Goal: Task Accomplishment & Management: Use online tool/utility

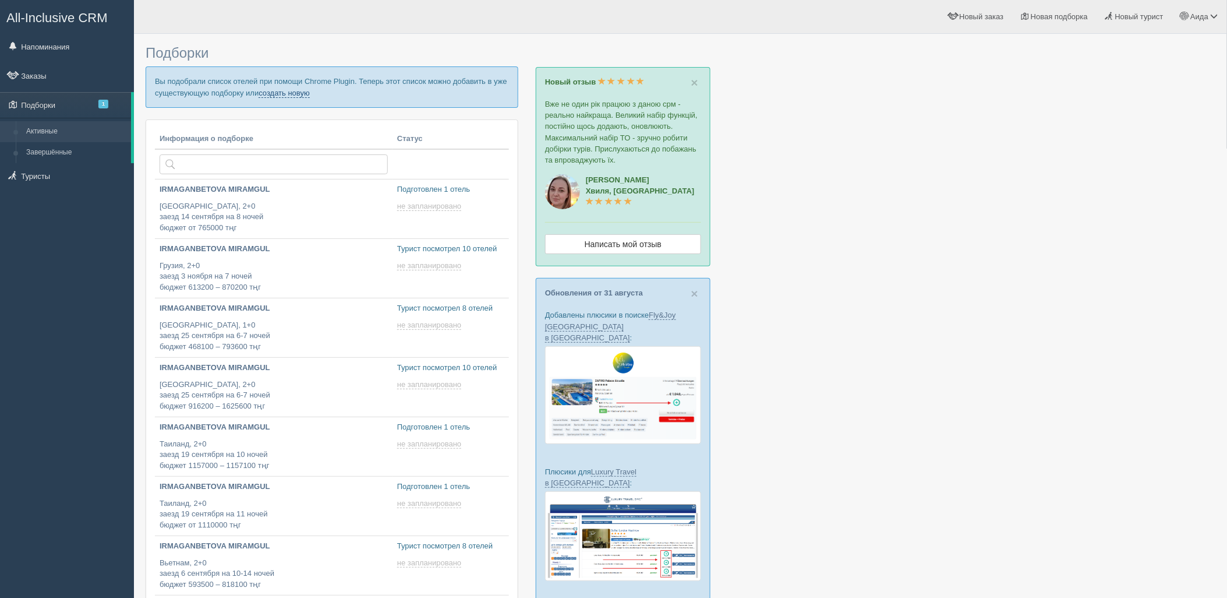
click at [268, 96] on link "создать новую" at bounding box center [284, 93] width 51 height 9
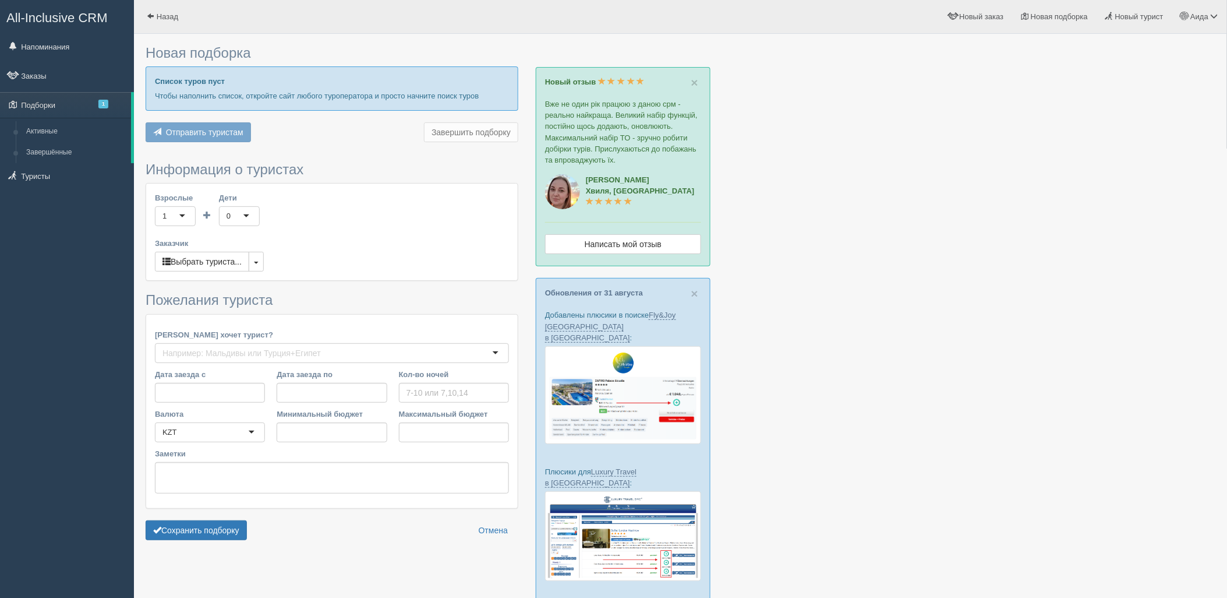
type input "6"
type input "1940000"
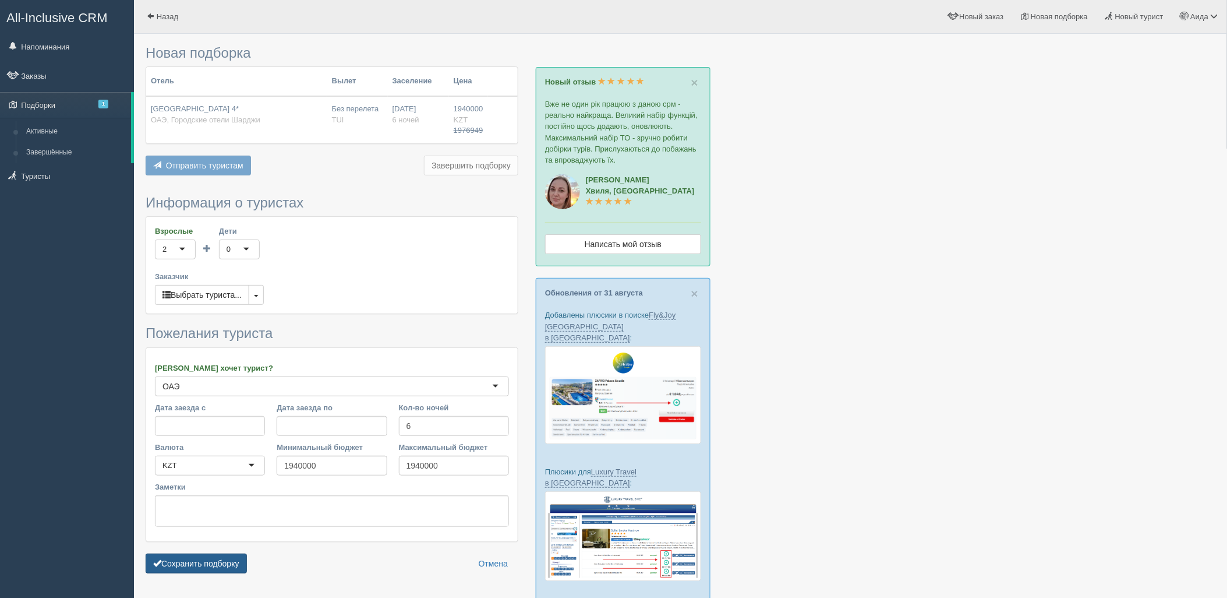
click at [223, 560] on button "Сохранить подборку" at bounding box center [196, 563] width 101 height 20
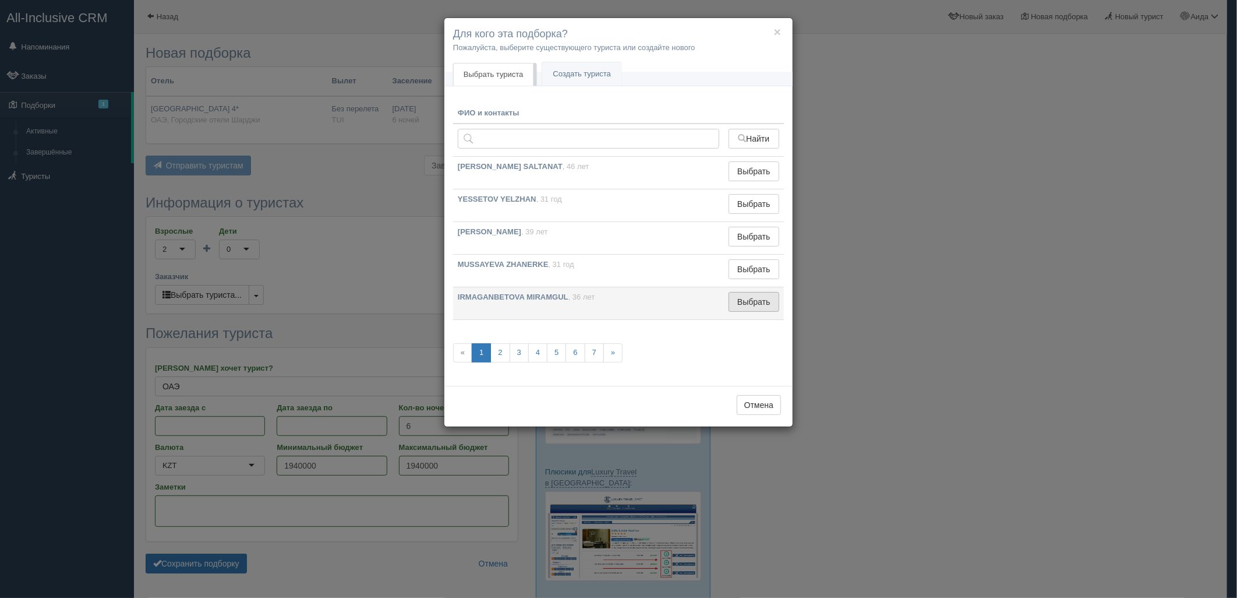
click at [745, 311] on button "Выбрать" at bounding box center [754, 302] width 51 height 20
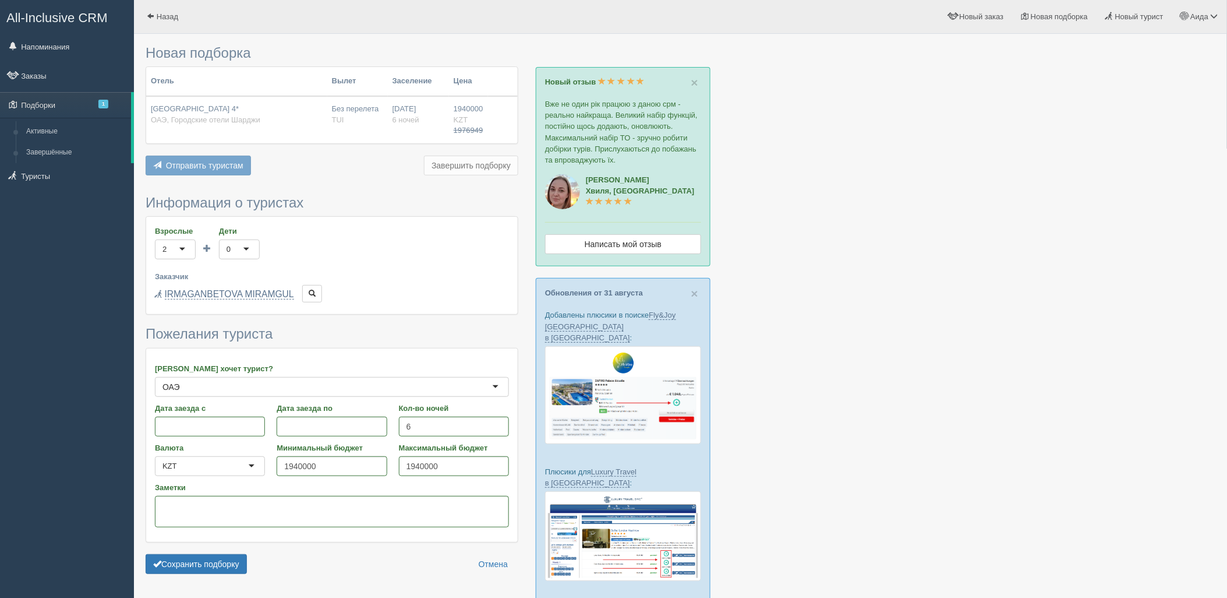
click at [224, 553] on form "Информация о туристах Взрослые 2 2 1 2 3 4 5 6 7 8 9 10 11 12 13 14 15 16 17 18…" at bounding box center [332, 387] width 373 height 384
click at [231, 561] on button "Сохранить подборку" at bounding box center [196, 564] width 101 height 20
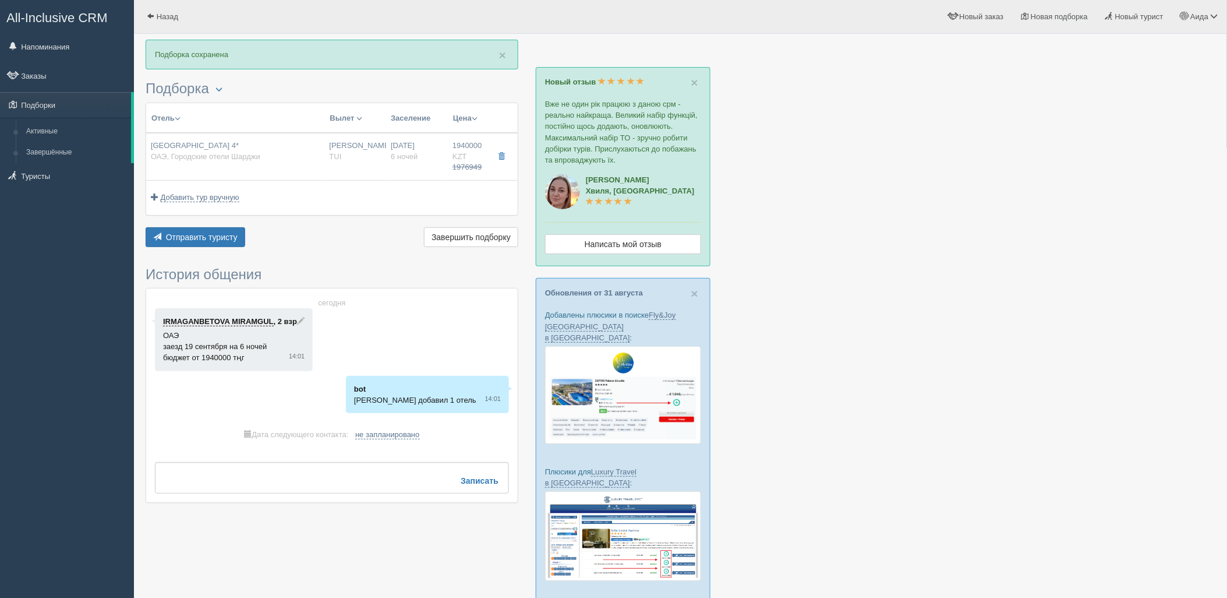
click at [182, 248] on div "Отправить туристу Отправить Завершить подборку Активировать подборку Добавить и…" at bounding box center [332, 238] width 373 height 23
click at [226, 245] on button "Отправить туристу Отправить" at bounding box center [196, 237] width 100 height 20
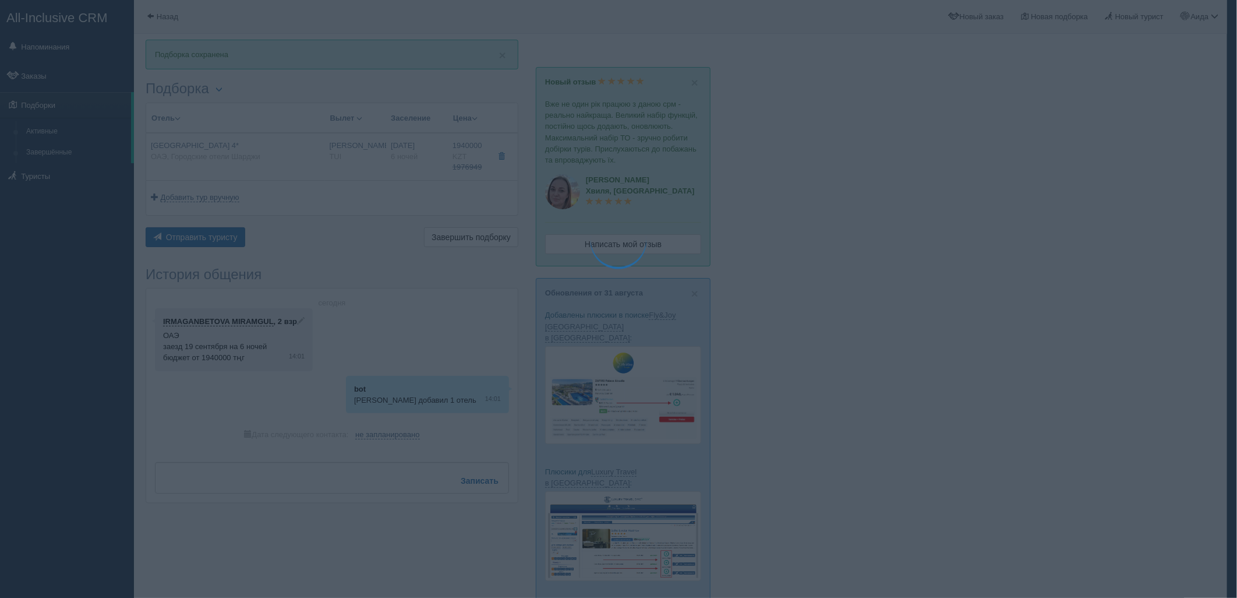
type textarea "🌞 Добрый день! Предлагаем Вам рассмотреть следующие варианты: 🌎 ОАЭ, Городские …"
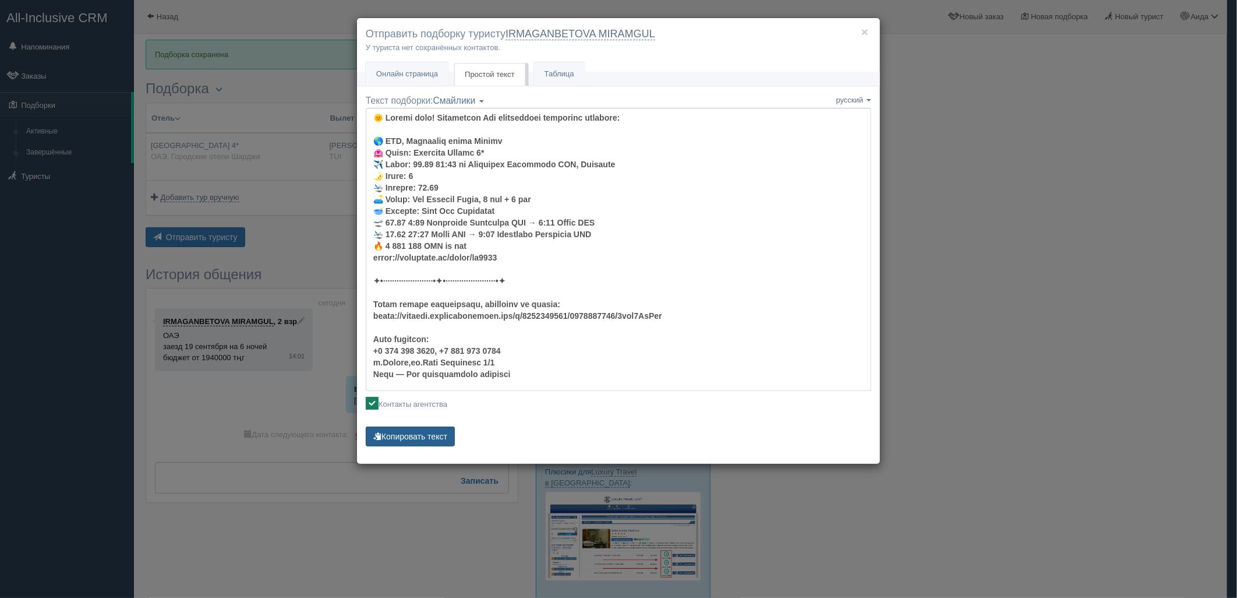
click at [438, 431] on button "Копировать текст" at bounding box center [410, 436] width 89 height 20
click at [558, 265] on textarea "Текст подборки: Смайлики Компактный Аскетический Смайлики Смайлики Компактный А…" at bounding box center [619, 249] width 506 height 283
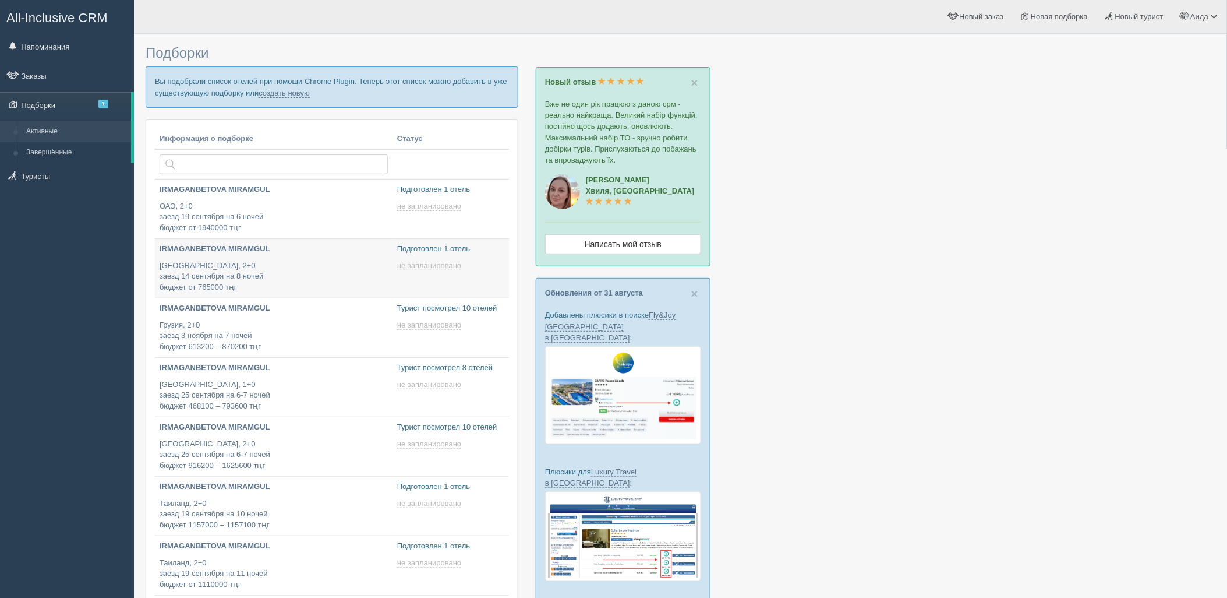
type input "[DATE] 12:55"
type input "[DATE] 15:00"
click at [277, 92] on link "создать новую" at bounding box center [284, 93] width 51 height 9
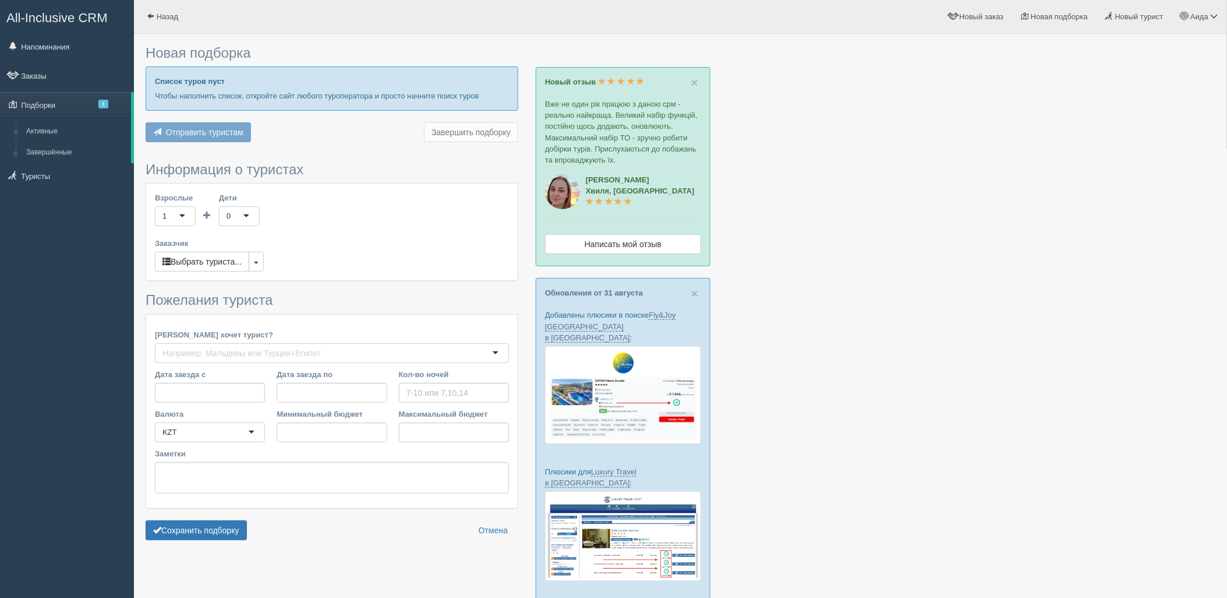
type input "6"
type input "695000"
type input "695100"
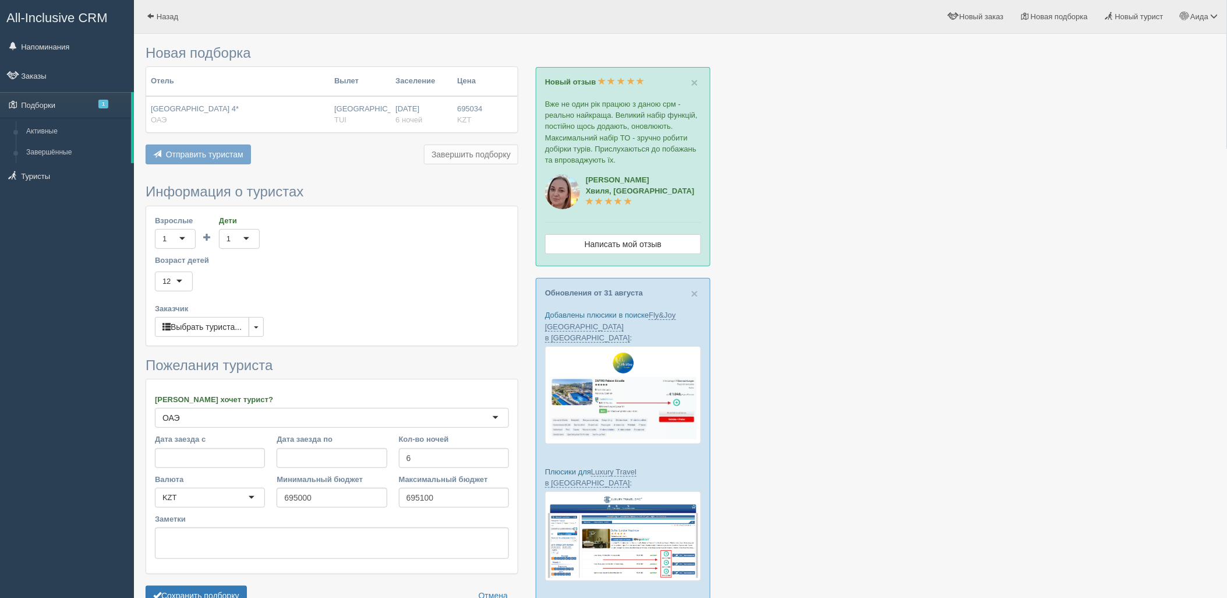
click at [361, 113] on div "[GEOGRAPHIC_DATA] [GEOGRAPHIC_DATA]" at bounding box center [360, 115] width 52 height 22
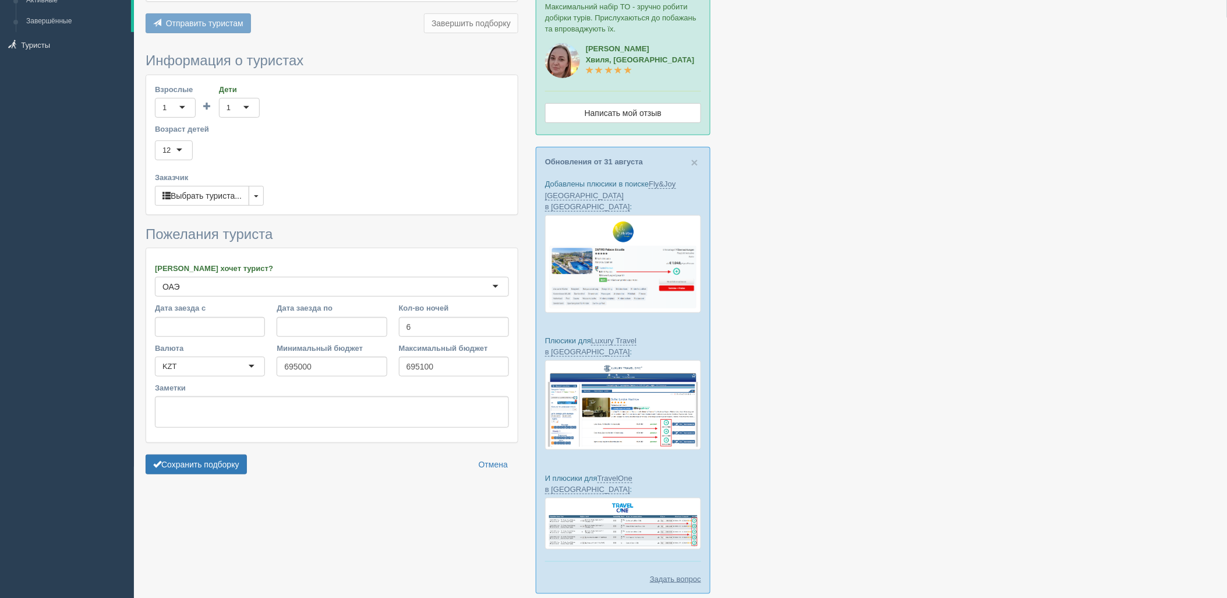
scroll to position [135, 0]
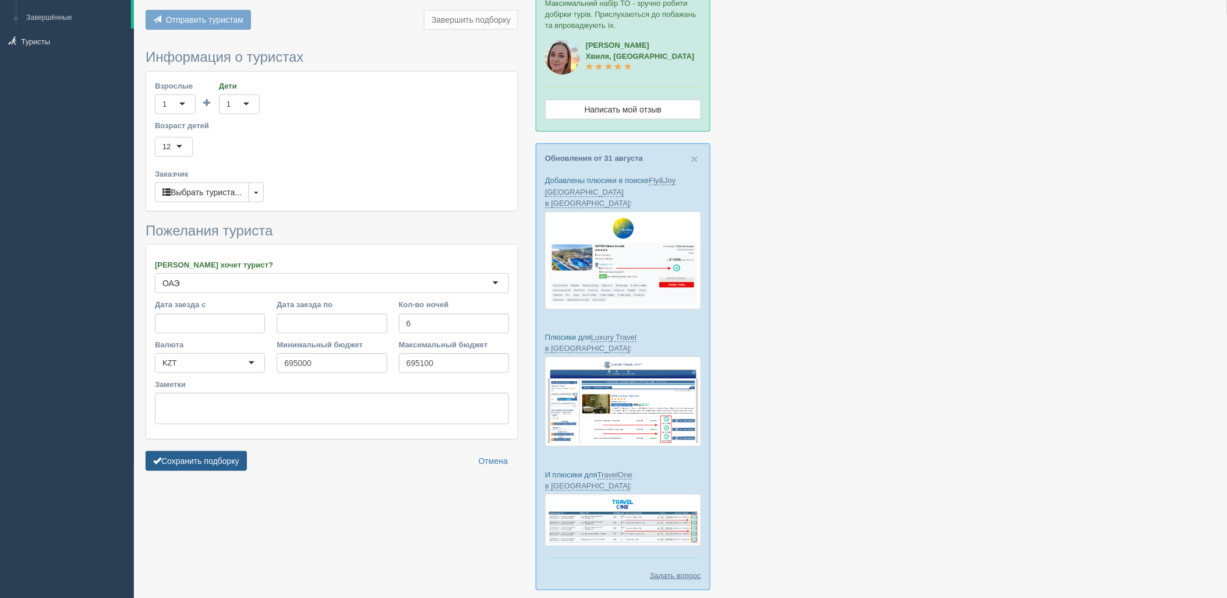
click at [218, 458] on button "Сохранить подборку" at bounding box center [196, 461] width 101 height 20
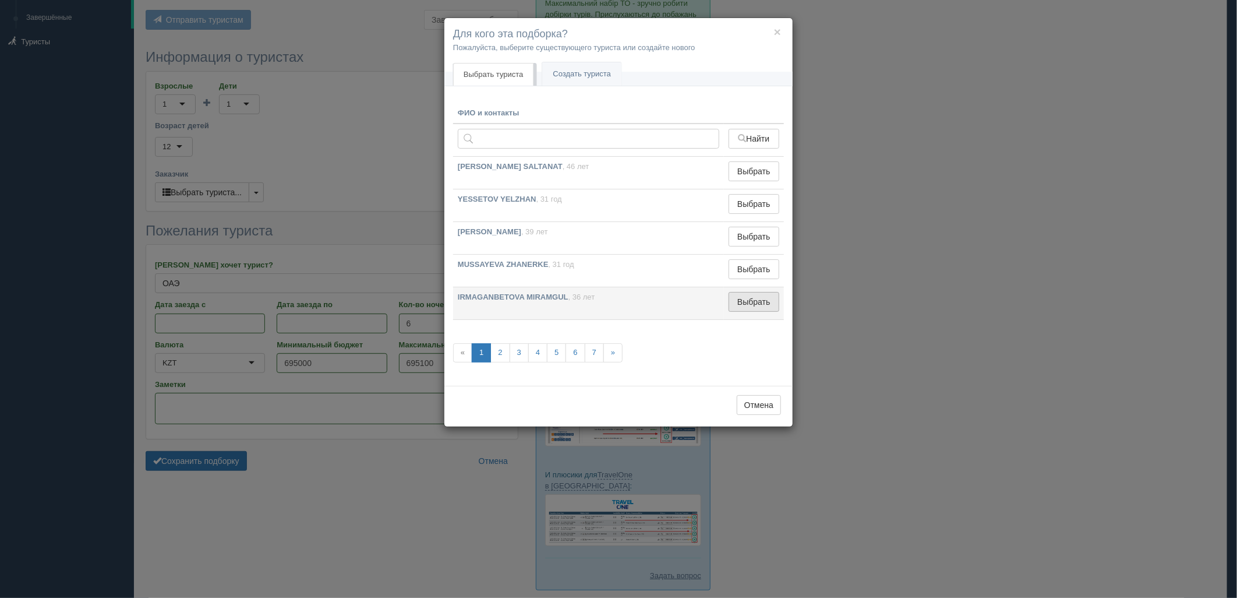
click at [750, 309] on button "Выбрать" at bounding box center [754, 302] width 51 height 20
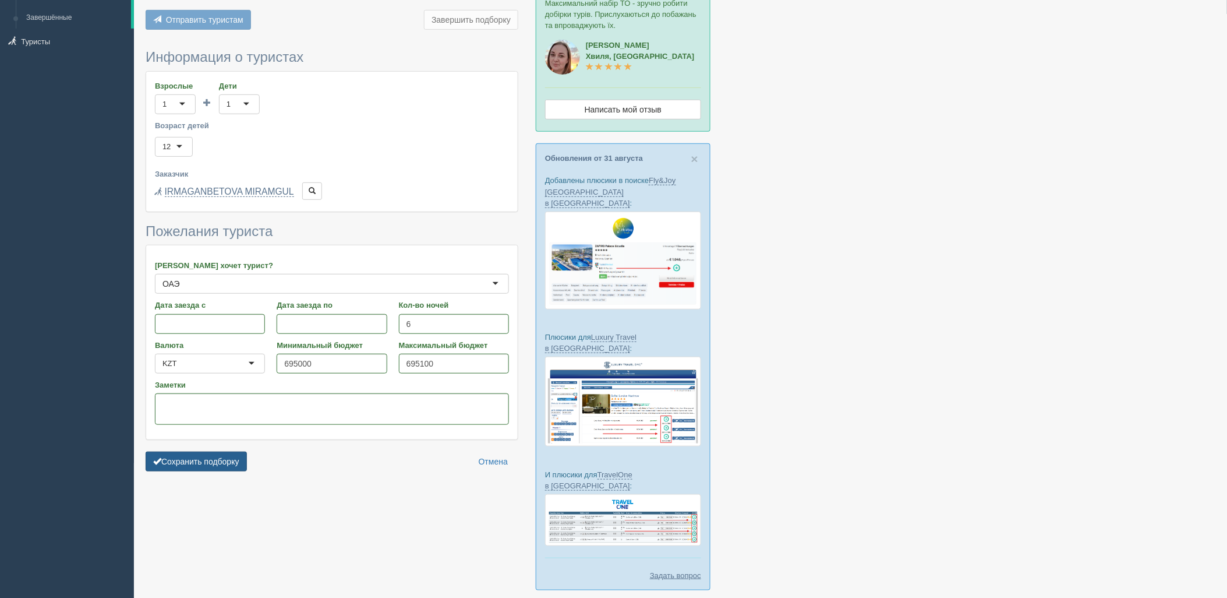
click at [188, 461] on button "Сохранить подборку" at bounding box center [196, 461] width 101 height 20
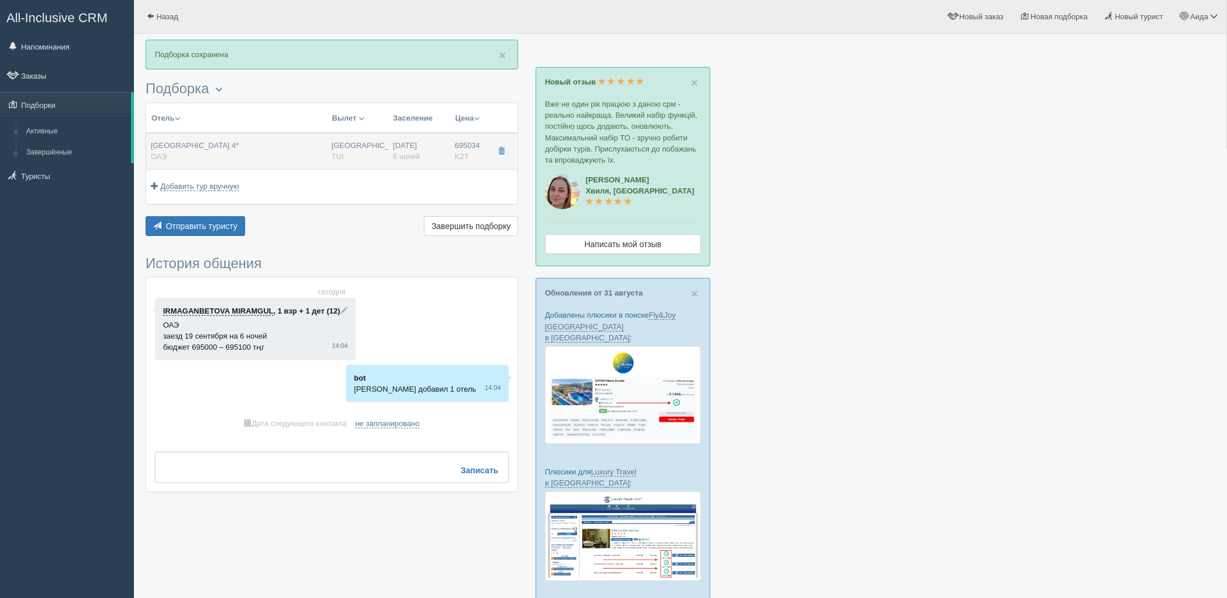
click at [345, 159] on div "[GEOGRAPHIC_DATA] [GEOGRAPHIC_DATA]" at bounding box center [357, 151] width 52 height 22
type input "Marbella Resort 4*"
type input "https://tophotels.ru/hotel/al1877"
type input "ОАЭ"
type input "695034.00"
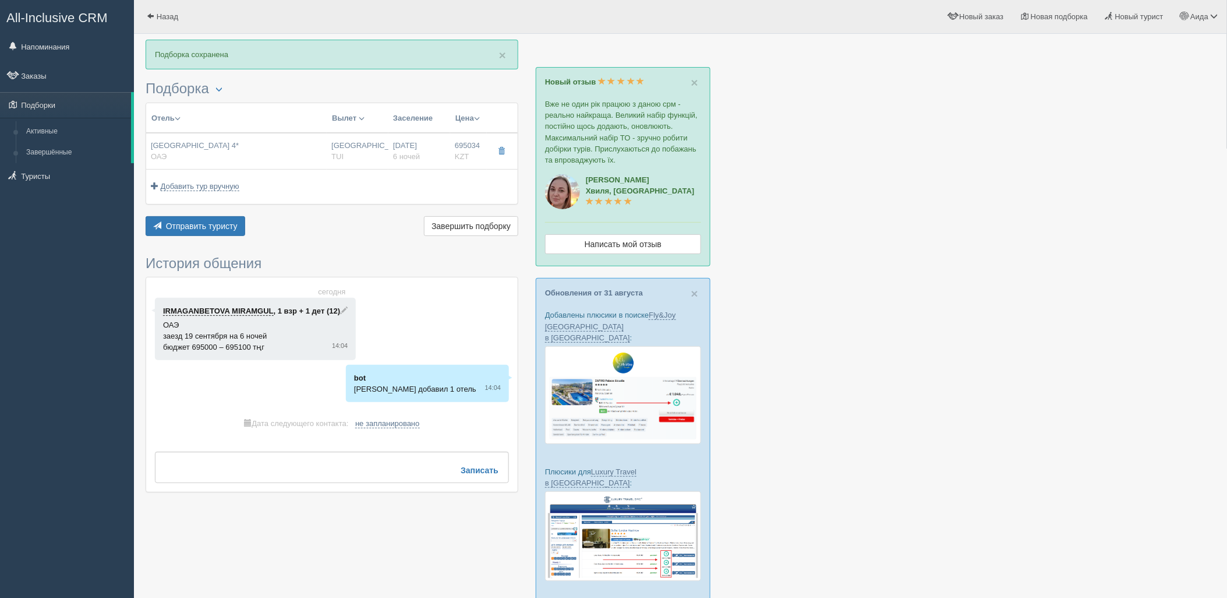
type input "Астана"
type input "04:25"
type input "6"
type input "Junior Suite"
type input "Soft All Inclusive"
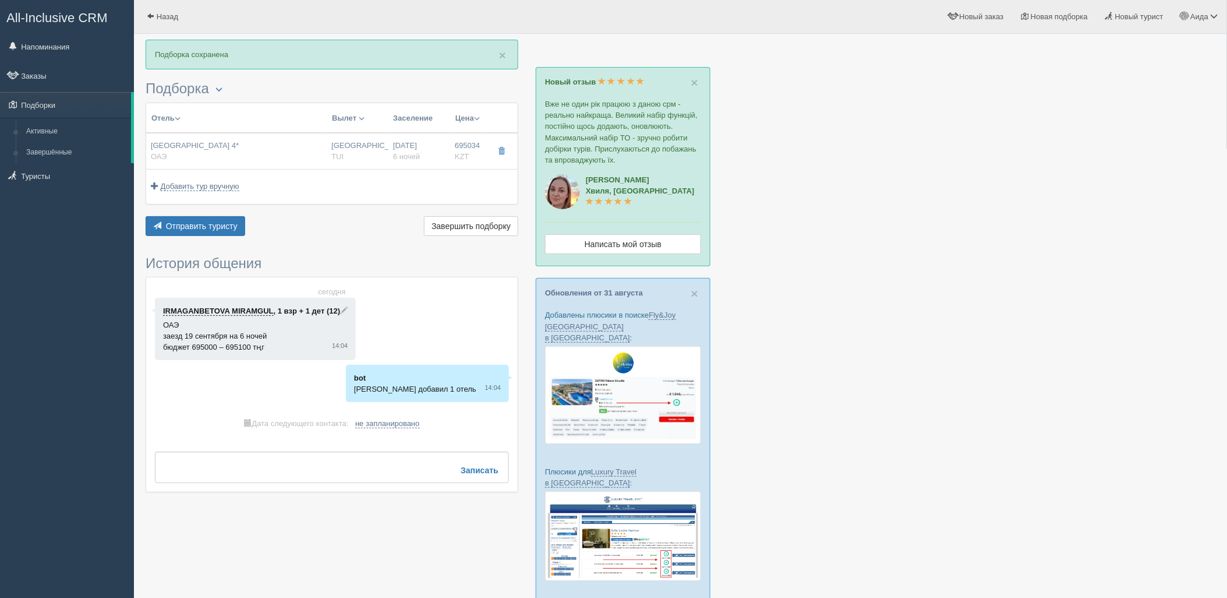
type input "TUI"
type input "http://newb2b.fstravel.com/hotel/22028"
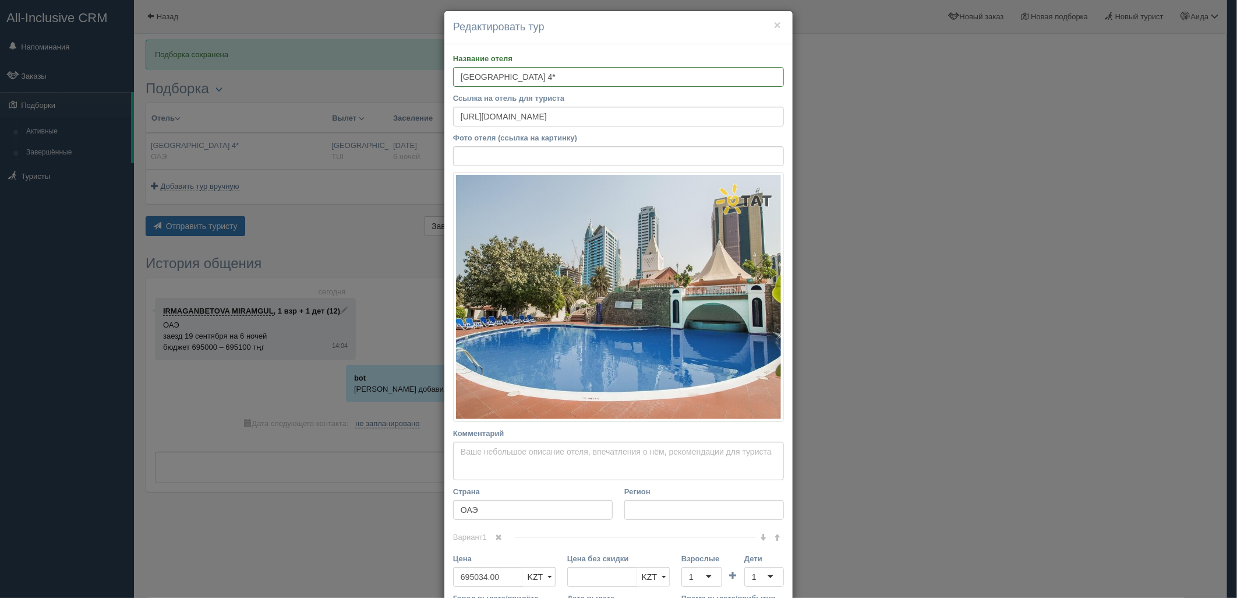
scroll to position [250, 0]
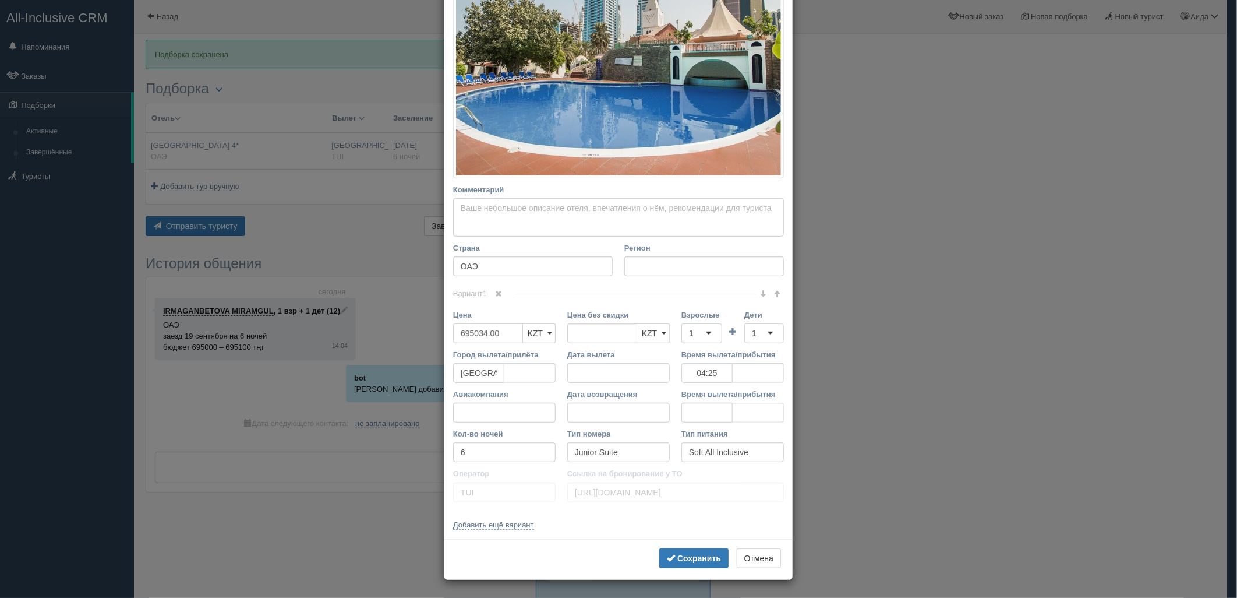
drag, startPoint x: 503, startPoint y: 333, endPoint x: 437, endPoint y: 341, distance: 66.3
click at [437, 341] on div "× Редактировать тур Название отеля Marbella Resort 4* Ссылка на отель для турис…" at bounding box center [618, 299] width 1237 height 598
type input "695034.00"
click at [460, 333] on input "1390000" at bounding box center [488, 333] width 70 height 20
click at [472, 332] on input "1390000" at bounding box center [488, 333] width 70 height 20
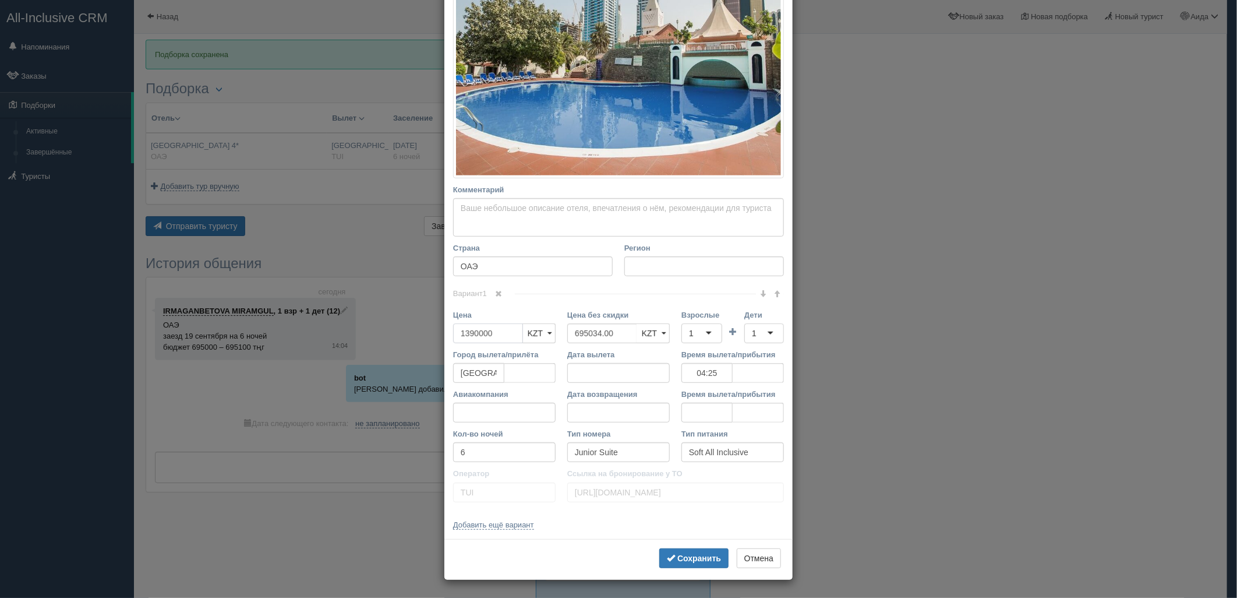
click at [475, 333] on input "1390000" at bounding box center [488, 333] width 70 height 20
type input "1390000"
click at [683, 330] on div "1" at bounding box center [701, 333] width 41 height 20
click at [744, 329] on div "1" at bounding box center [764, 333] width 40 height 20
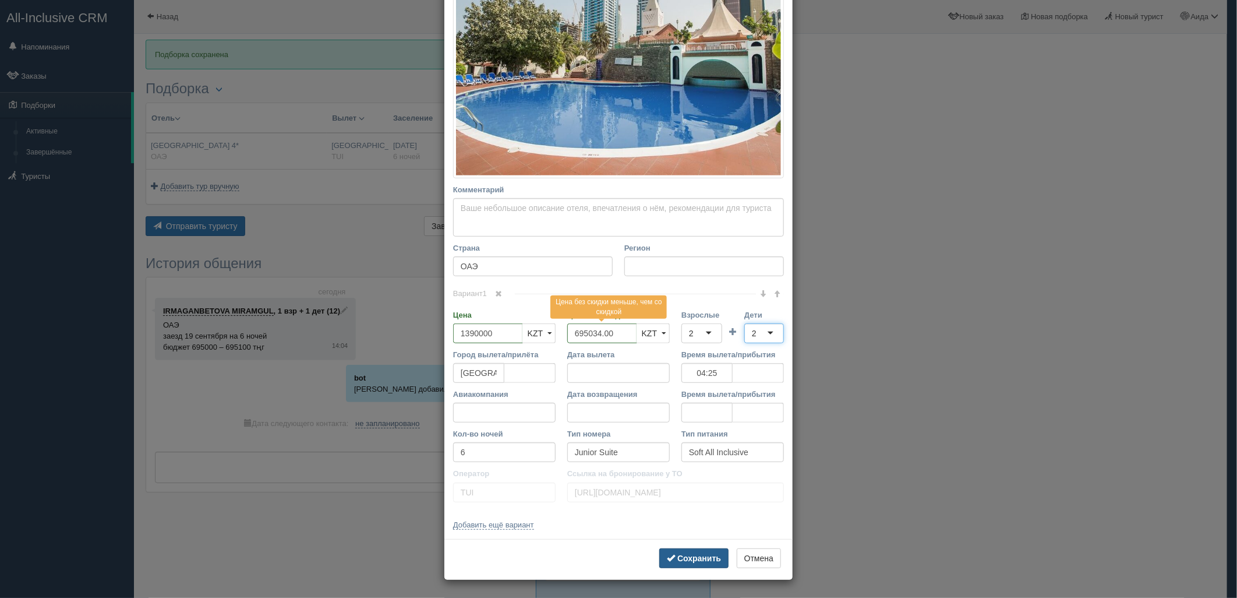
click at [700, 557] on b "Сохранить" at bounding box center [699, 557] width 44 height 9
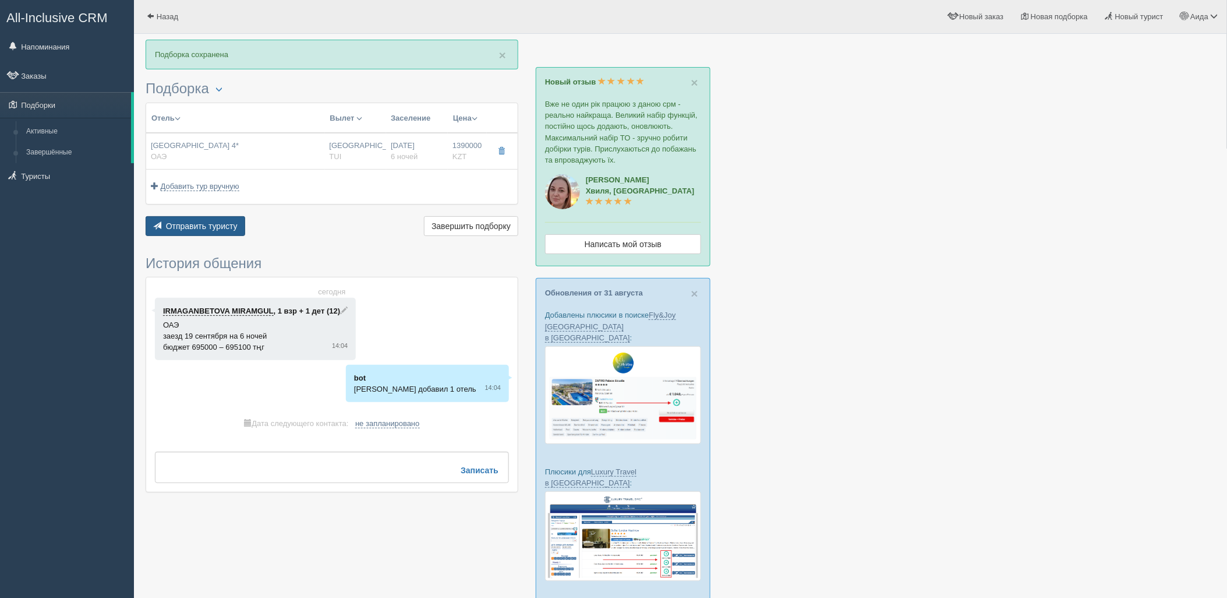
click at [208, 230] on span "Отправить туристу" at bounding box center [202, 225] width 72 height 9
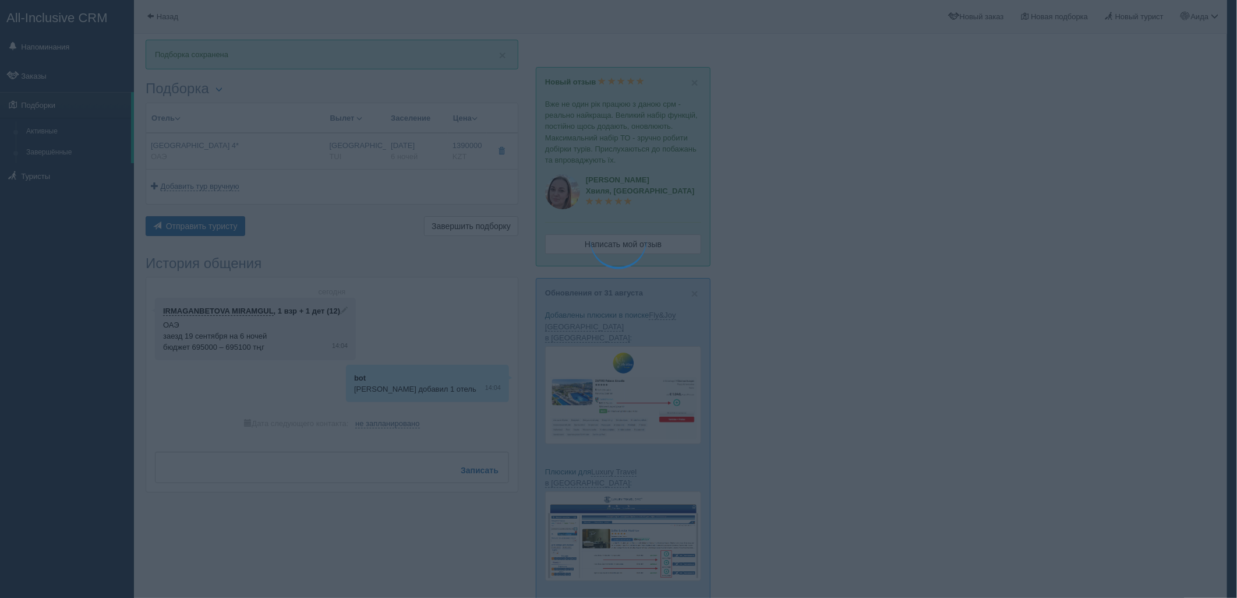
type textarea "🌞 Добрый день! Предлагаем Вам рассмотреть следующие варианты: 🌎 ОАЭ 🏩 Отель: Ma…"
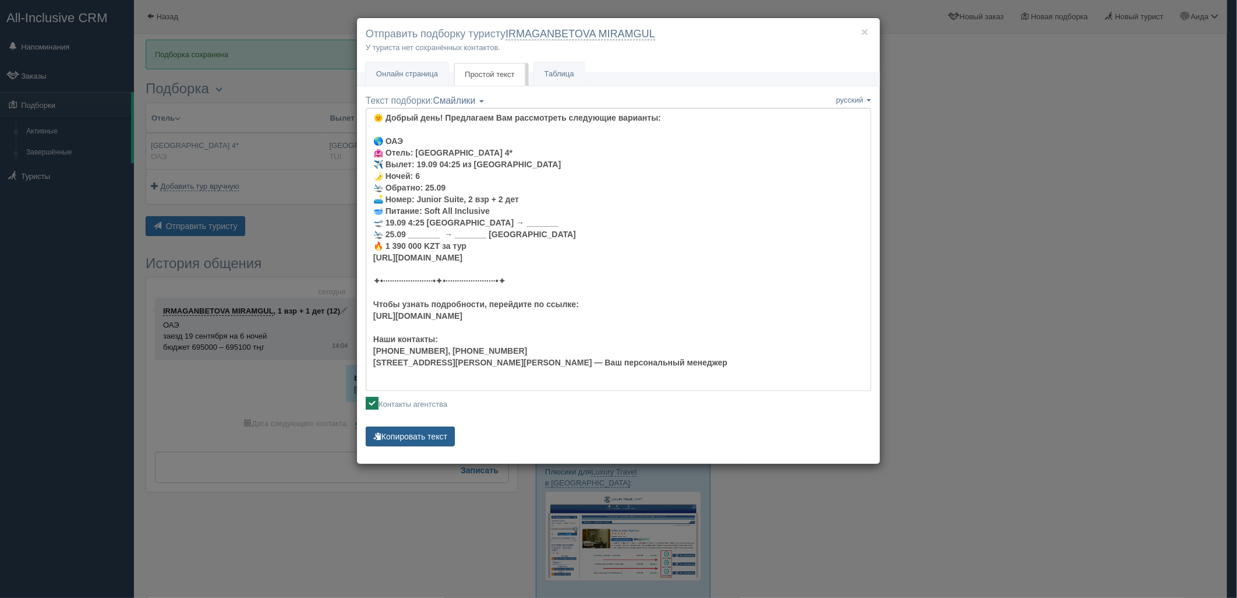
click at [421, 434] on button "Копировать текст" at bounding box center [410, 436] width 89 height 20
click at [1002, 238] on div "× Отправить подборку туристу IRMAGANBETOVA MIRAMGUL У туриста нет сохранённых к…" at bounding box center [618, 299] width 1237 height 598
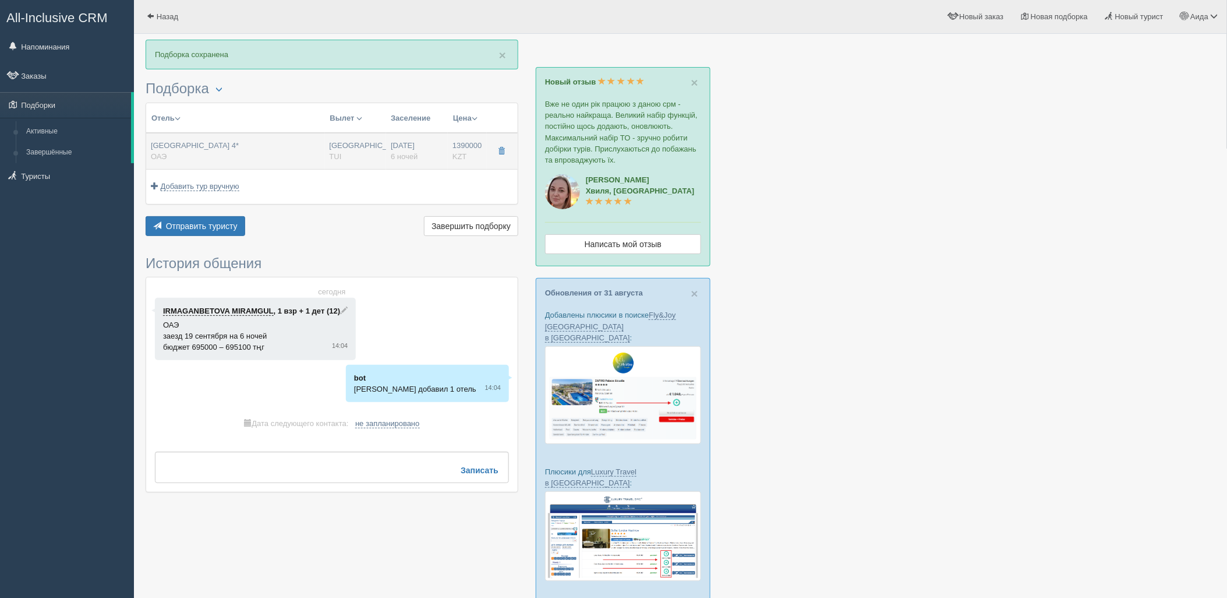
click at [432, 151] on div "19.09.2025 6 ночей" at bounding box center [417, 151] width 52 height 22
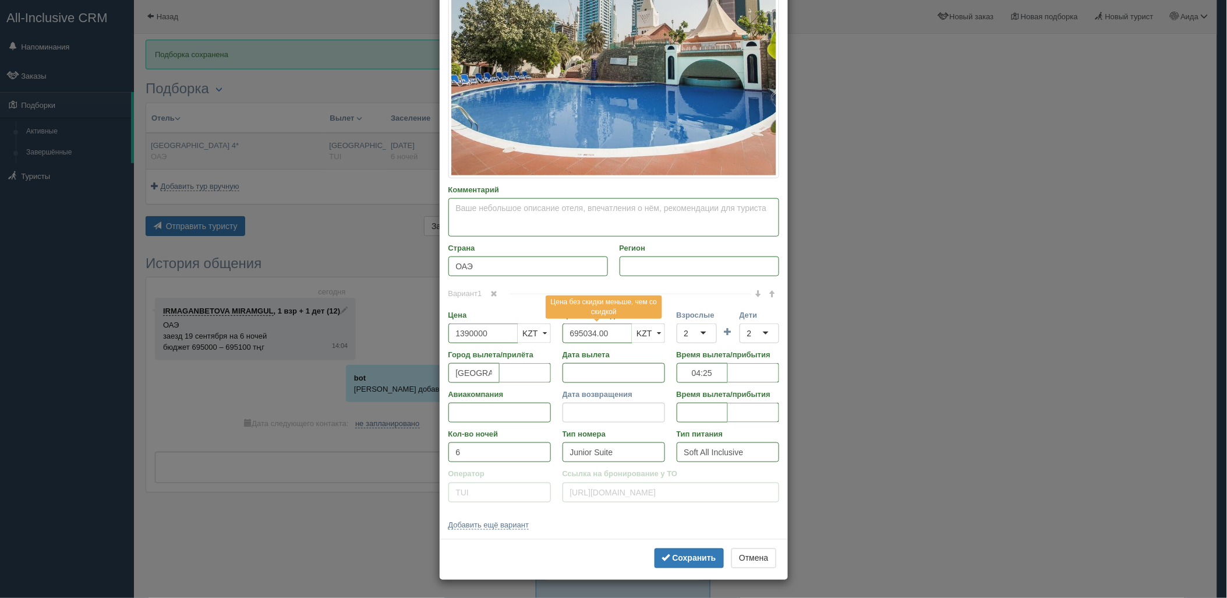
type input "1390000.00"
type input "04:25"
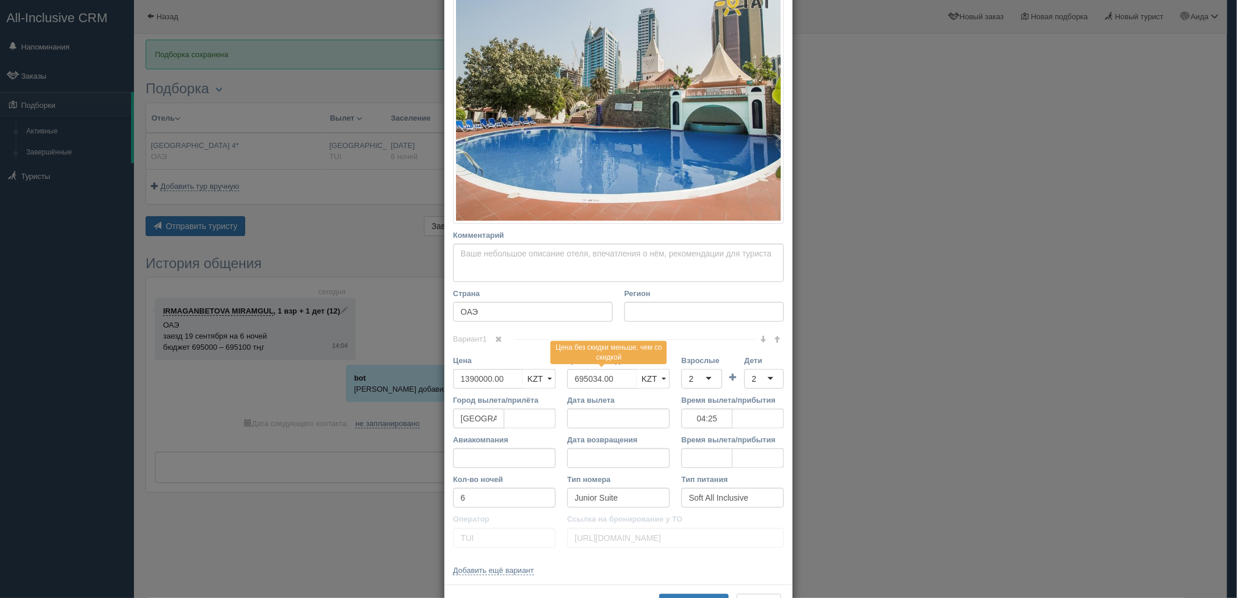
scroll to position [250, 0]
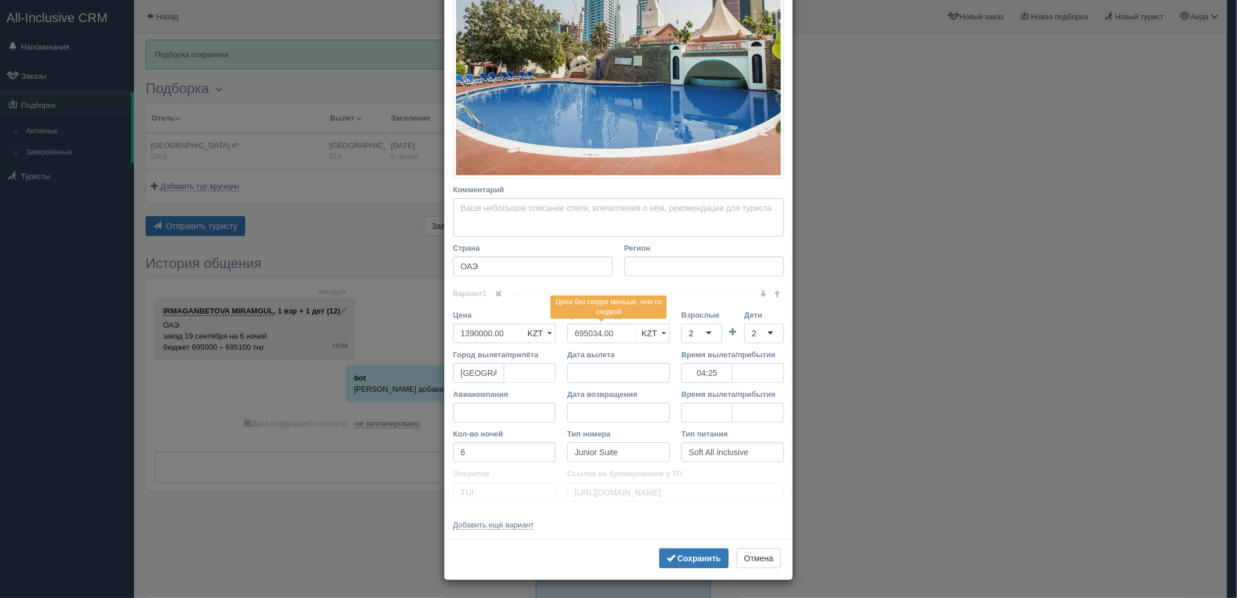
drag, startPoint x: 600, startPoint y: 458, endPoint x: 552, endPoint y: 458, distance: 47.8
click at [552, 458] on div "Кол-во ночей 6 Тип номера Junior Suite Тип питания Soft All Inclusive" at bounding box center [618, 448] width 342 height 40
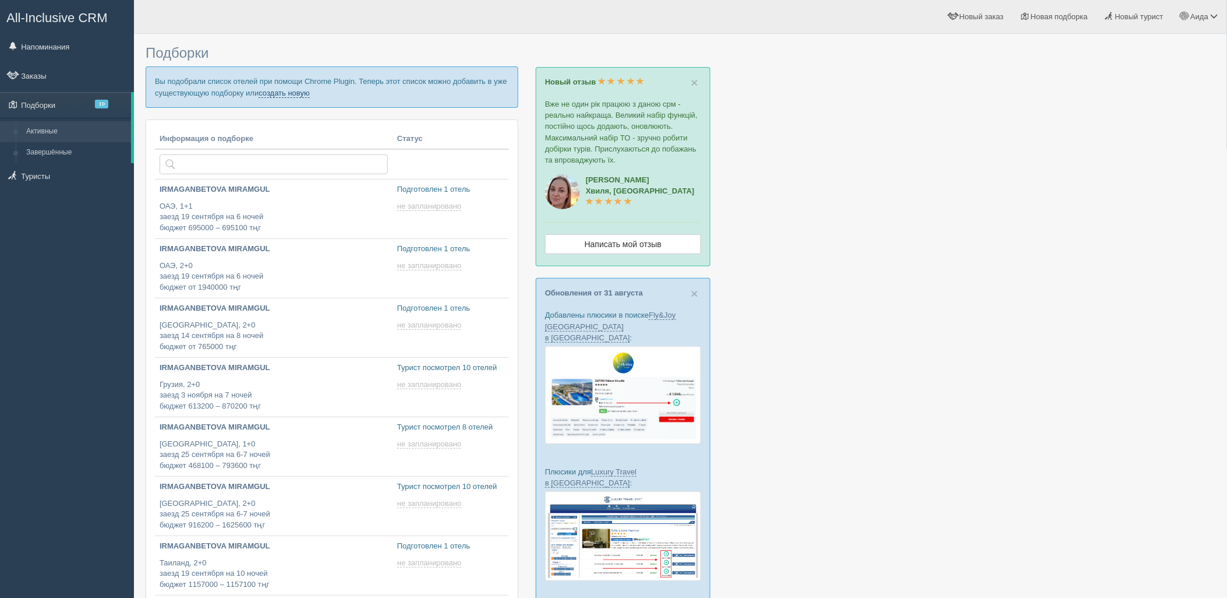
click at [298, 97] on link "создать новую" at bounding box center [284, 93] width 51 height 9
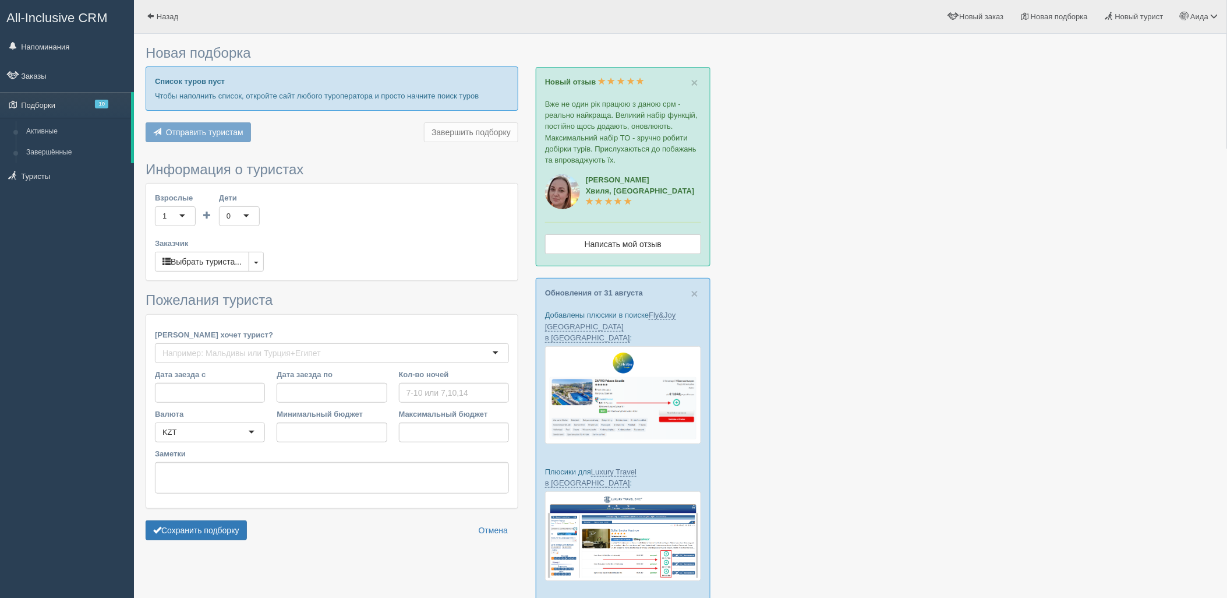
type input "6-7"
type input "435400"
type input "615800"
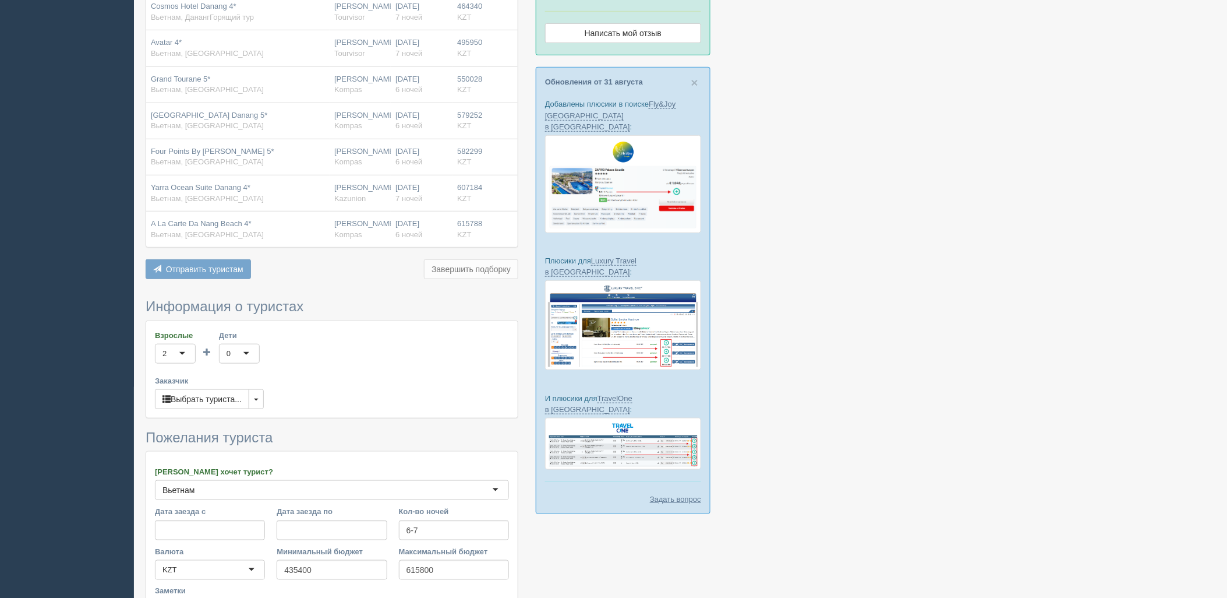
scroll to position [350, 0]
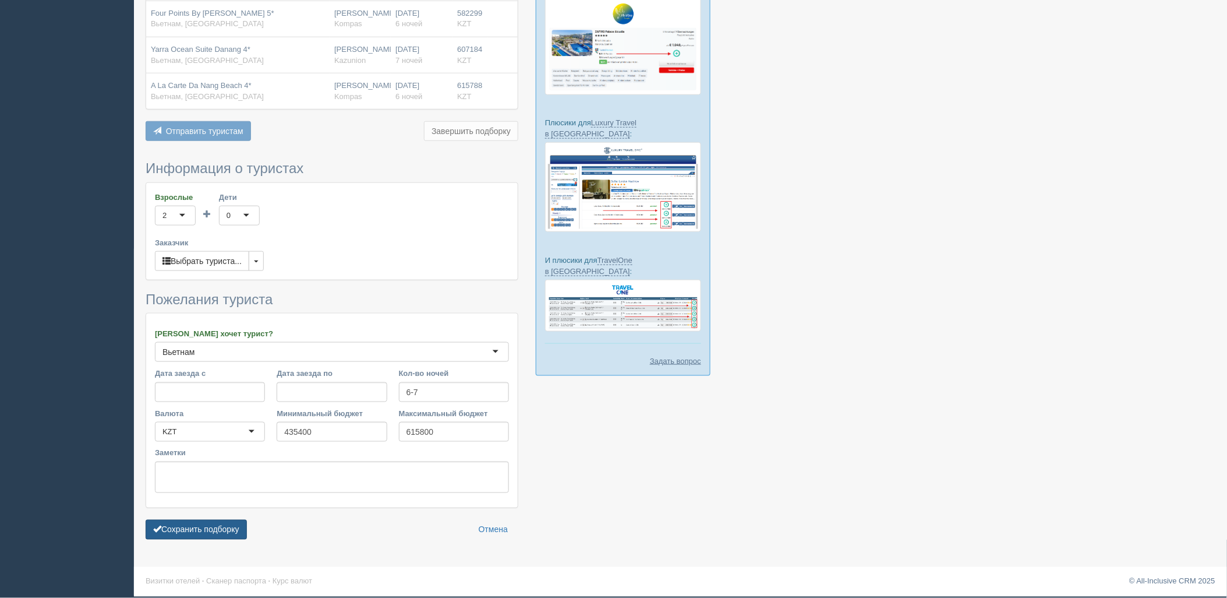
click at [224, 525] on button "Сохранить подборку" at bounding box center [196, 530] width 101 height 20
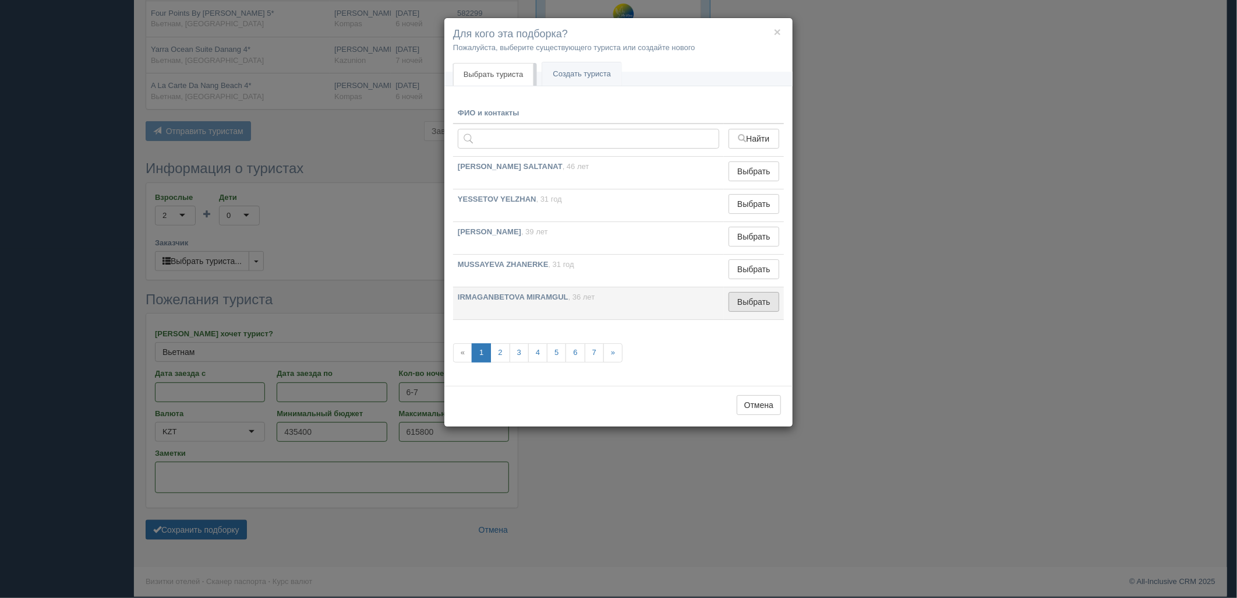
click at [749, 311] on td "Выбрать Выбран" at bounding box center [754, 303] width 60 height 33
click at [749, 308] on button "Выбрать" at bounding box center [754, 302] width 51 height 20
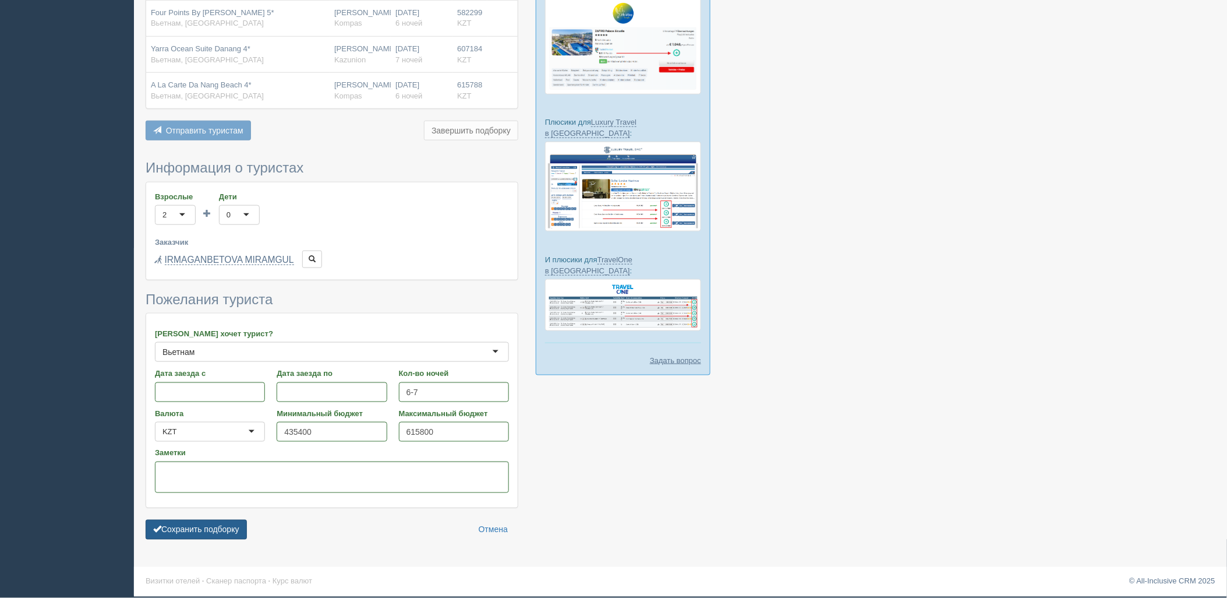
click at [231, 536] on button "Сохранить подборку" at bounding box center [196, 530] width 101 height 20
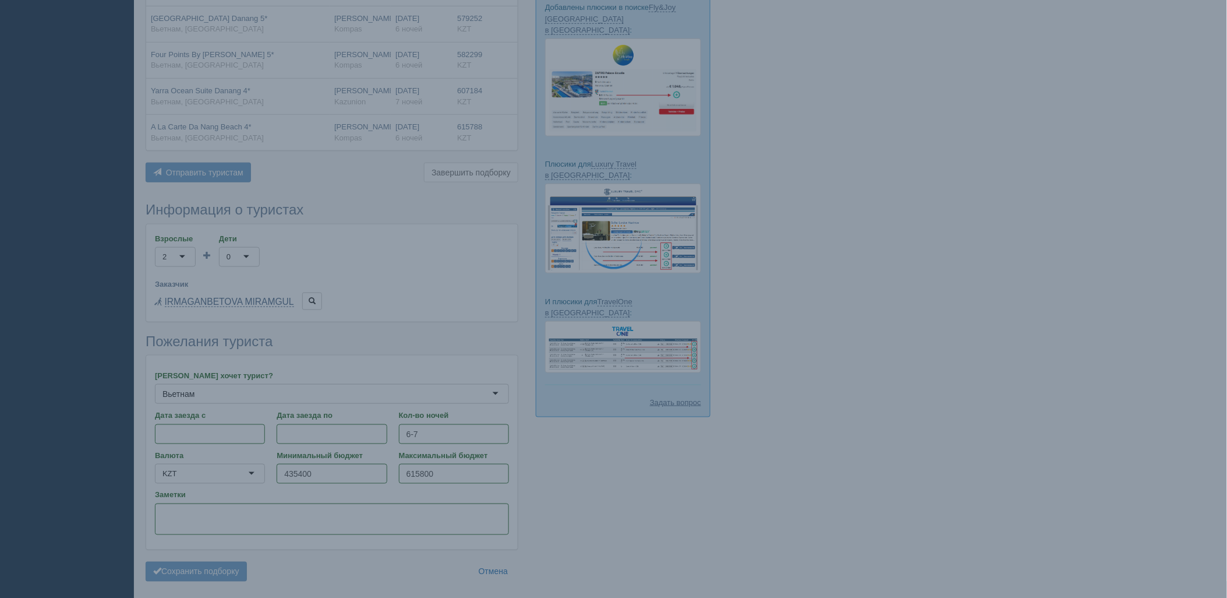
scroll to position [220, 0]
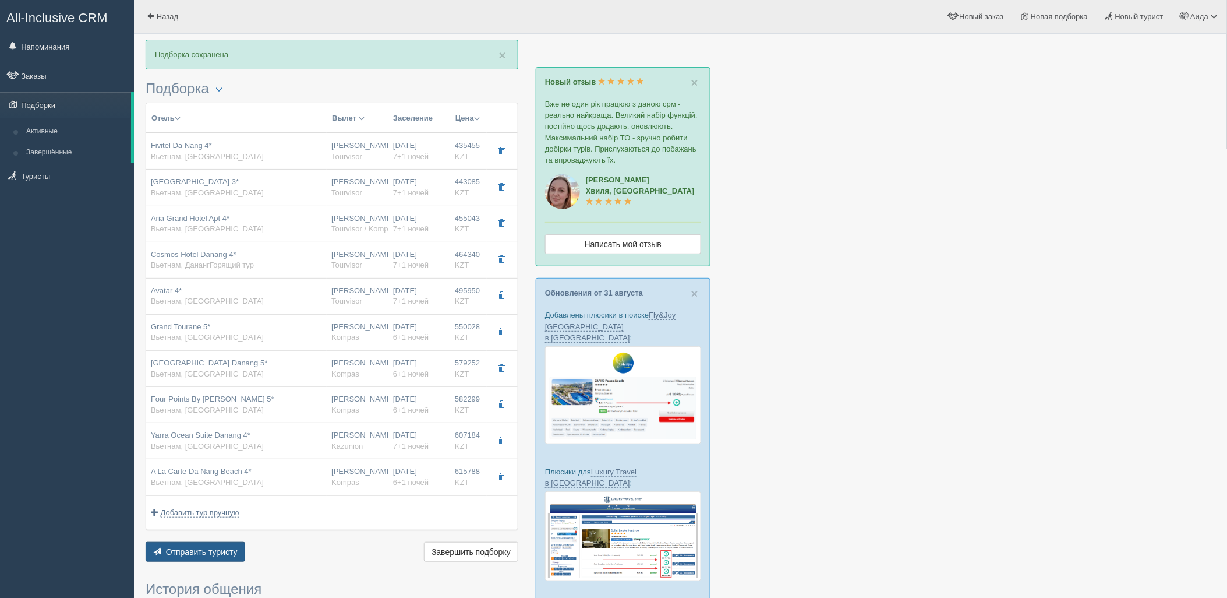
click at [191, 552] on span "Отправить туристу" at bounding box center [202, 551] width 72 height 9
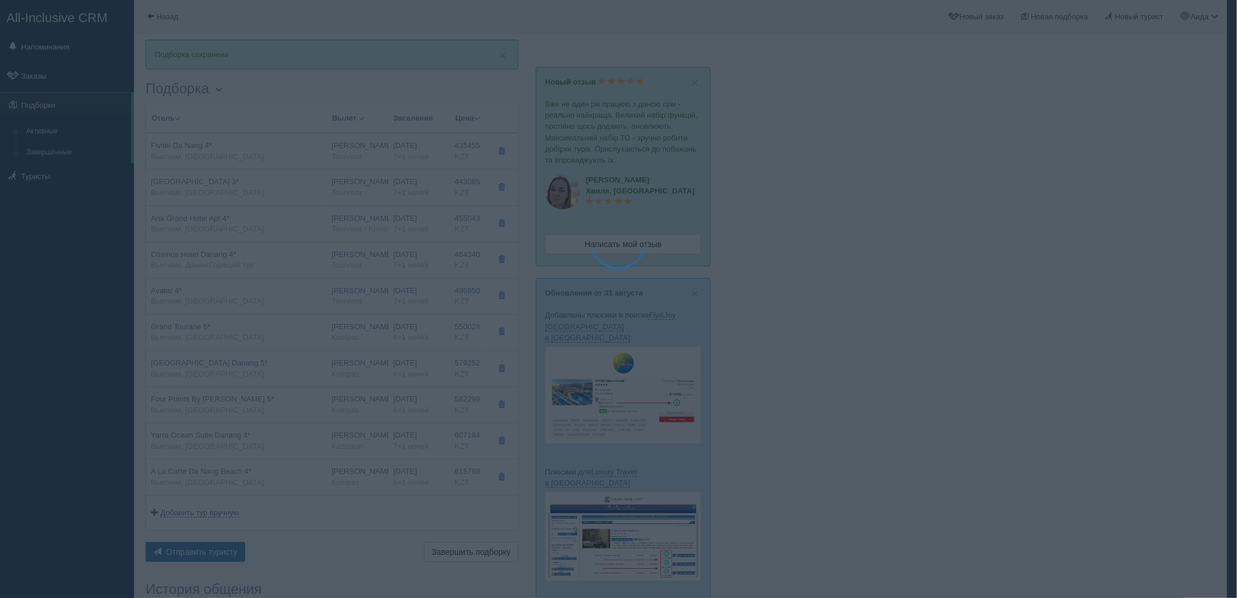
type textarea "🌞 Loremi dolo! Sitametcon Adi elitseddoei temporinc utlabore: 🌎 Etdolor, Magnaa…"
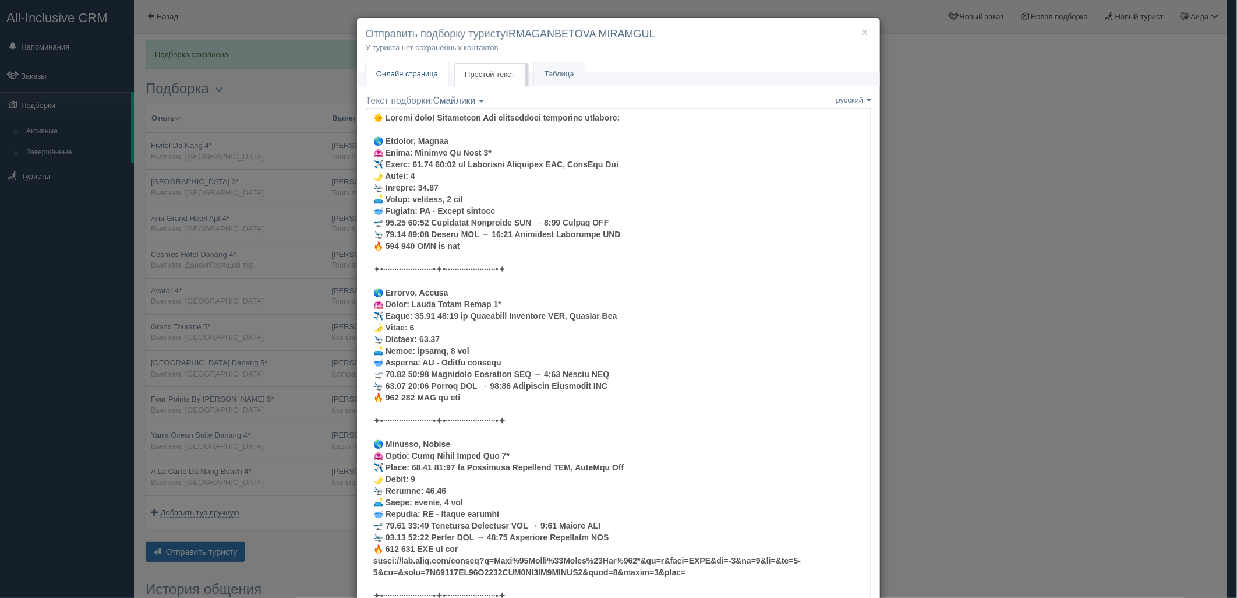
click at [429, 66] on link "Онлайн страница Онлайн" at bounding box center [407, 74] width 83 height 24
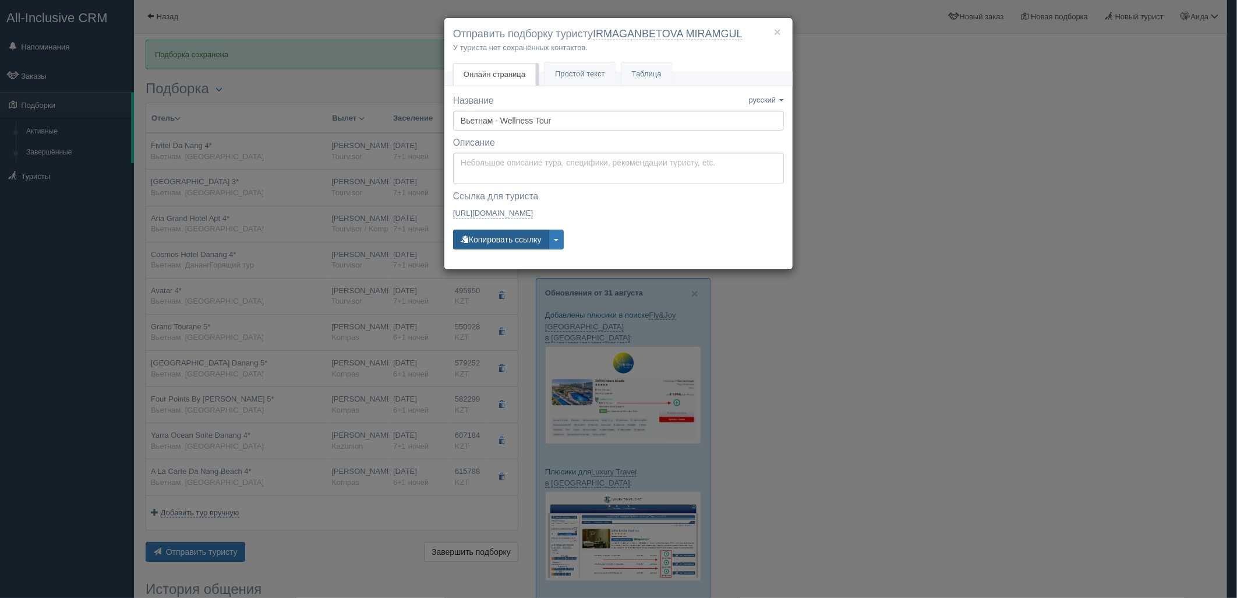
click at [520, 236] on button "Копировать ссылку" at bounding box center [501, 239] width 96 height 20
click at [825, 209] on div "× Отправить подборку туристу IRMAGANBETOVA MIRAMGUL У туриста нет сохранённых к…" at bounding box center [618, 299] width 1237 height 598
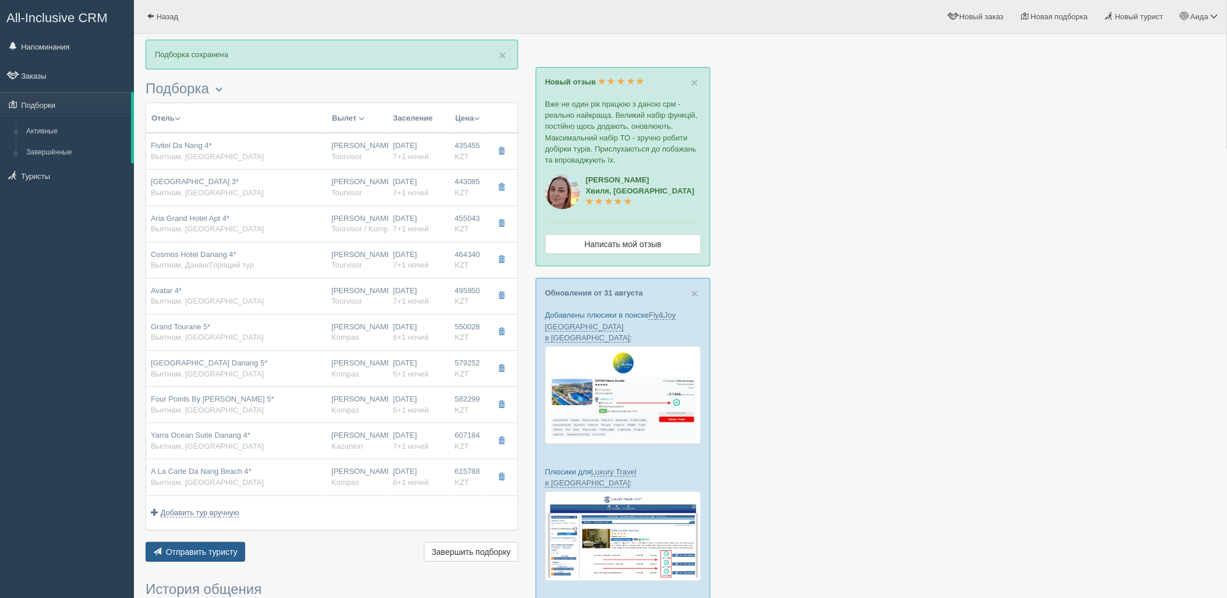
click at [191, 550] on span "Отправить туристу" at bounding box center [202, 551] width 72 height 9
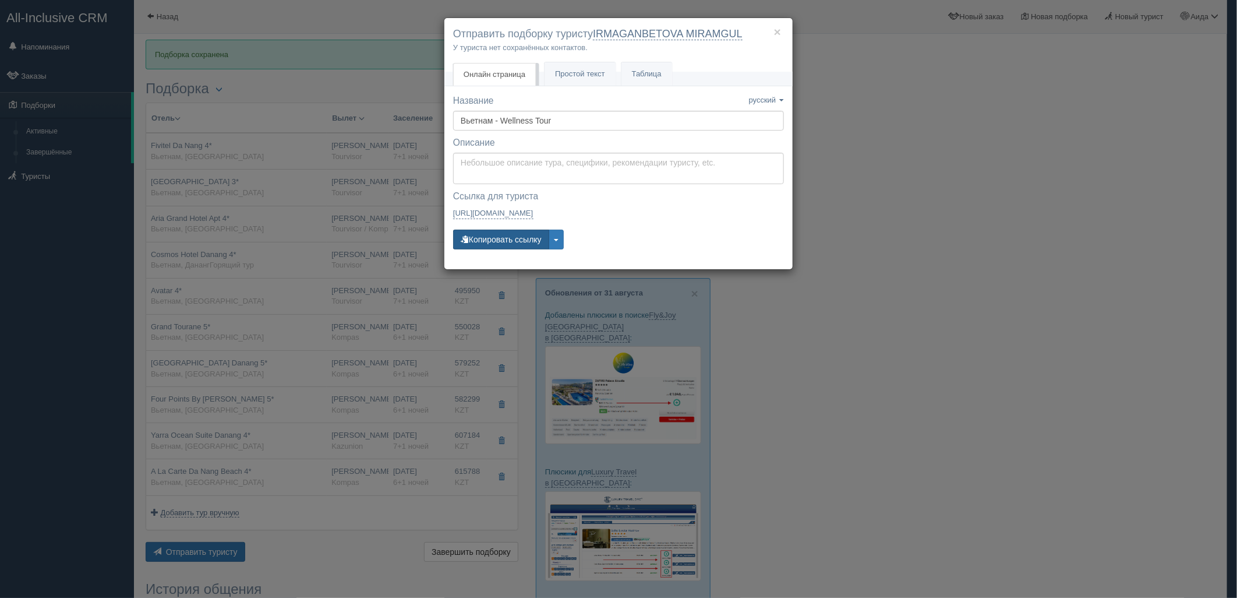
click at [508, 234] on button "Копировать ссылку" at bounding box center [501, 239] width 96 height 20
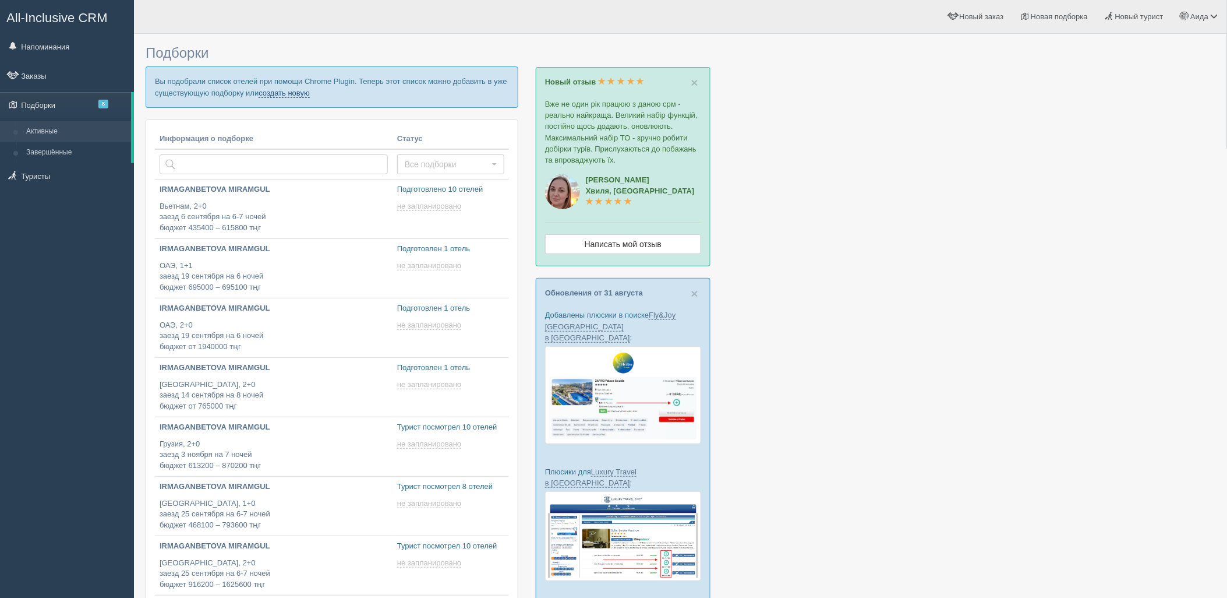
click at [275, 95] on link "создать новую" at bounding box center [284, 93] width 51 height 9
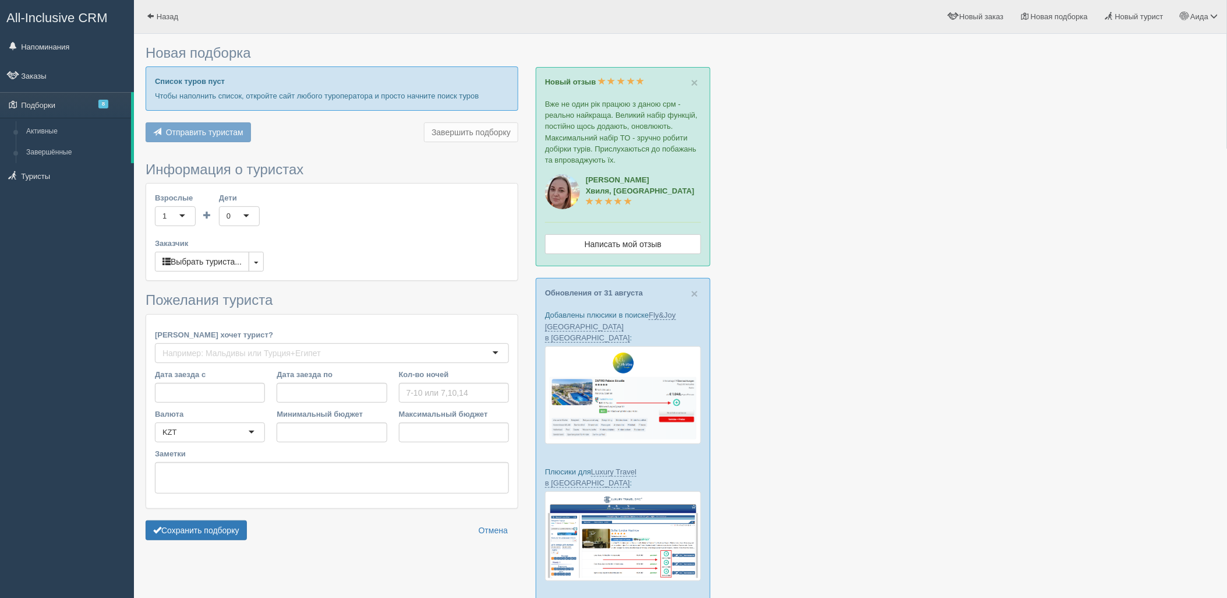
type input "6-7"
type input "820200"
type input "1247400"
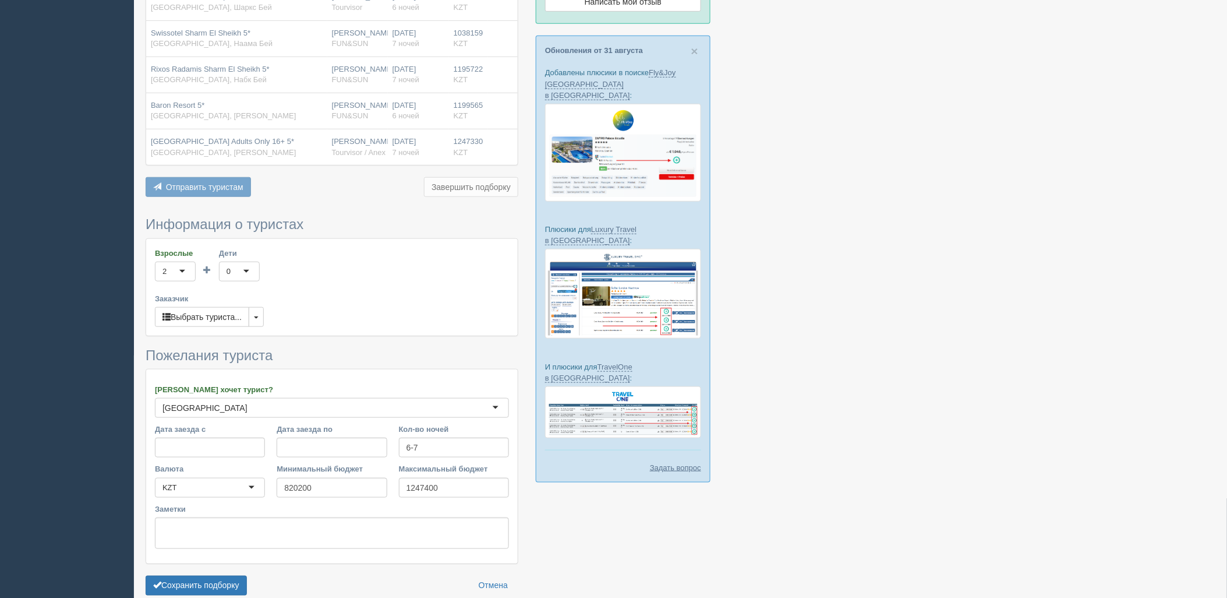
scroll to position [299, 0]
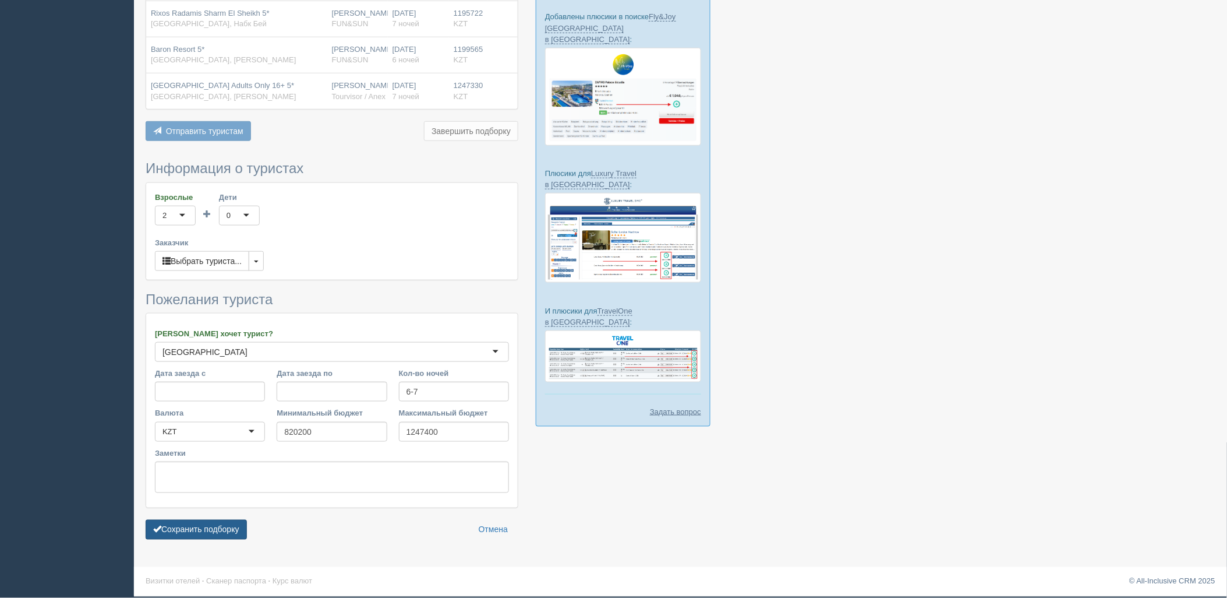
click at [220, 528] on button "Сохранить подборку" at bounding box center [196, 530] width 101 height 20
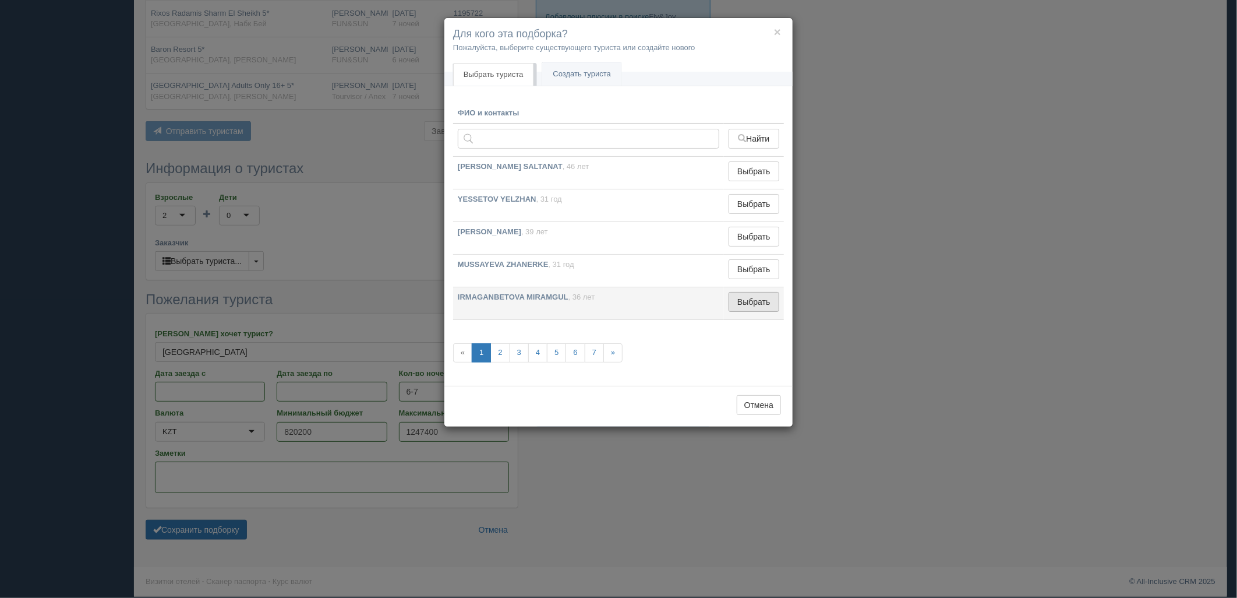
click at [751, 306] on button "Выбрать" at bounding box center [754, 302] width 51 height 20
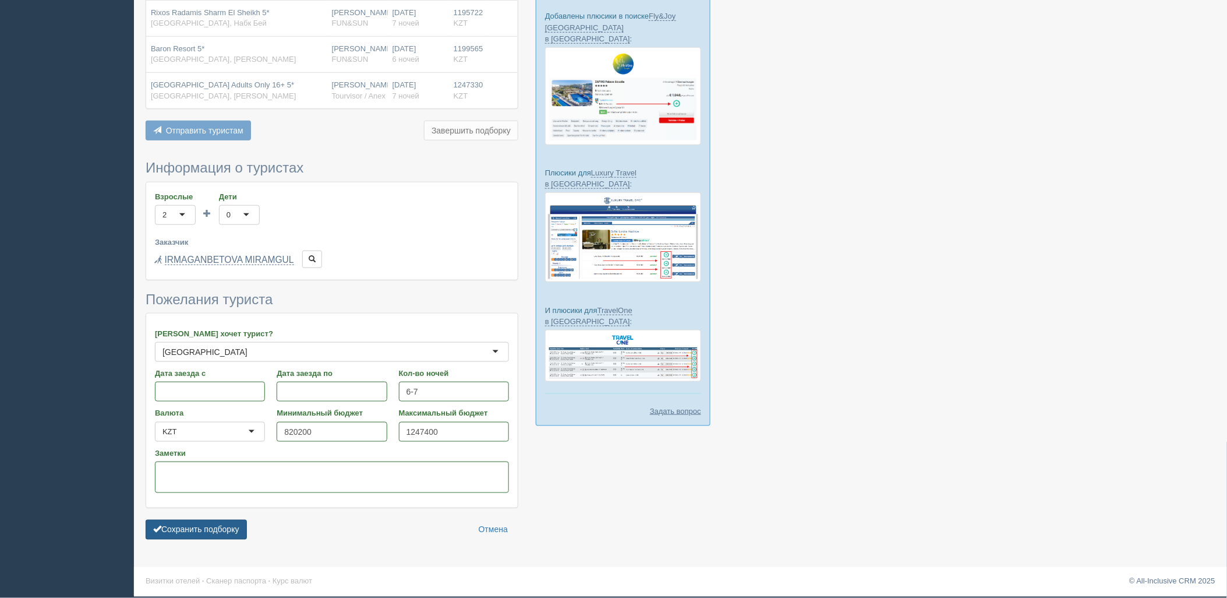
click at [196, 533] on button "Сохранить подборку" at bounding box center [196, 530] width 101 height 20
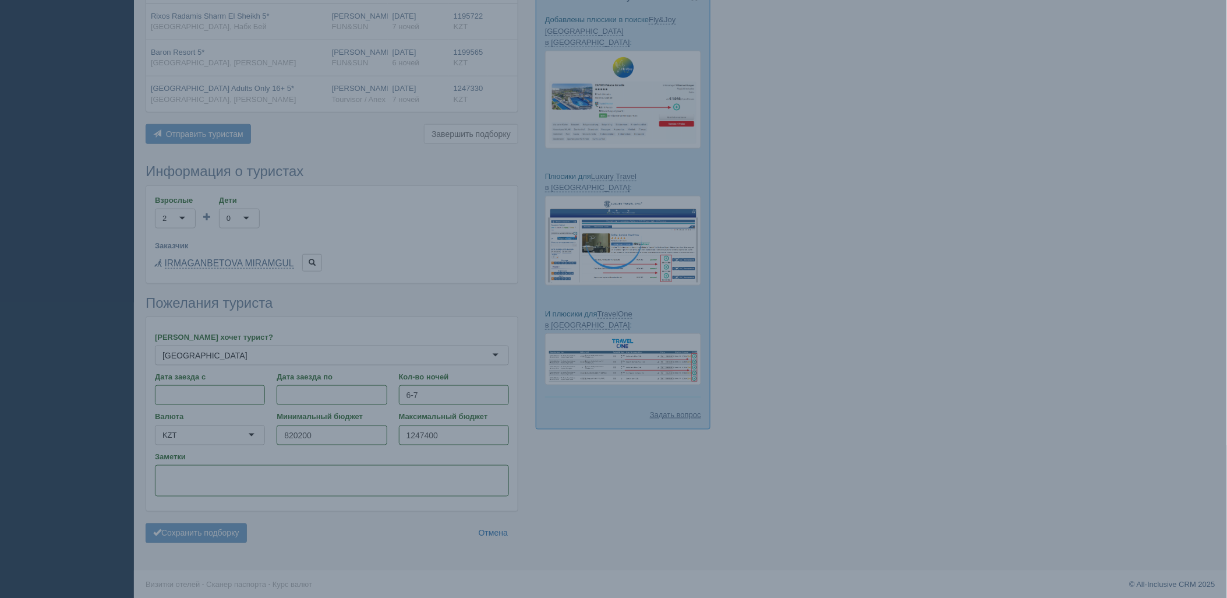
scroll to position [299, 0]
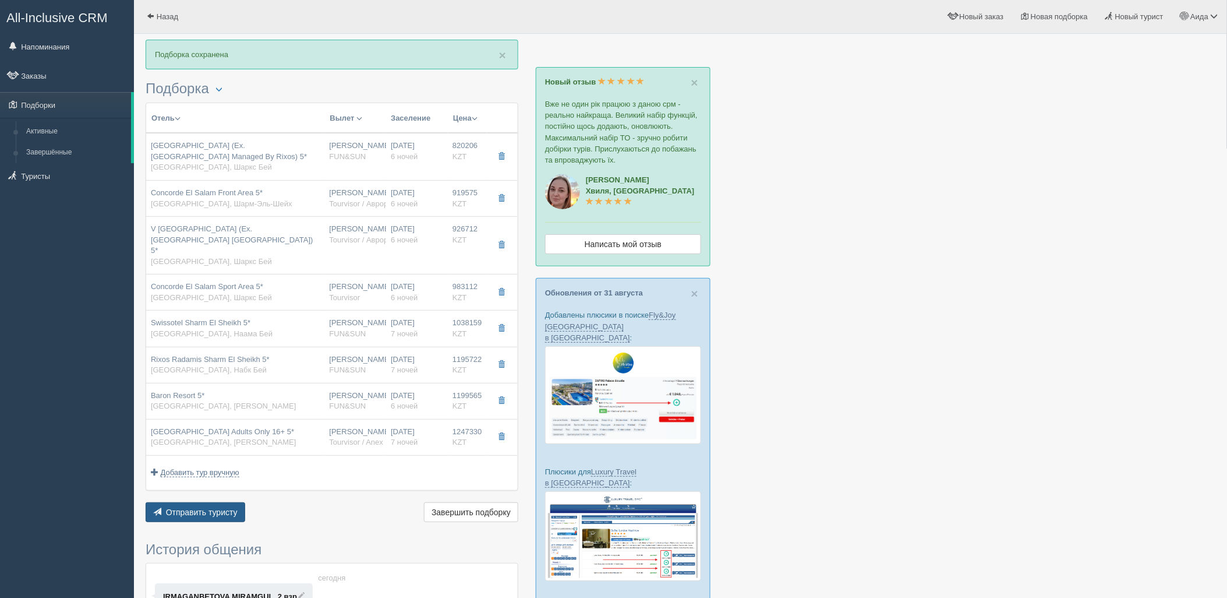
click at [210, 507] on span "Отправить туристу" at bounding box center [202, 511] width 72 height 9
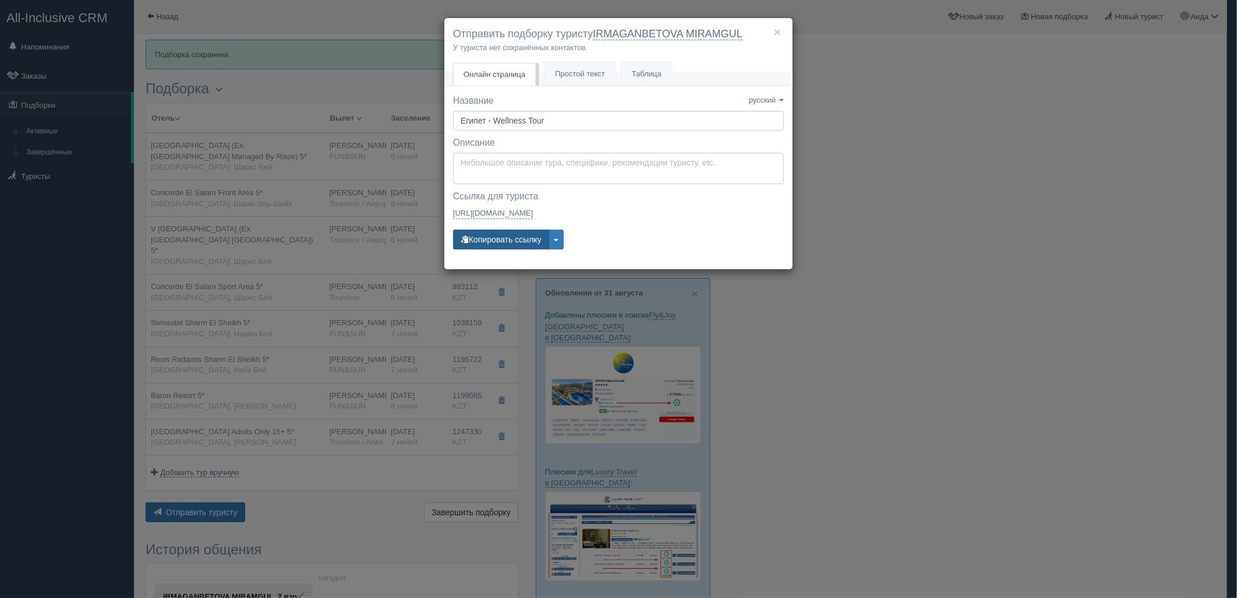
click at [515, 238] on button "Копировать ссылку" at bounding box center [501, 239] width 96 height 20
click at [839, 211] on div "× Отправить подборку туристу IRMAGANBETOVA MIRAMGUL У туриста нет сохранённых к…" at bounding box center [618, 299] width 1237 height 598
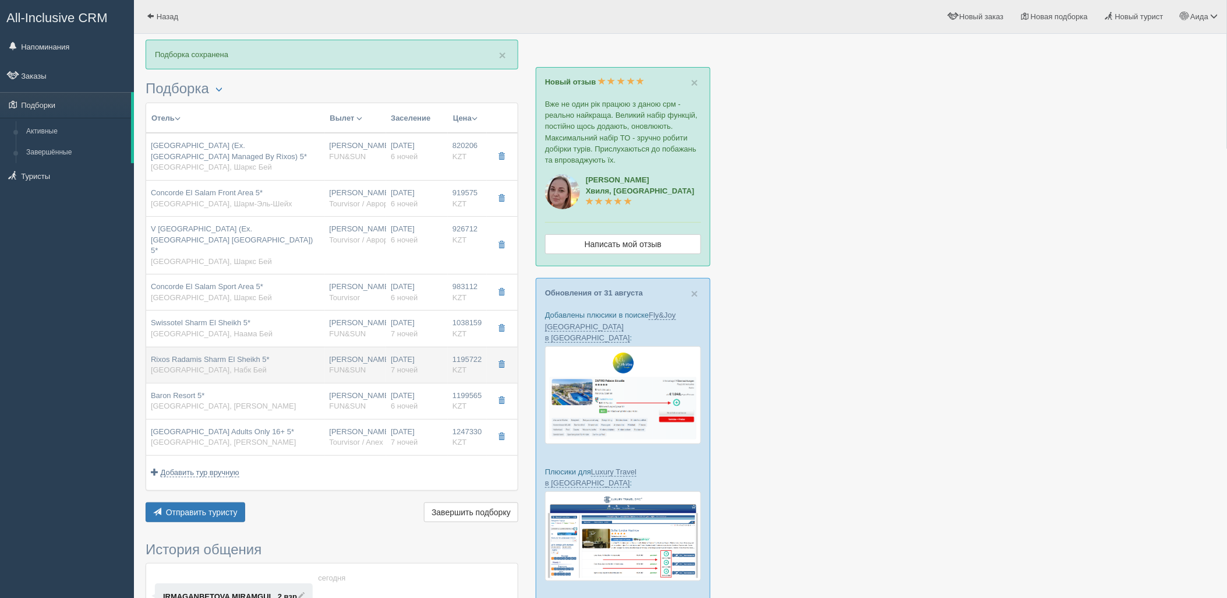
click at [412, 365] on span "7 ночей" at bounding box center [404, 369] width 27 height 9
type input "Rixos Radamis Sharm El Sheikh 5*"
type input "[GEOGRAPHIC_DATA]"
type input "Набк Бей"
type input "1195722.00"
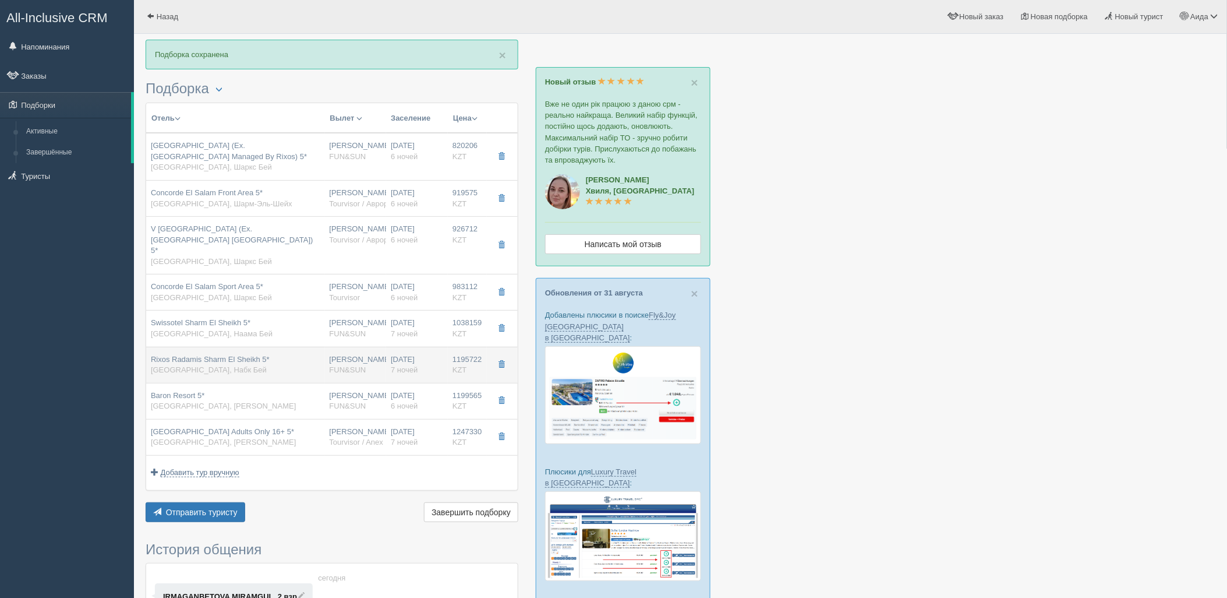
type input "[PERSON_NAME]"
type input "Шарм-эль-Шейх SSH"
type input "08:50"
type input "13:30"
type input "Air Astana"
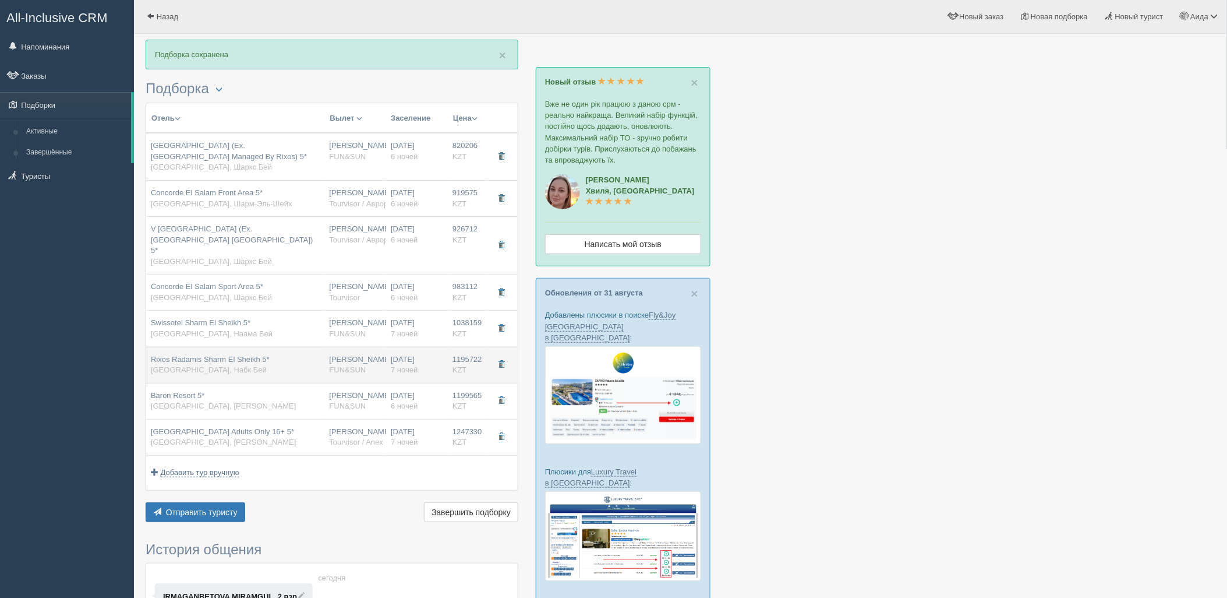
type input "14:30"
type input "22:25"
type input "7"
type input "superior (blue planet)"
type input "UAI - Ультра Все Включено"
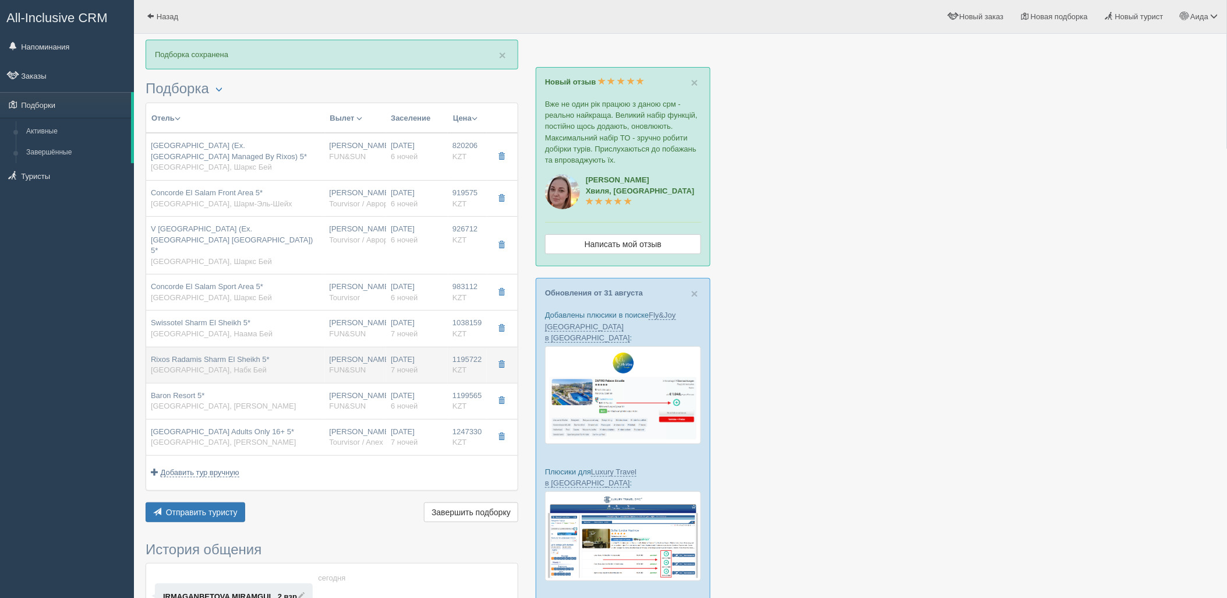
type input "FUN&SUN"
type input "https://tourvisor.ru/countries#!/hotel=rixos-radamis-sharm-el-sheikh"
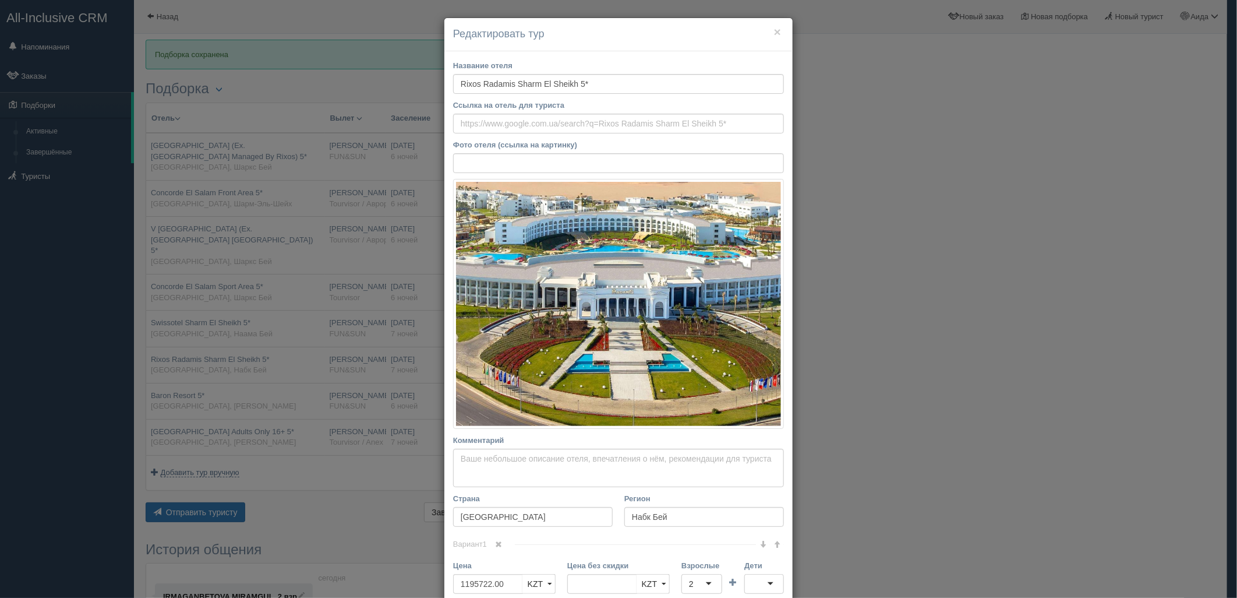
click at [877, 301] on div "× Редактировать тур Название отеля Rixos Radamis Sharm El Sheikh 5* Ссылка на о…" at bounding box center [618, 299] width 1237 height 598
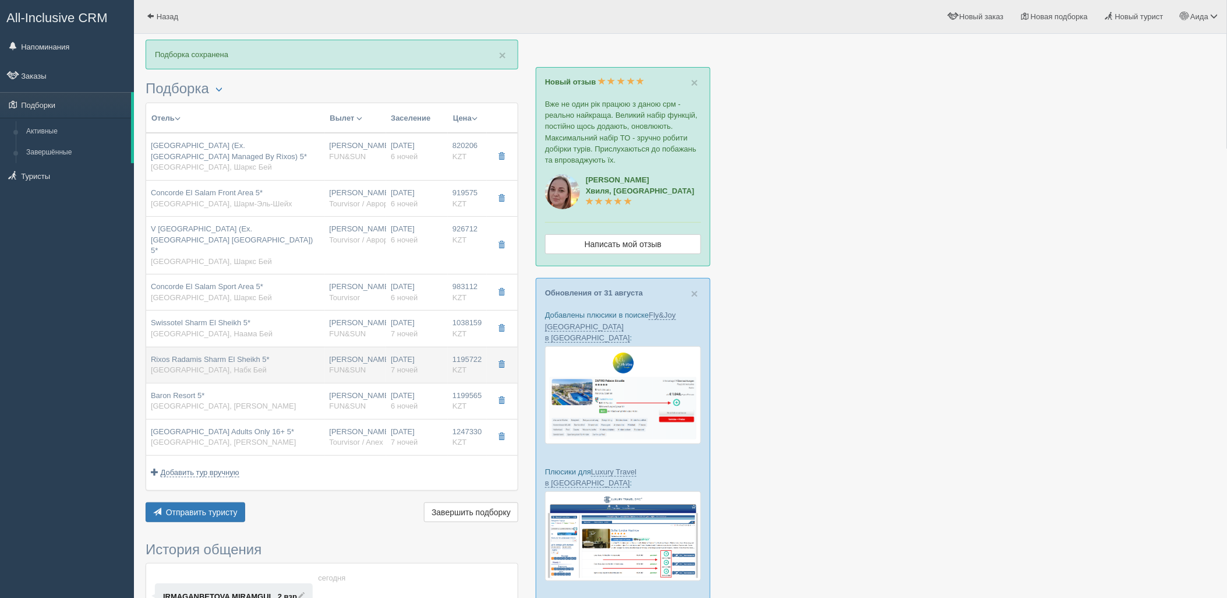
click at [423, 361] on div "09.09.2025 7 ночей" at bounding box center [417, 365] width 52 height 22
type input "08:50"
type input "13:30"
type input "14:30"
type input "22:25"
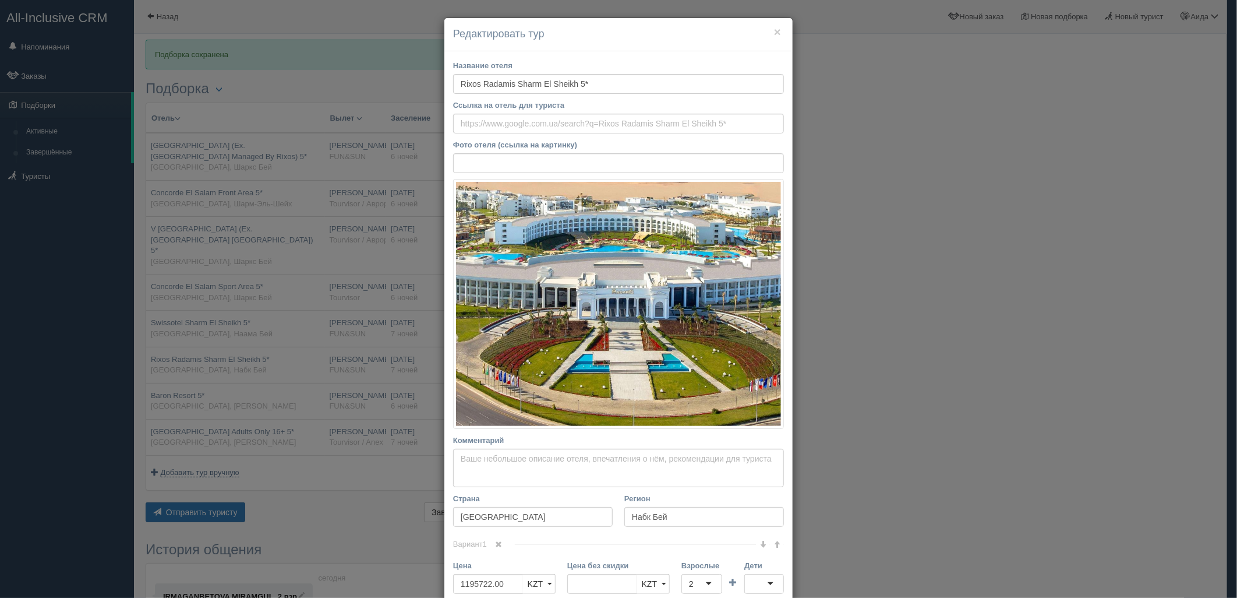
click at [952, 183] on div "× Редактировать тур Название отеля Rixos Radamis Sharm El Sheikh 5* Ссылка на о…" at bounding box center [618, 299] width 1237 height 598
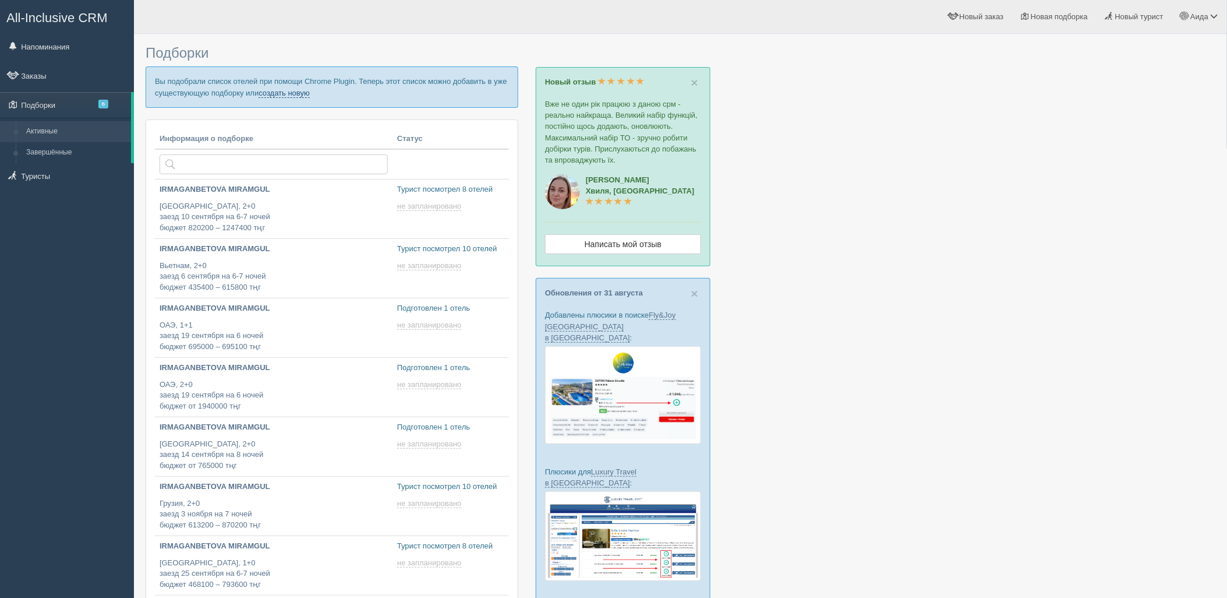
click at [295, 91] on link "создать новую" at bounding box center [284, 93] width 51 height 9
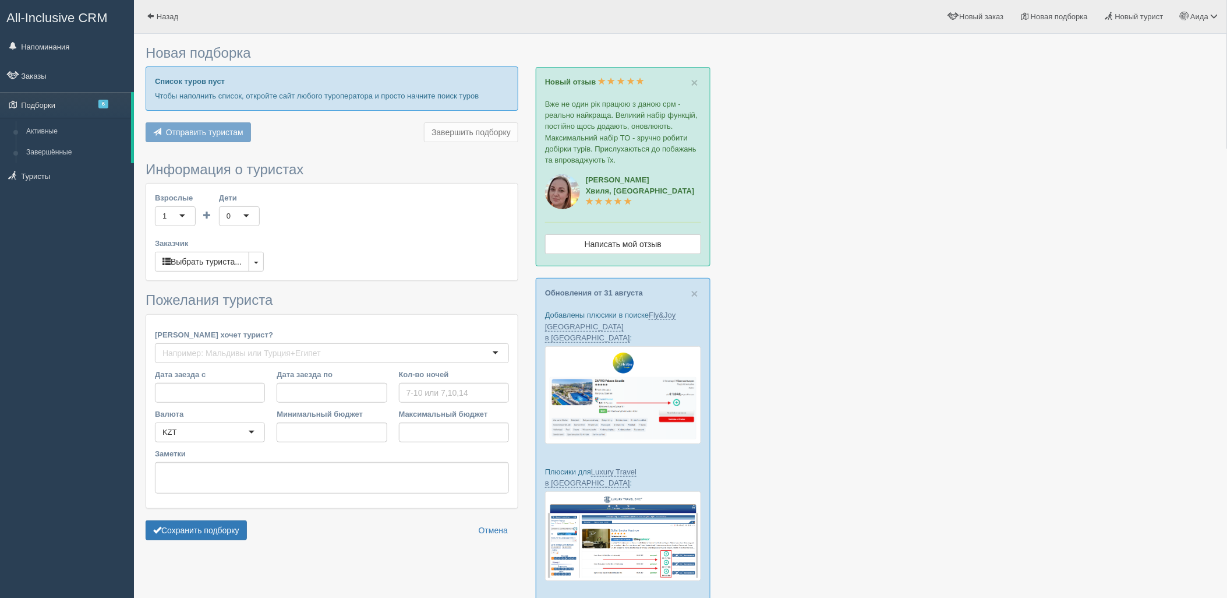
type input "6"
type input "502600"
type input "627400"
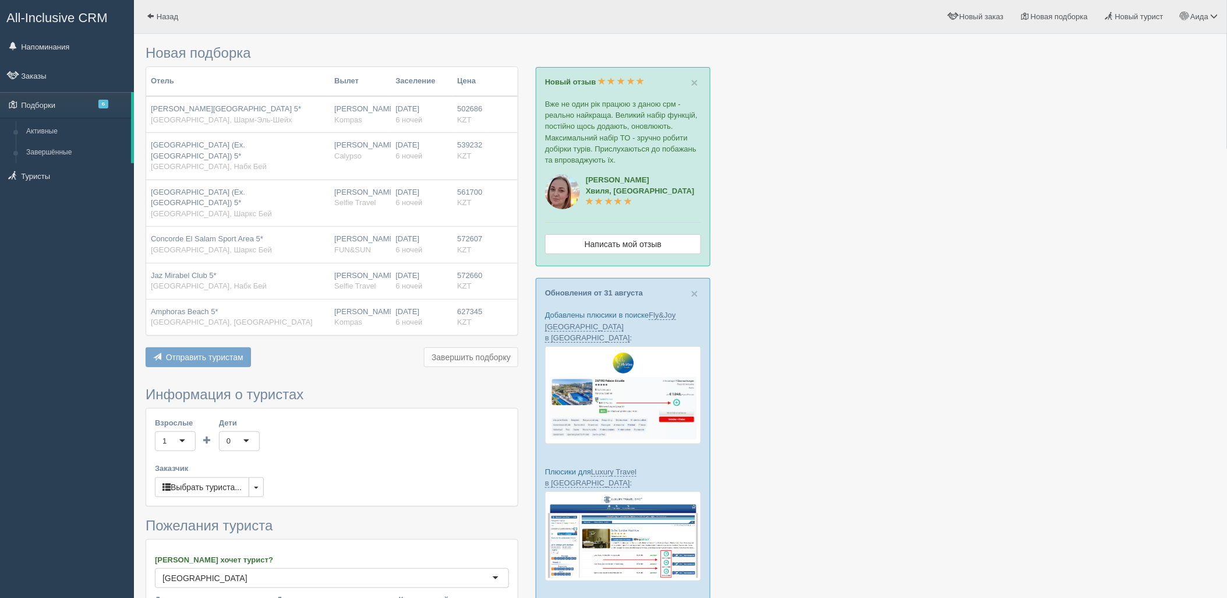
scroll to position [215, 0]
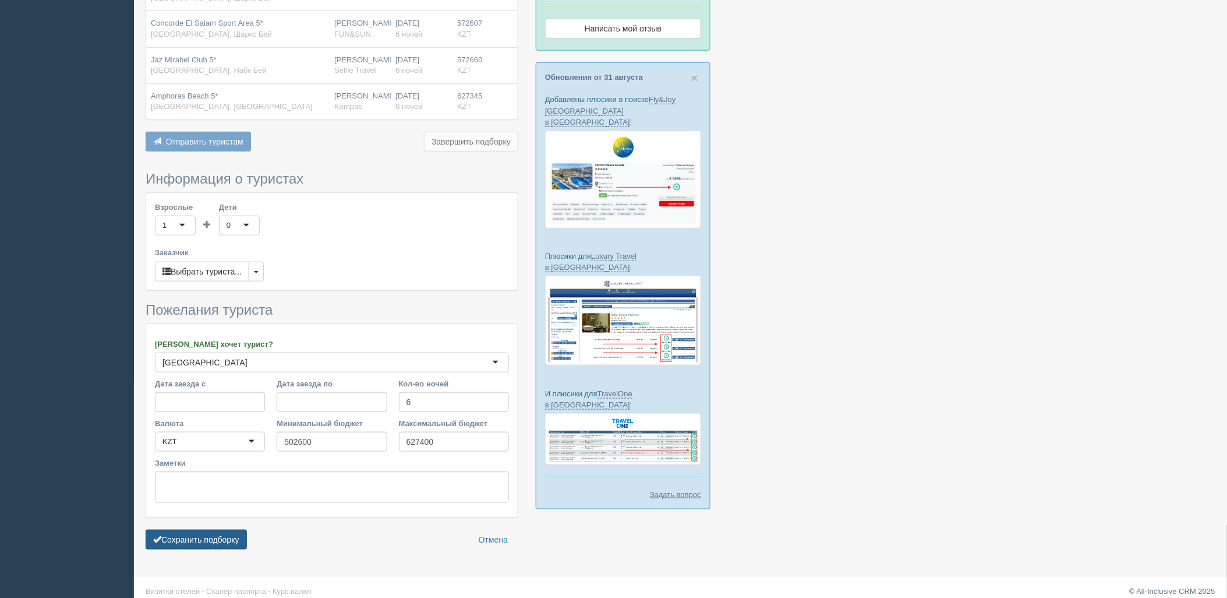
click at [242, 529] on button "Сохранить подборку" at bounding box center [196, 539] width 101 height 20
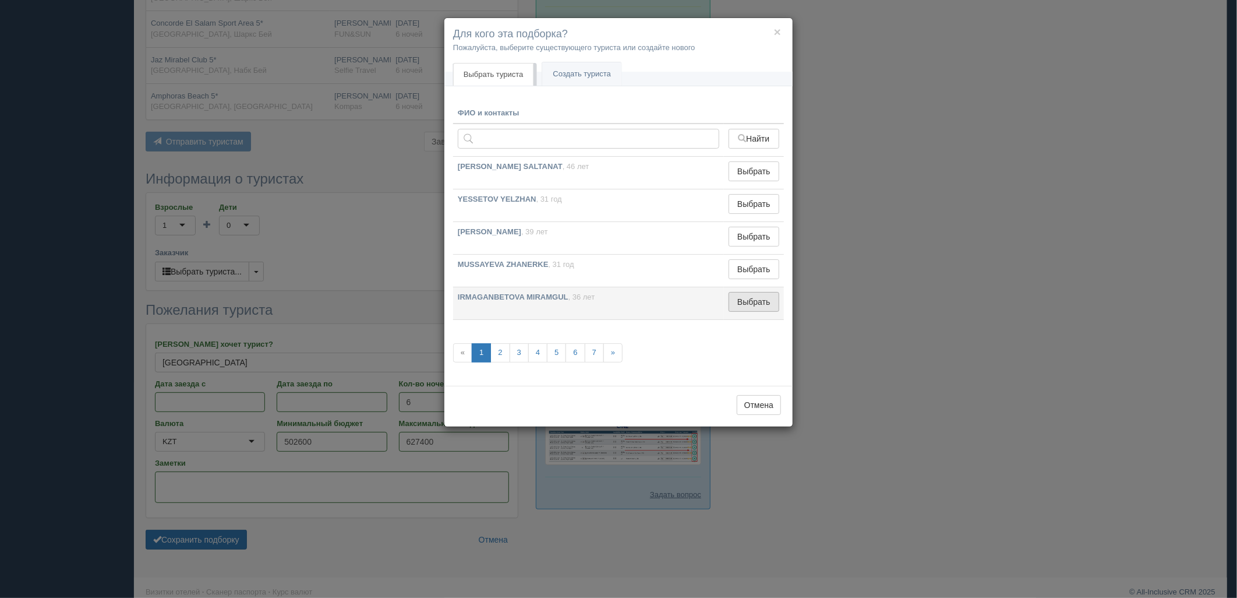
click at [738, 296] on button "Выбрать" at bounding box center [754, 302] width 51 height 20
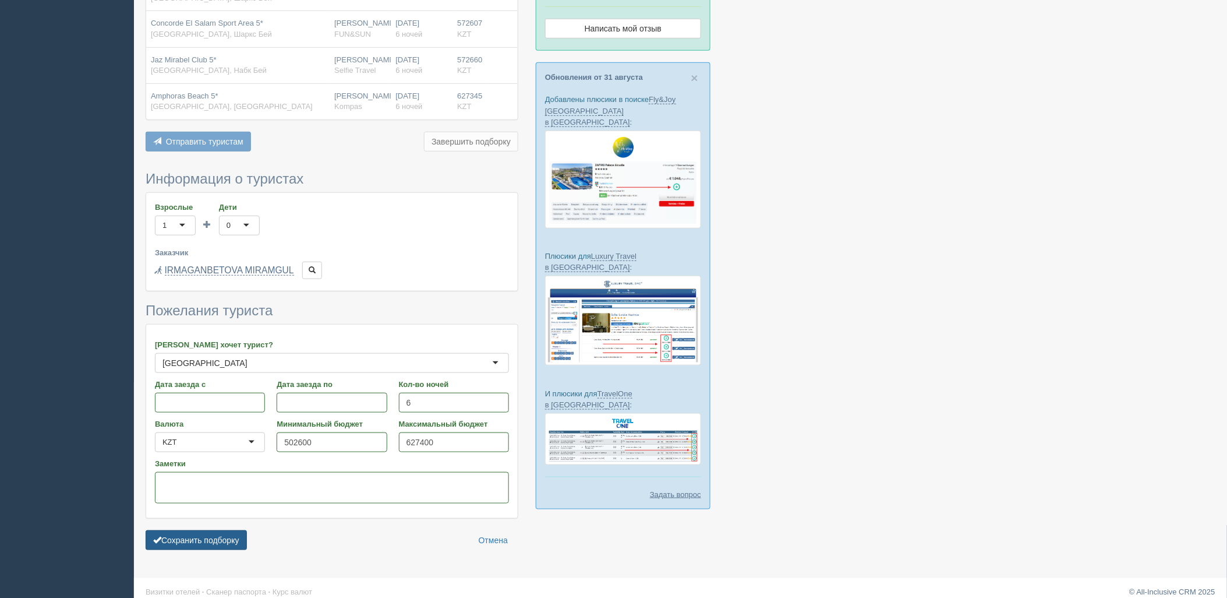
click at [217, 530] on button "Сохранить подборку" at bounding box center [196, 540] width 101 height 20
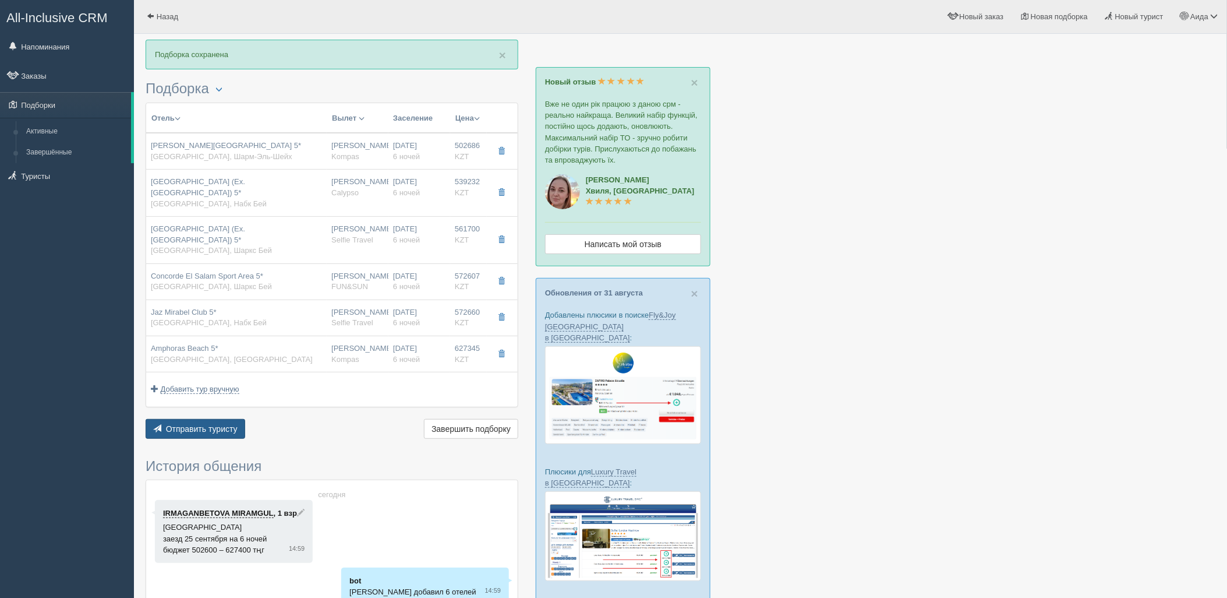
click at [214, 425] on button "Отправить туристу Отправить" at bounding box center [196, 429] width 100 height 20
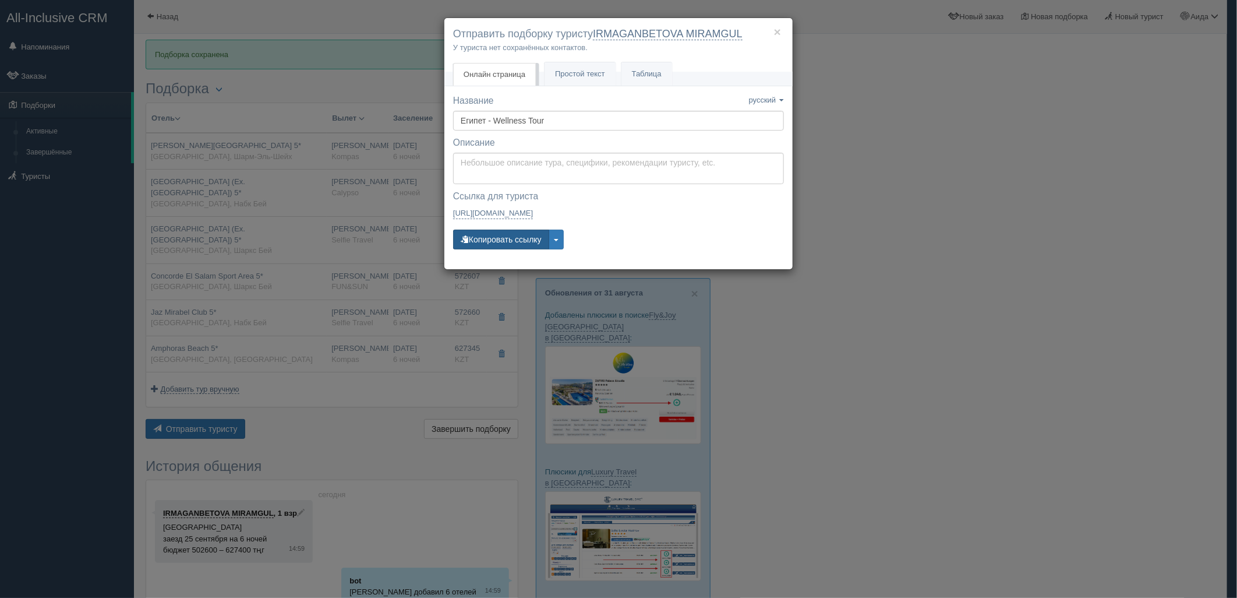
click at [514, 239] on button "Копировать ссылку" at bounding box center [501, 239] width 96 height 20
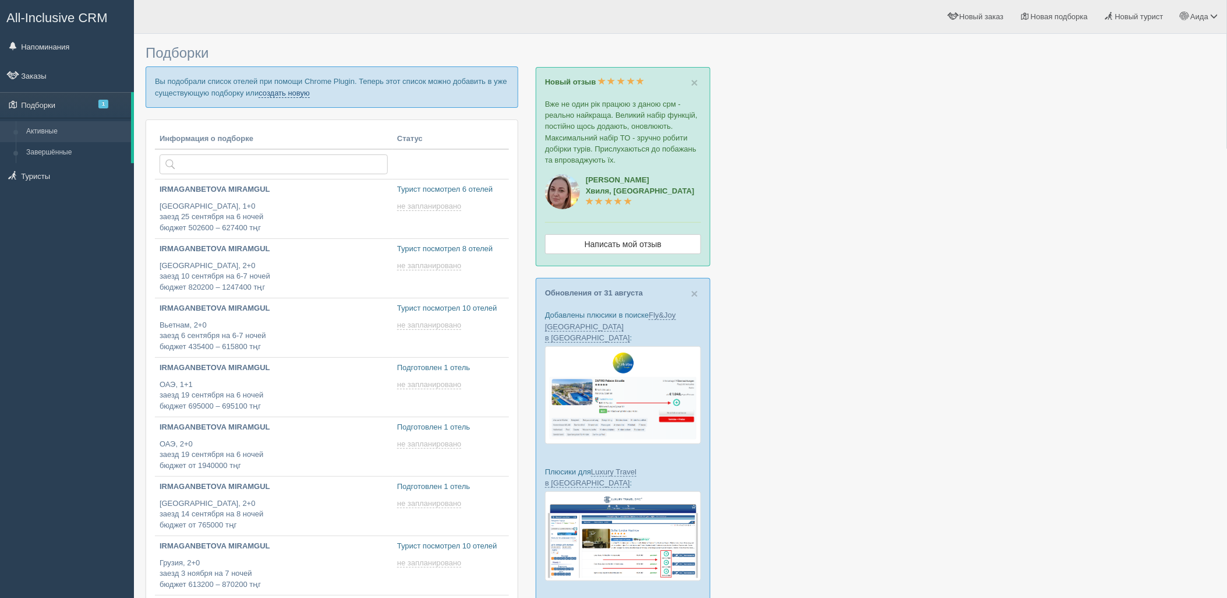
click at [298, 96] on link "создать новую" at bounding box center [284, 93] width 51 height 9
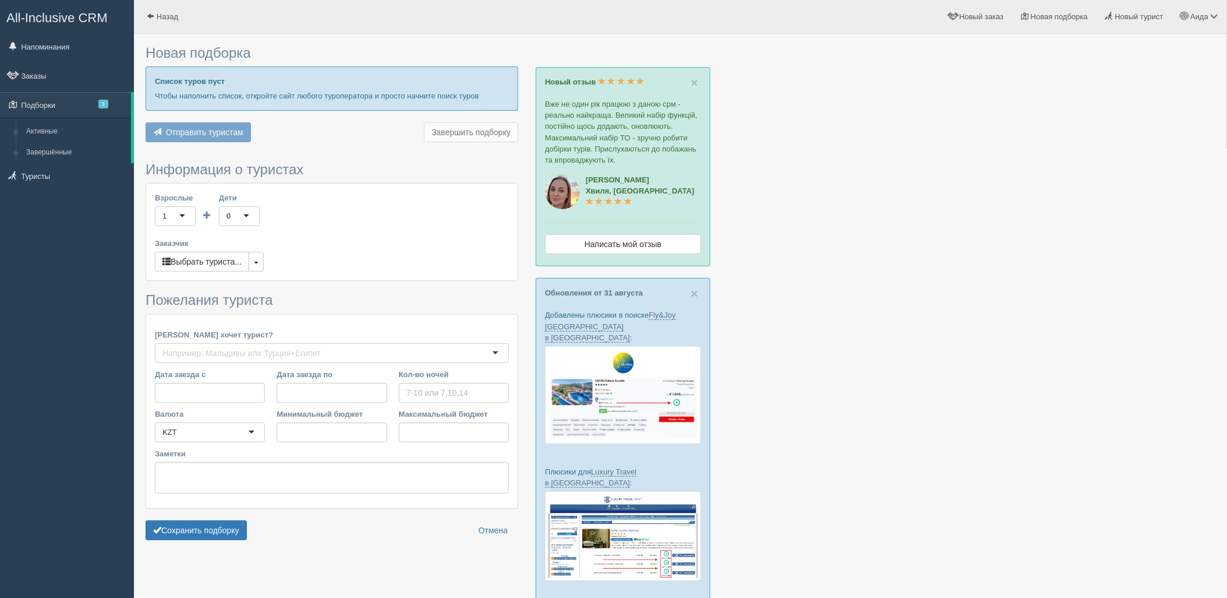
type input "7"
type input "1481200"
type input "1481300"
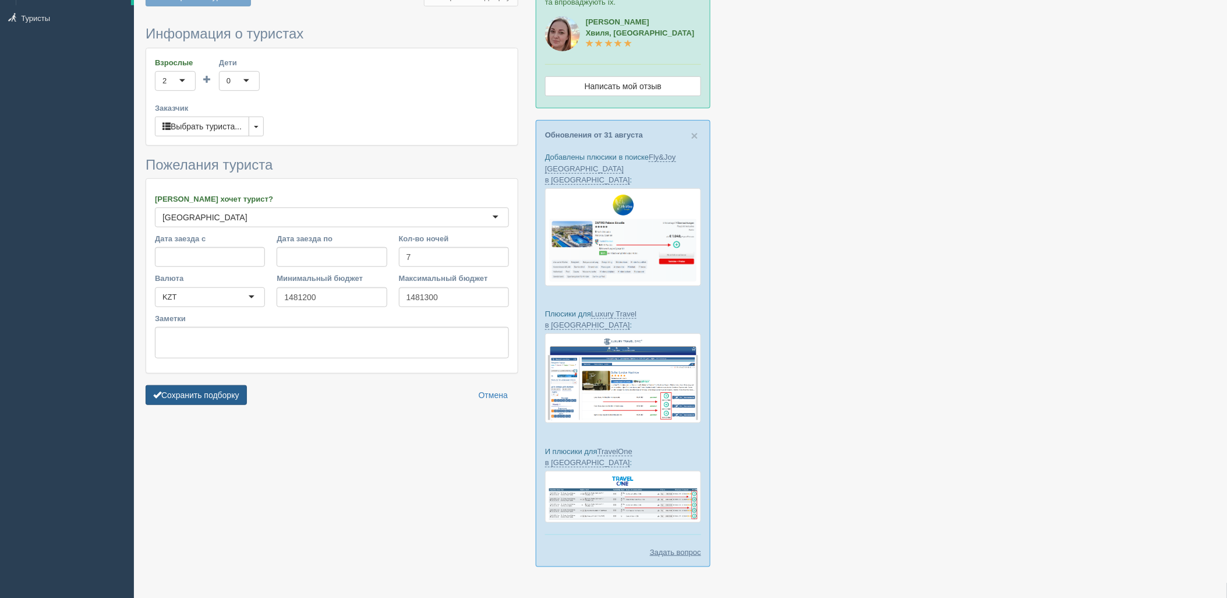
click at [171, 389] on button "Сохранить подборку" at bounding box center [196, 395] width 101 height 20
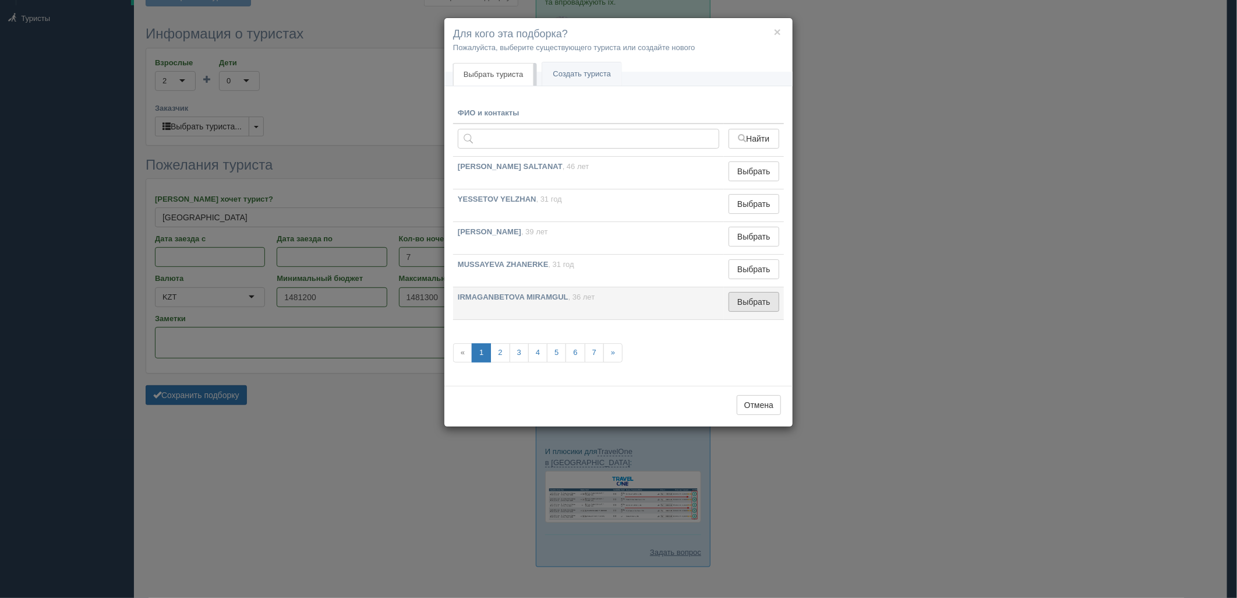
click at [752, 298] on button "Выбрать" at bounding box center [754, 302] width 51 height 20
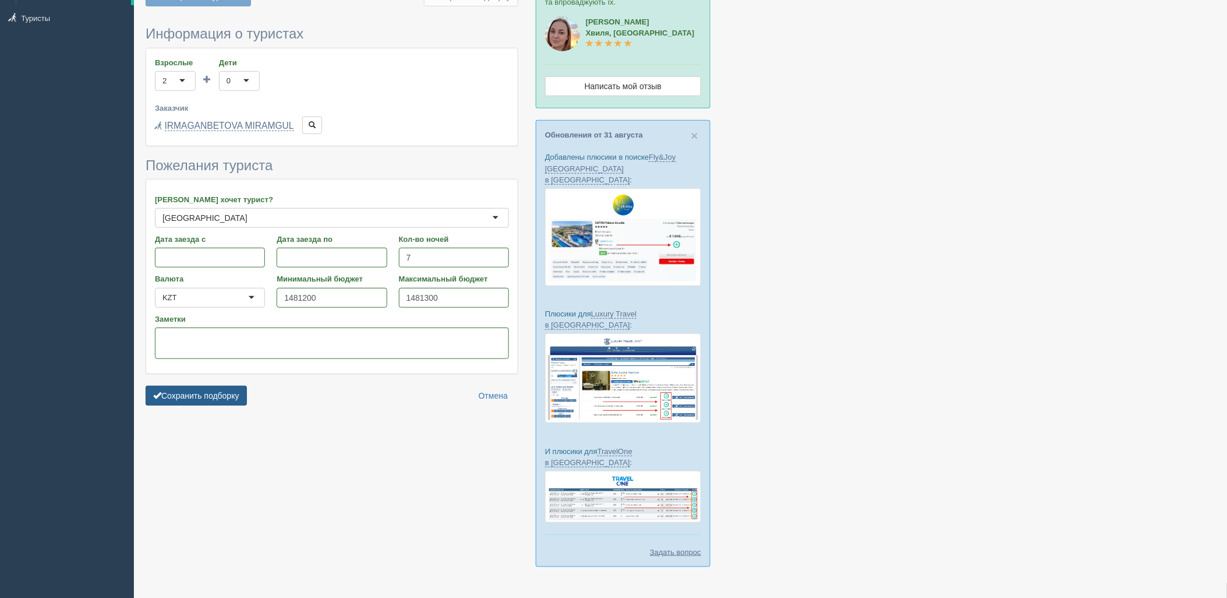
click at [238, 397] on button "Сохранить подборку" at bounding box center [196, 396] width 101 height 20
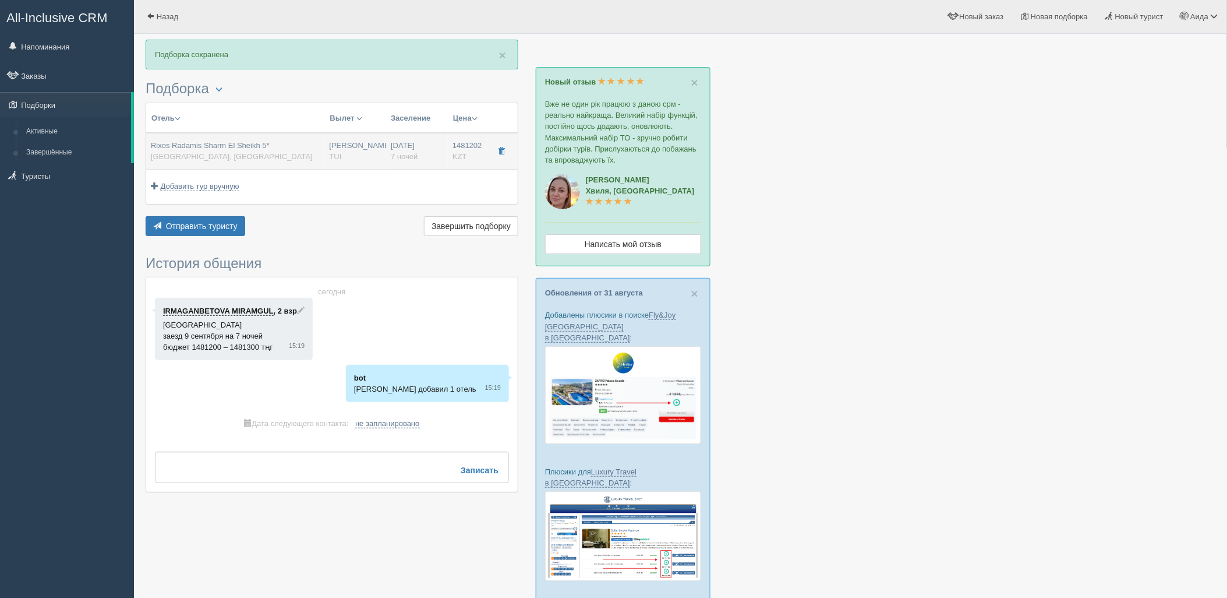
click at [263, 154] on div "Rixos Radamis Sharm El Sheikh 5* Египет, Шарм-эль-Шейх" at bounding box center [232, 151] width 162 height 22
type input "Rixos Radamis Sharm El Sheikh 5*"
type input "Египет"
type input "Шарм-эль-Шейх"
type input "1481202.00"
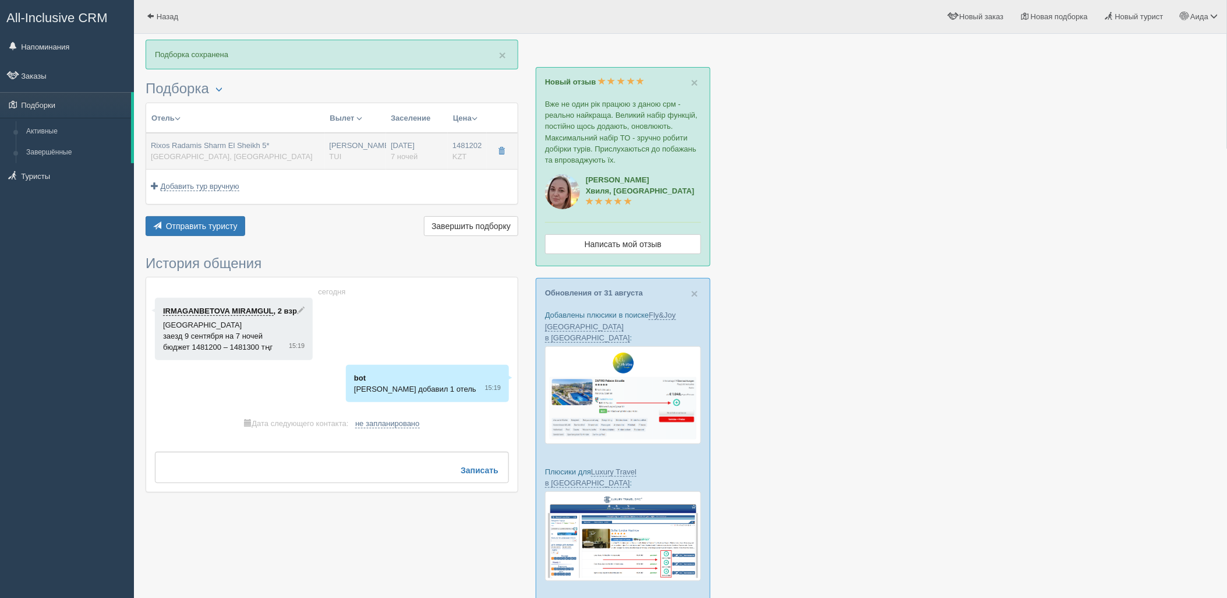
type input "[PERSON_NAME]"
type input "Шарм-эль-Шейх SSH"
type input "08:50"
type input "13:30"
type input "Air Astana"
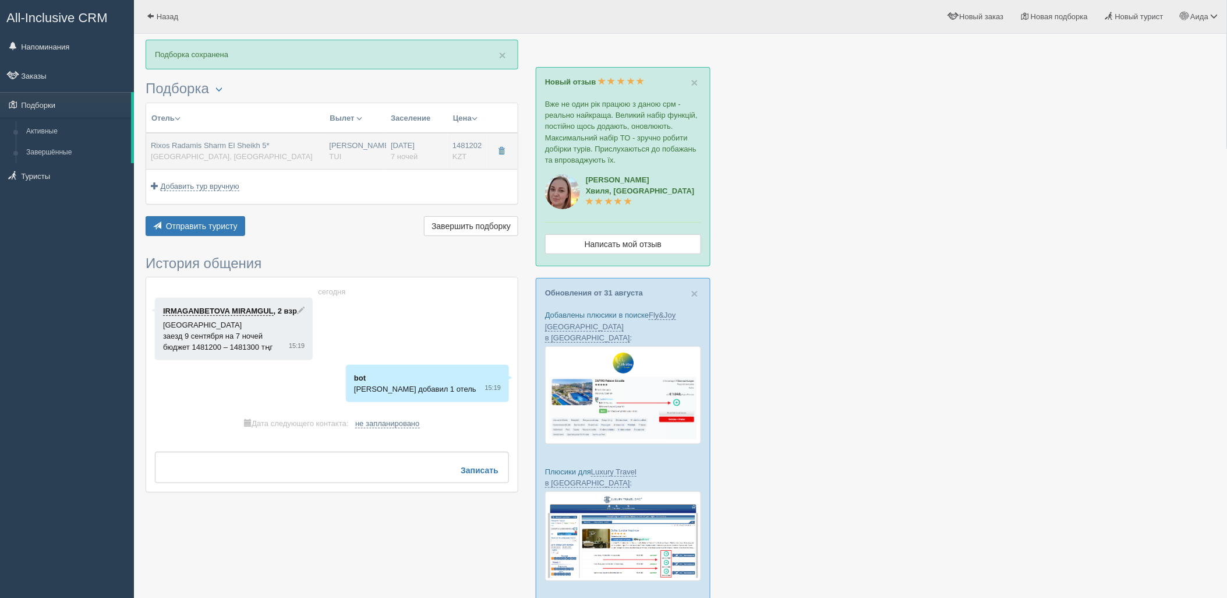
type input "14:30"
type input "22:25"
type input "7"
type input "SUPERIOR ROOM BLUE PLANET"
type input "Ultra All Inclusive"
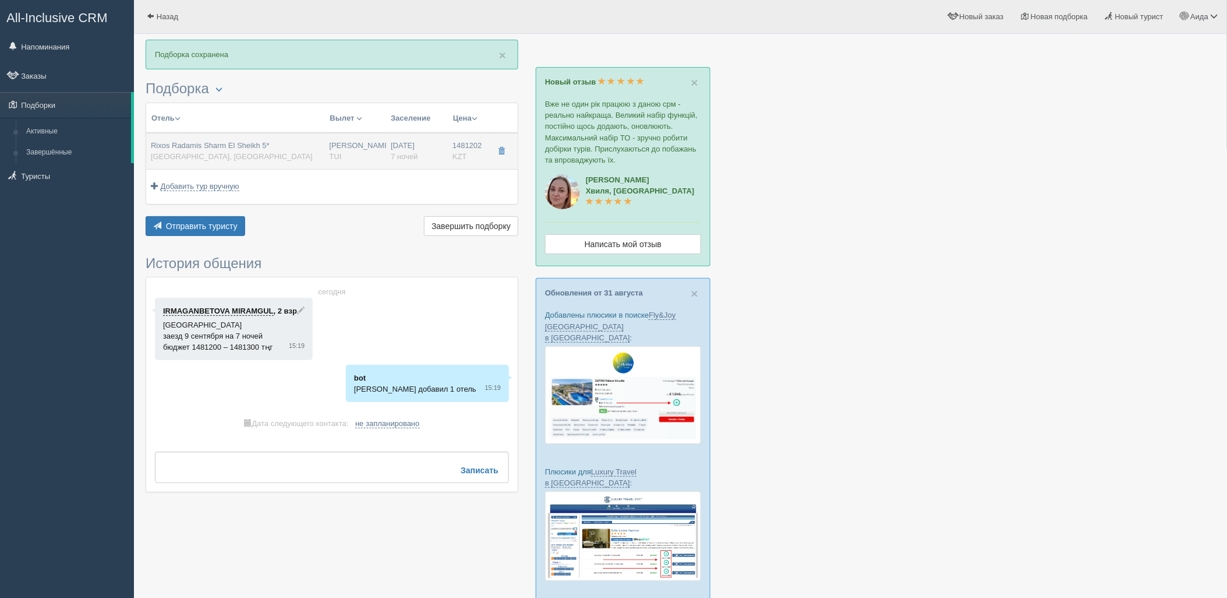
type input "TUI"
type input "https://newb2b.fstravel.com/hotel/851819"
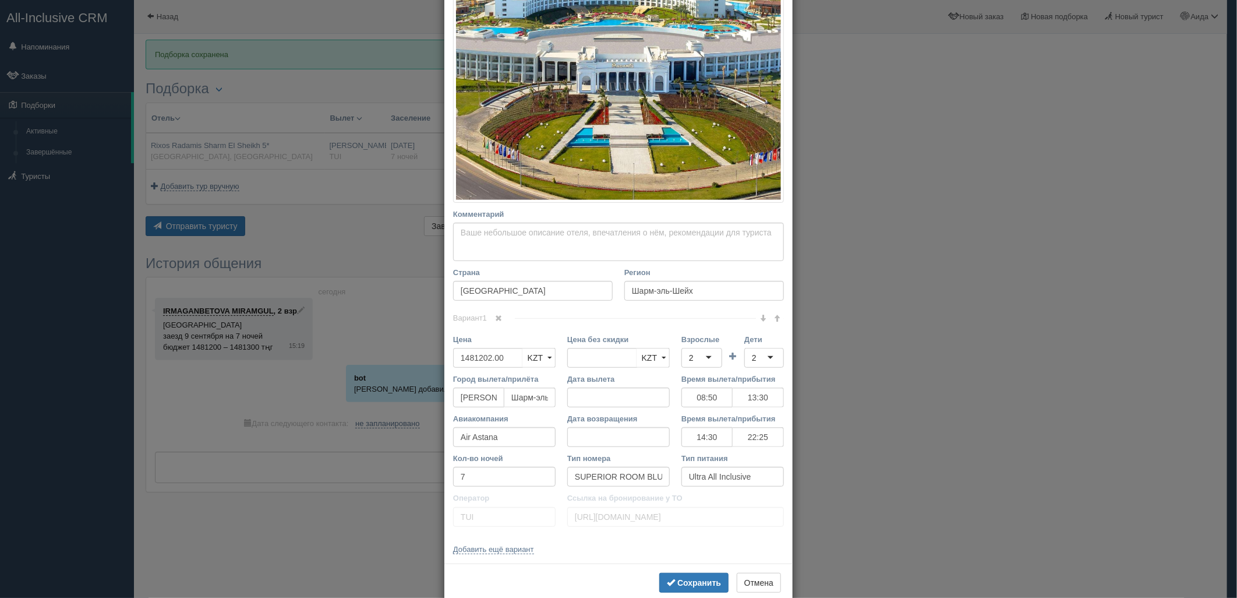
scroll to position [250, 0]
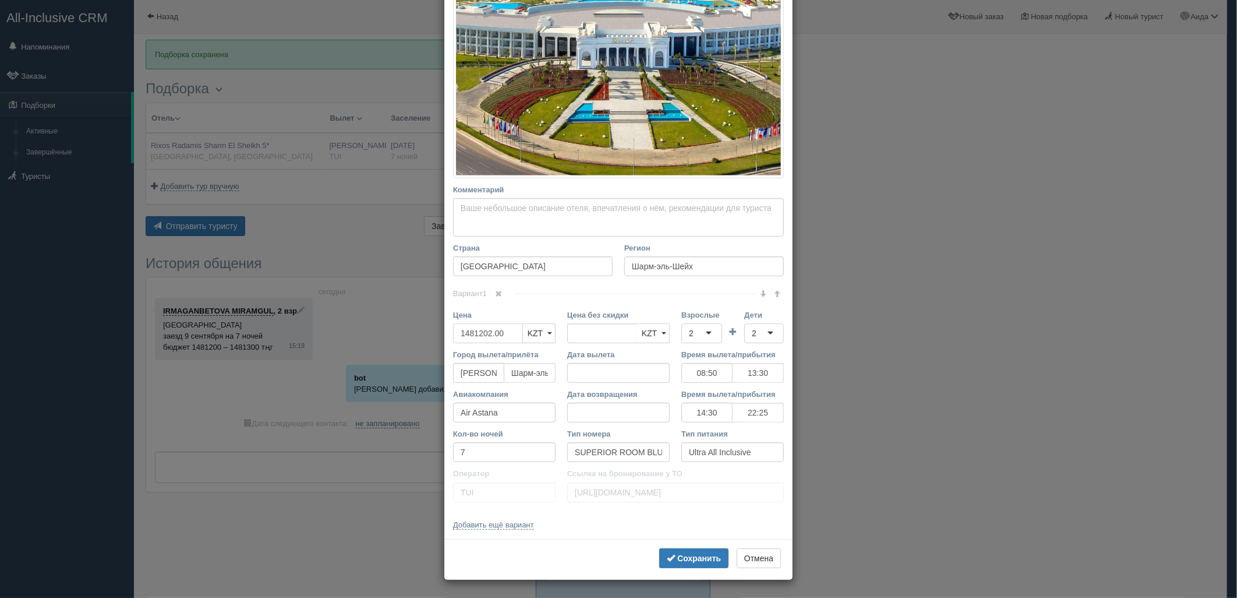
click at [503, 334] on input "1481202.00" at bounding box center [488, 333] width 70 height 20
type input "1481202.0"
type input "1481202.00"
type input "1481000"
click at [699, 558] on b "Сохранить" at bounding box center [699, 557] width 44 height 9
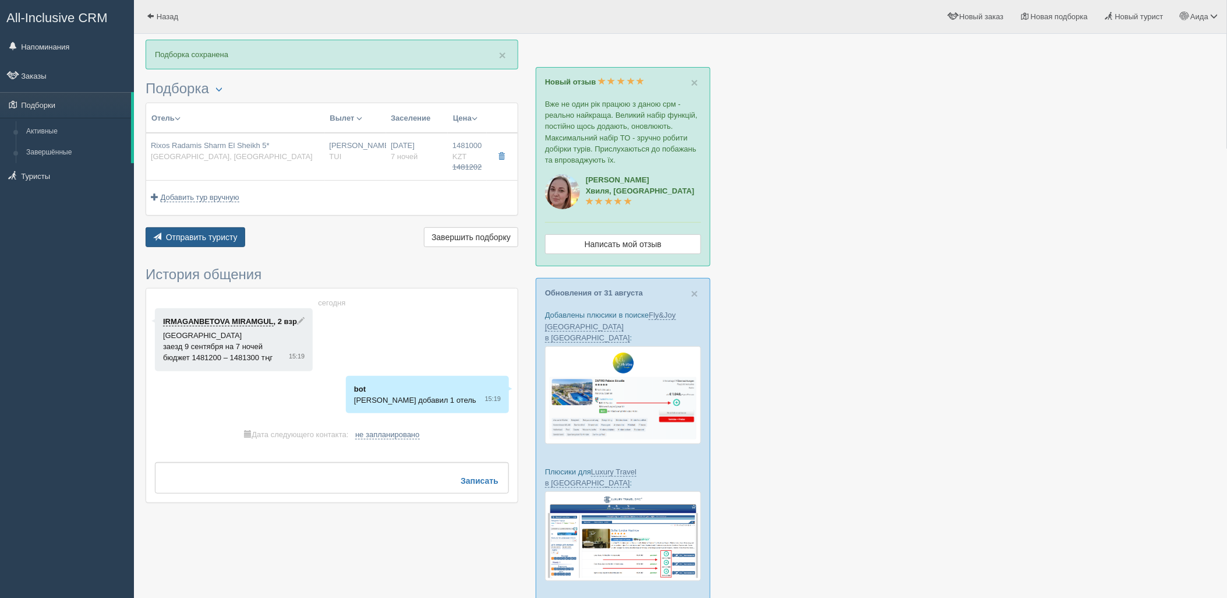
click at [210, 236] on span "Отправить туристу" at bounding box center [202, 236] width 72 height 9
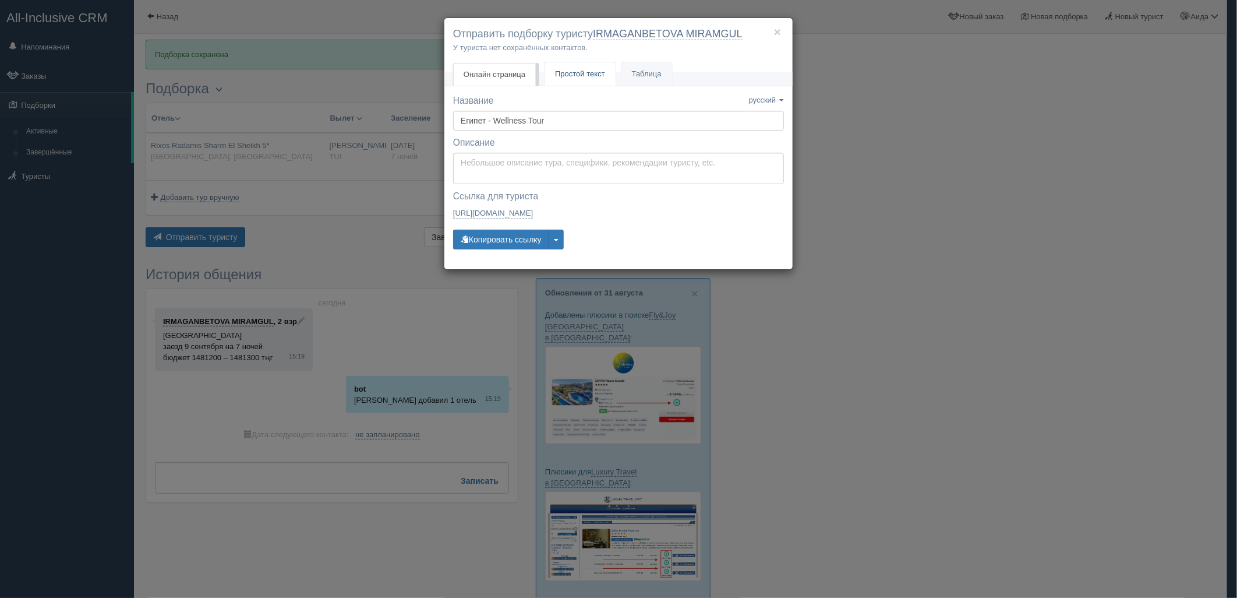
click at [562, 70] on span "Простой текст" at bounding box center [580, 73] width 50 height 9
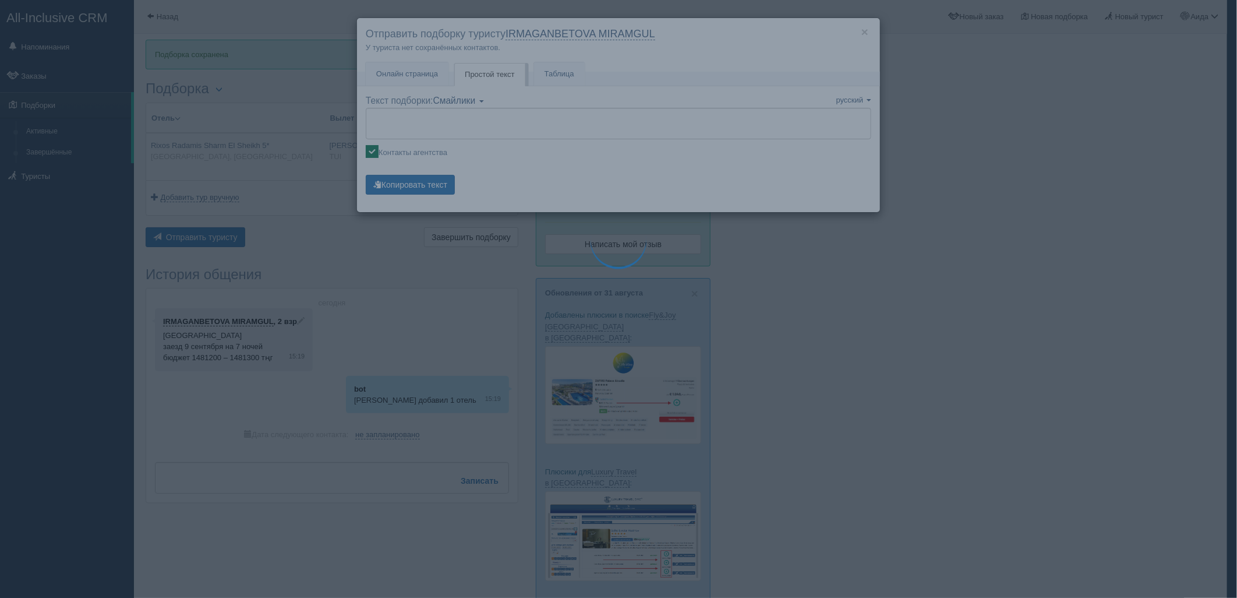
type textarea "🌞 Добрый день! Предлагаем Вам рассмотреть следующие варианты: 🌎 Египет, Шарм-эл…"
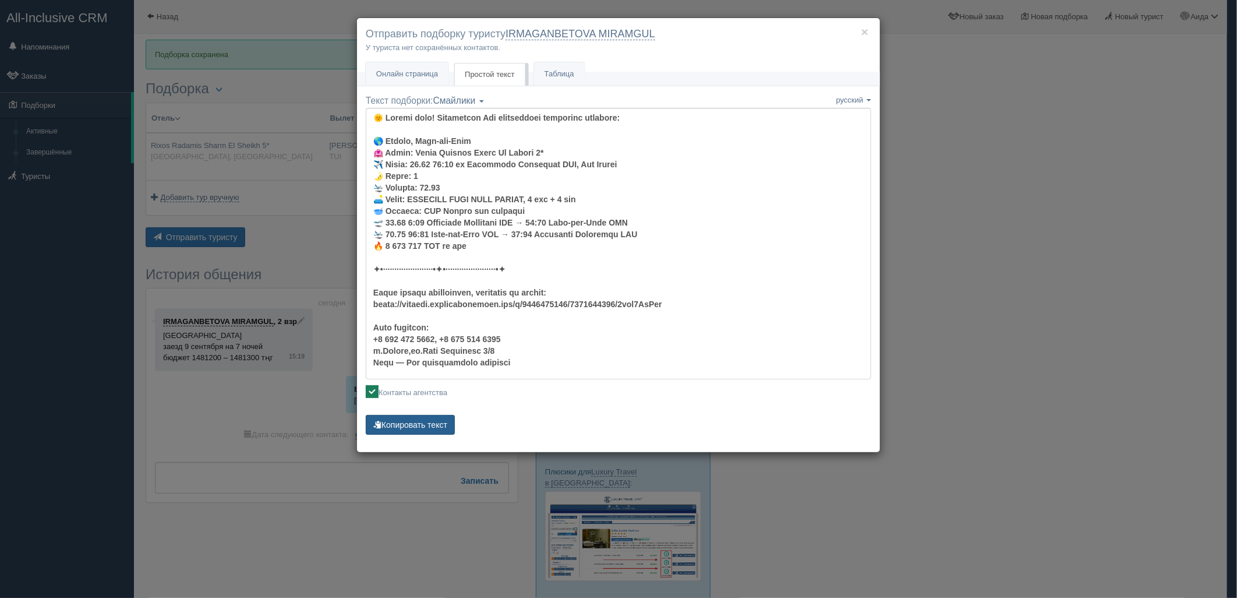
click at [429, 423] on button "Копировать текст" at bounding box center [410, 425] width 89 height 20
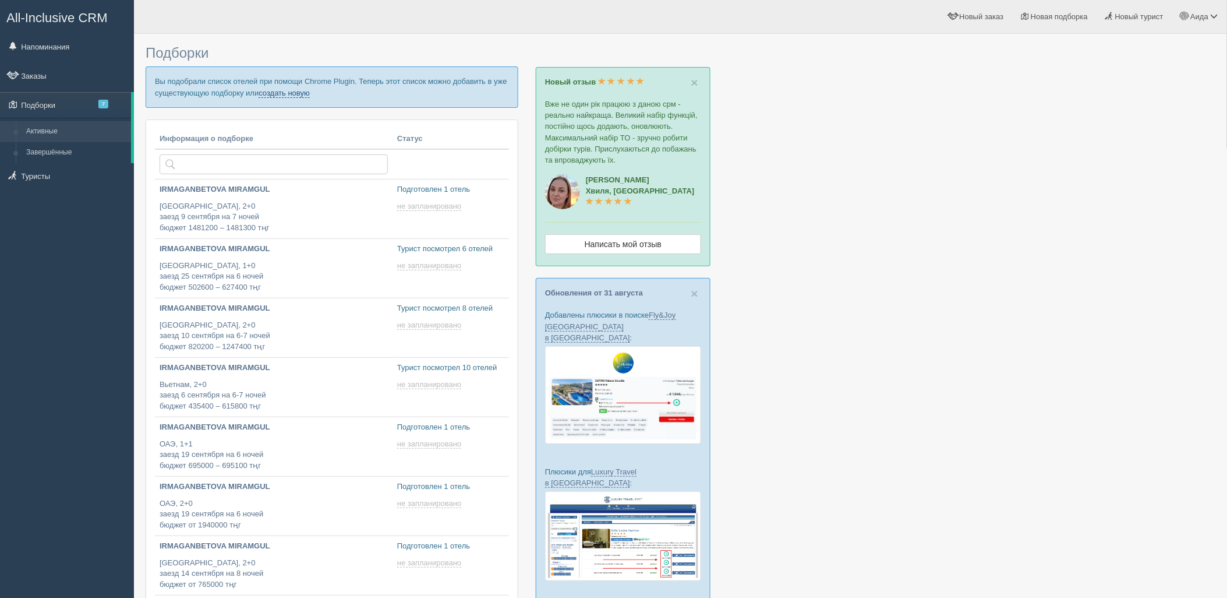
click at [278, 94] on link "создать новую" at bounding box center [284, 93] width 51 height 9
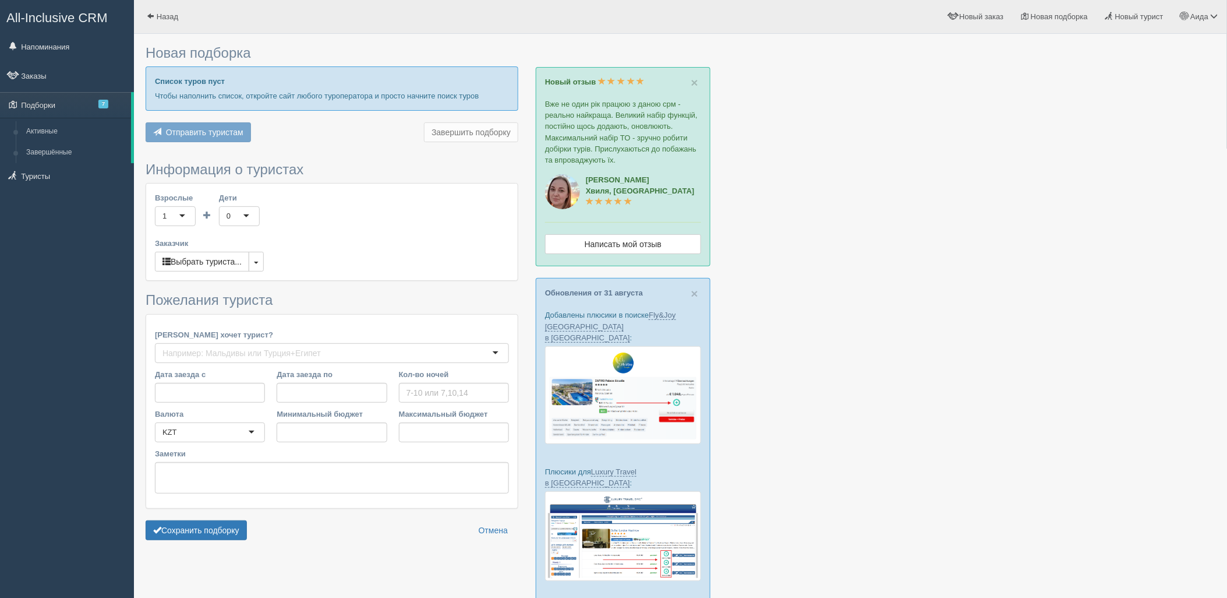
type input "6"
type input "1139100"
type input "1647000"
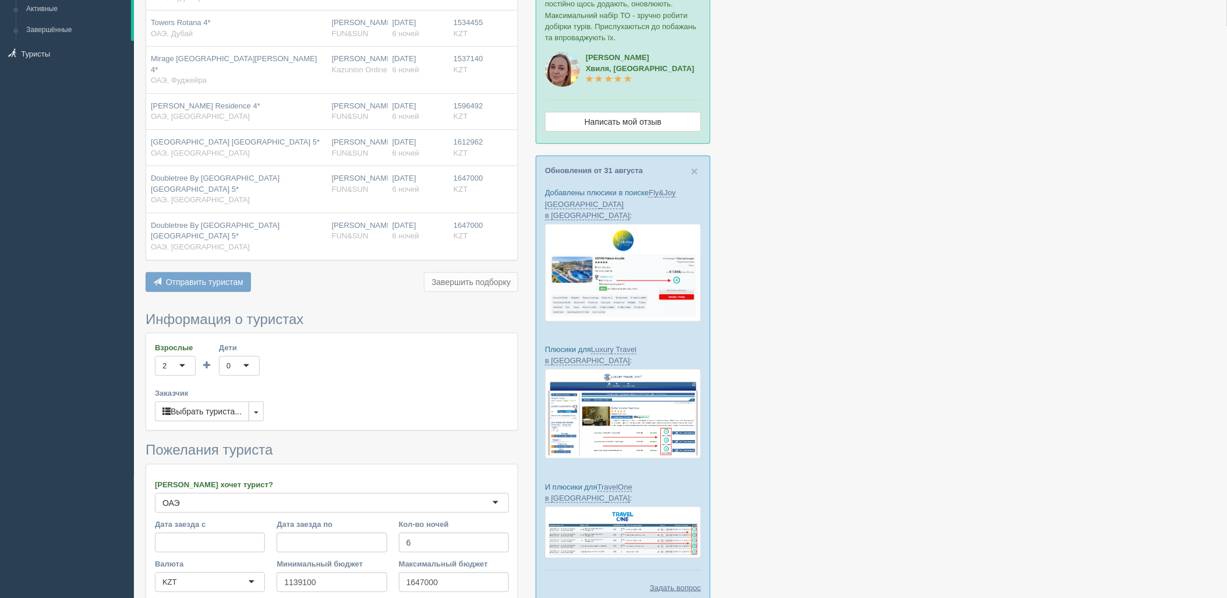
scroll to position [217, 0]
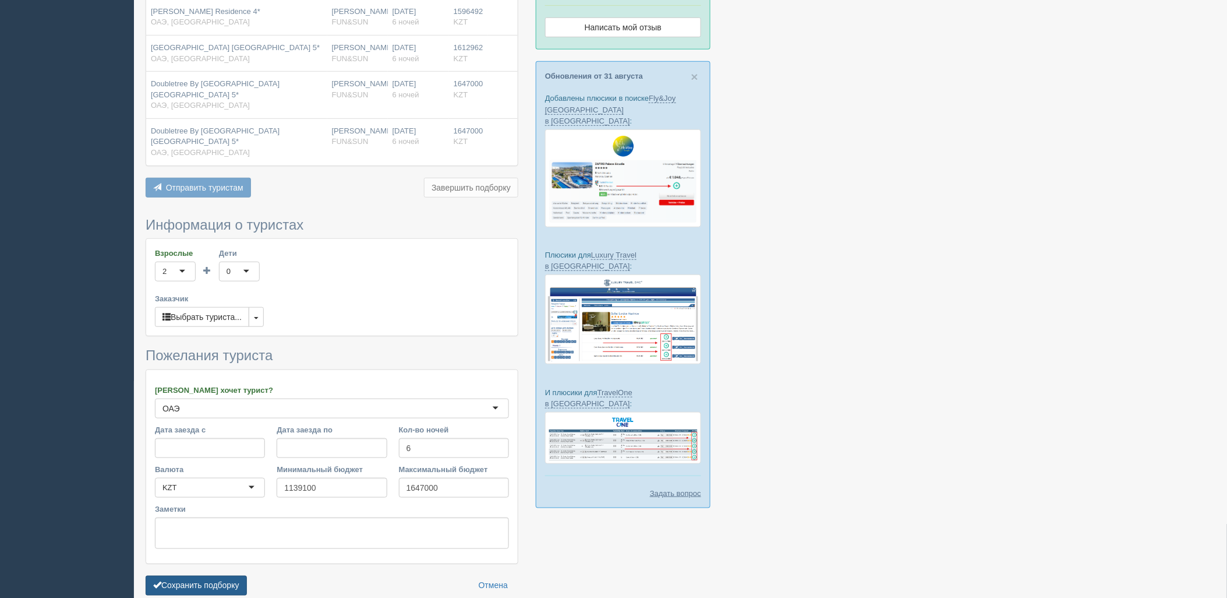
click at [222, 575] on button "Сохранить подборку" at bounding box center [196, 585] width 101 height 20
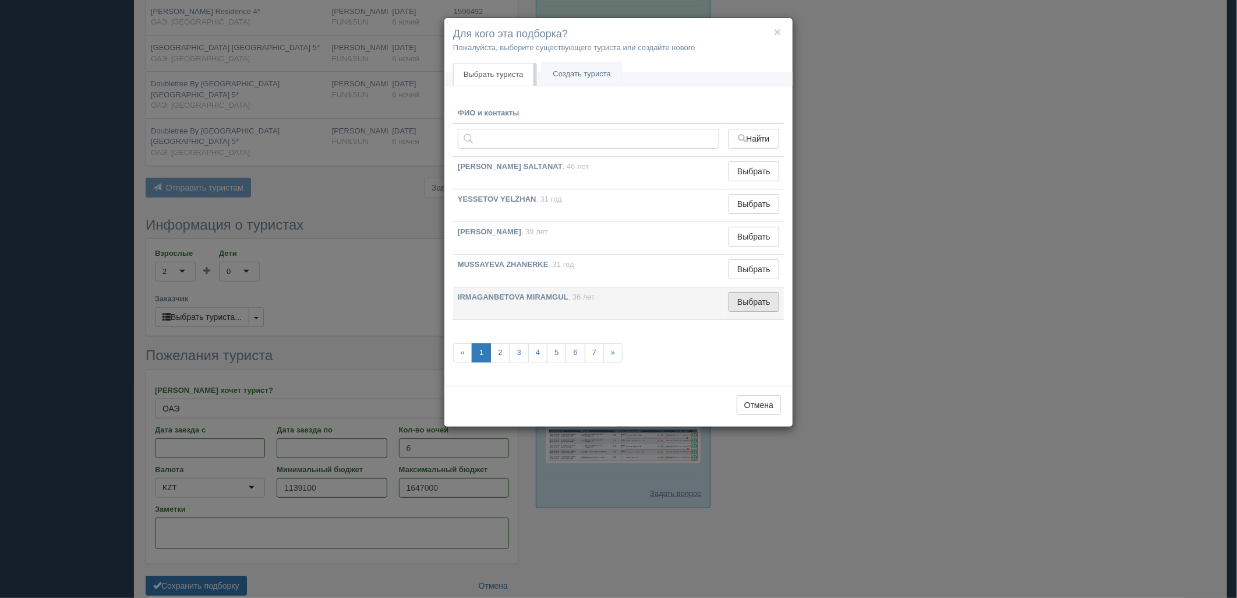
click at [758, 297] on button "Выбрать" at bounding box center [754, 302] width 51 height 20
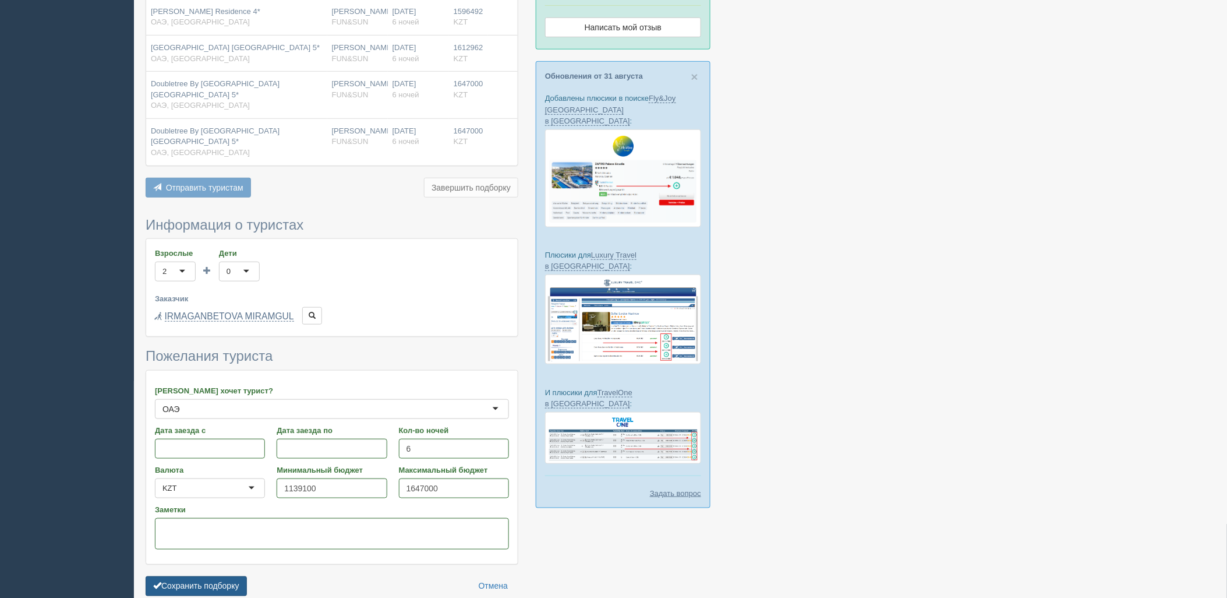
click at [227, 576] on button "Сохранить подборку" at bounding box center [196, 586] width 101 height 20
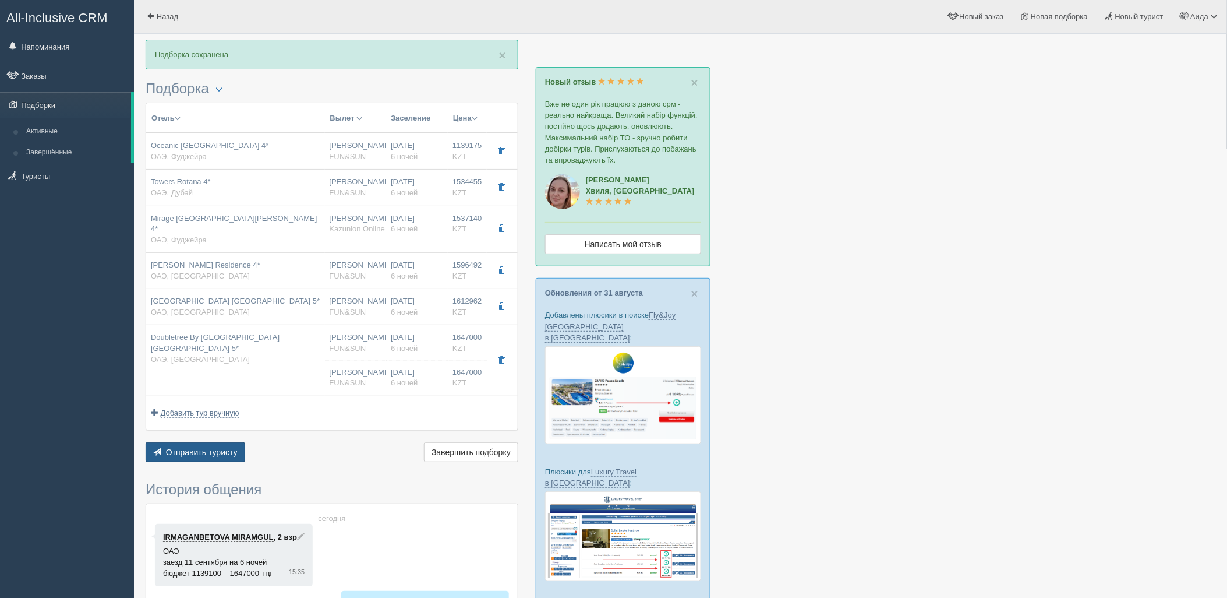
click at [210, 447] on span "Отправить туристу" at bounding box center [202, 451] width 72 height 9
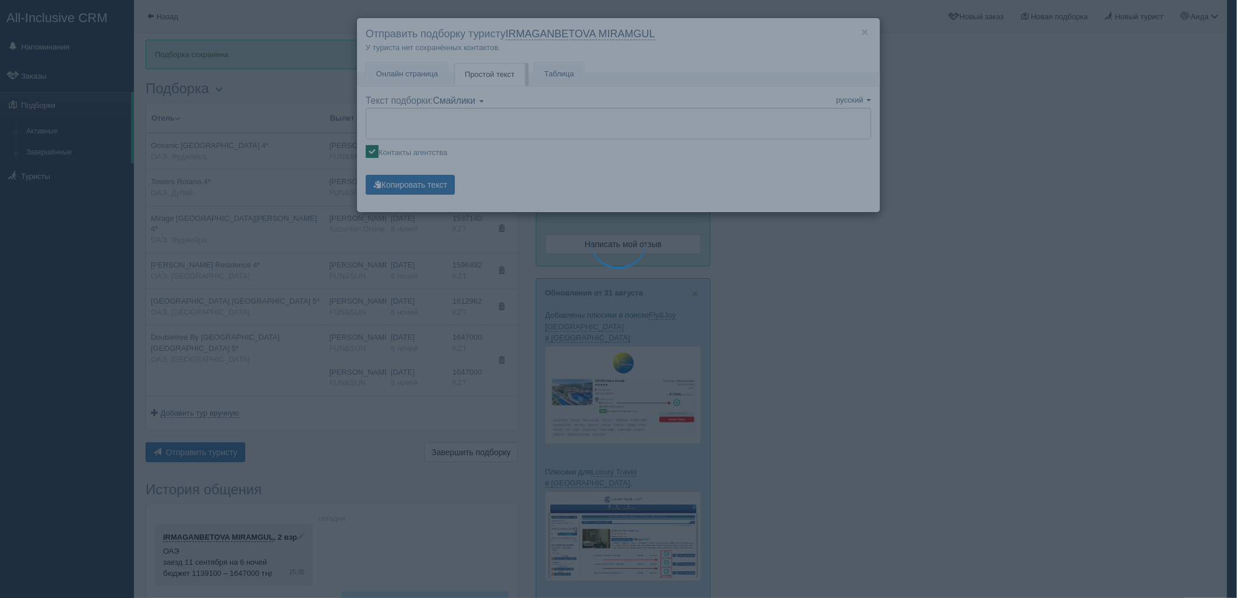
type textarea "🌞 Loremi dolo! Sitametcon Adi elitseddoei temporinc utlabore: 🌎 ETD, Magnaali 🏩…"
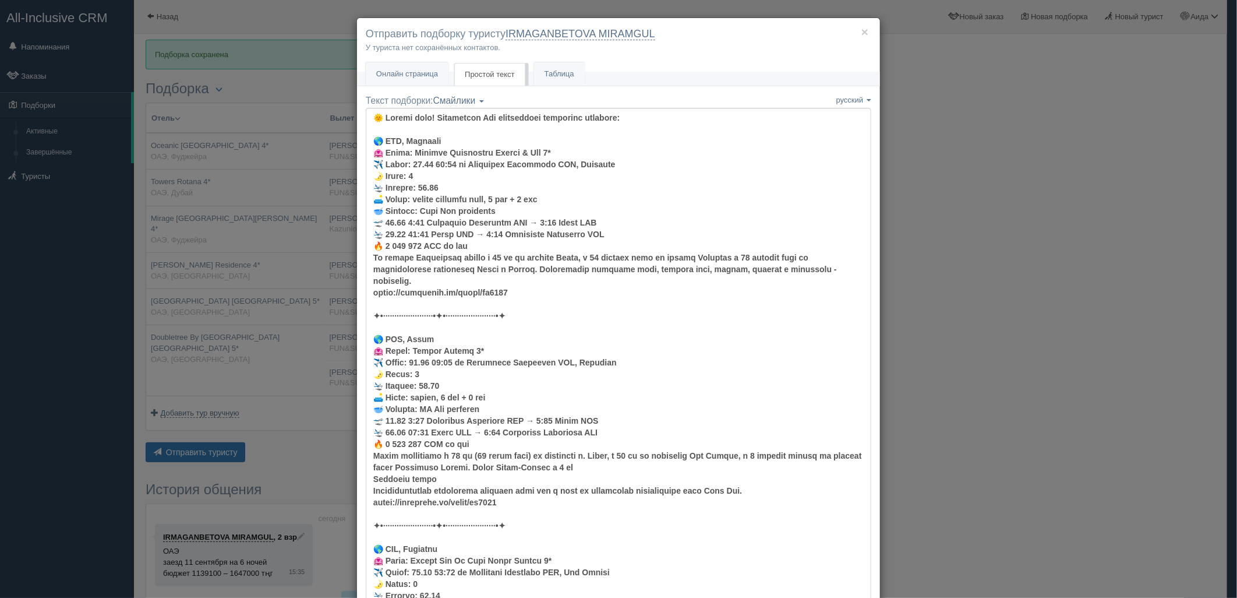
click at [1030, 223] on div "× Отправить подборку туристу IRMAGANBETOVA MIRAMGUL У туриста нет сохранённых к…" at bounding box center [618, 299] width 1237 height 598
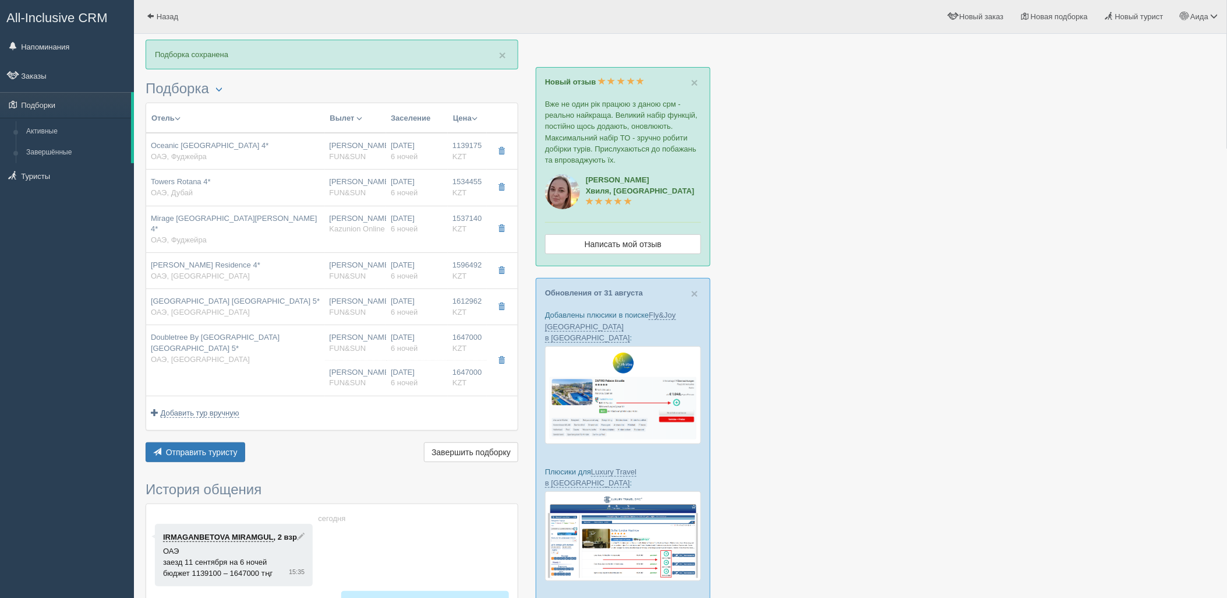
click at [338, 367] on div "Нурсултан Назарбаев NQZ FUN&SUN" at bounding box center [356, 378] width 52 height 22
type input "Doubletree By Hilton Resort & Spa Marjan Island 5*"
type input "https://tophotels.ru/hotel/al128333"
type textarea "Хороший отель. Пляж первая береговая линия."
type input "ОАЭ"
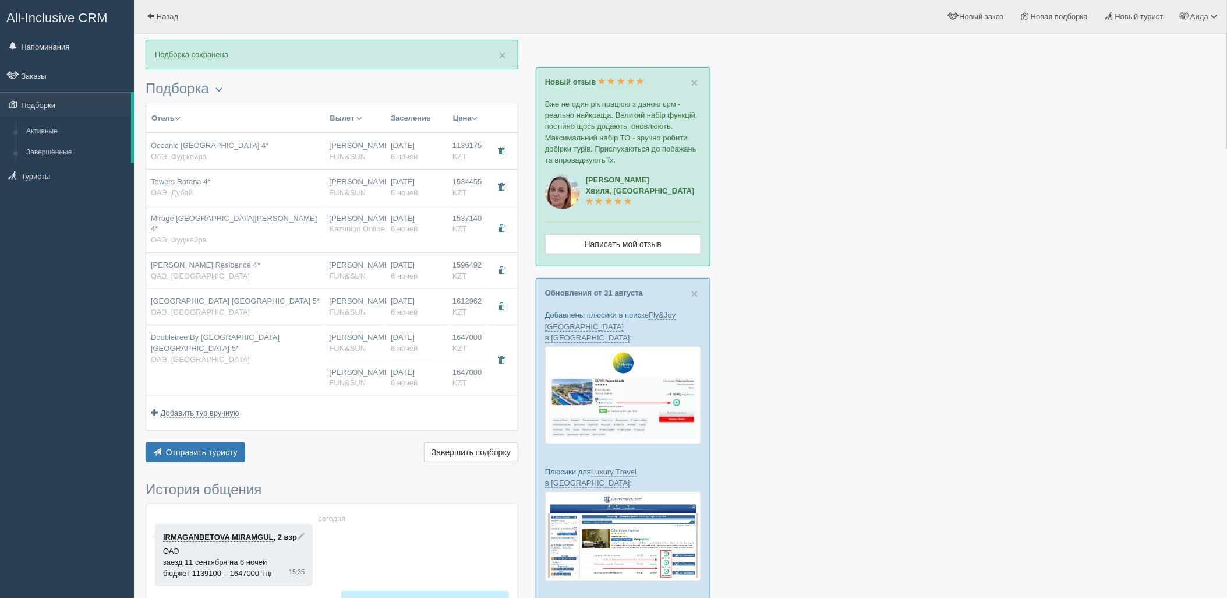
type input "Рас-эль-Хайм"
type input "1647000.00"
type input "[PERSON_NAME]"
type input "Дубай DXB"
type input "04:25"
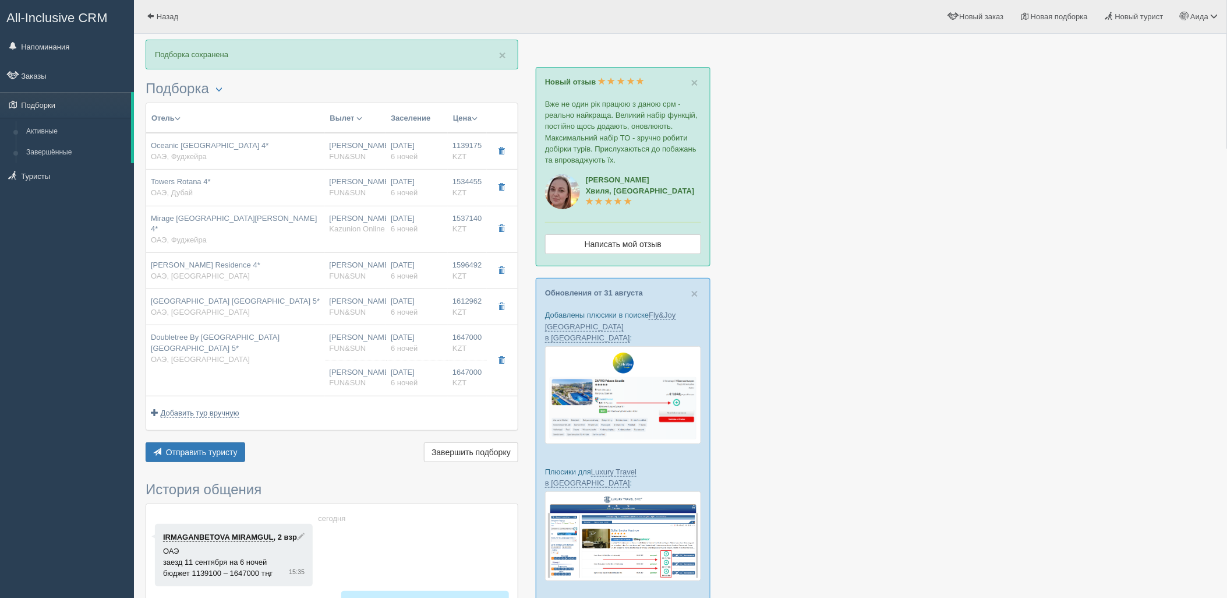
type input "08:20"
type input "Flydubai"
type input "21:50"
type input "03:25"
type input "6"
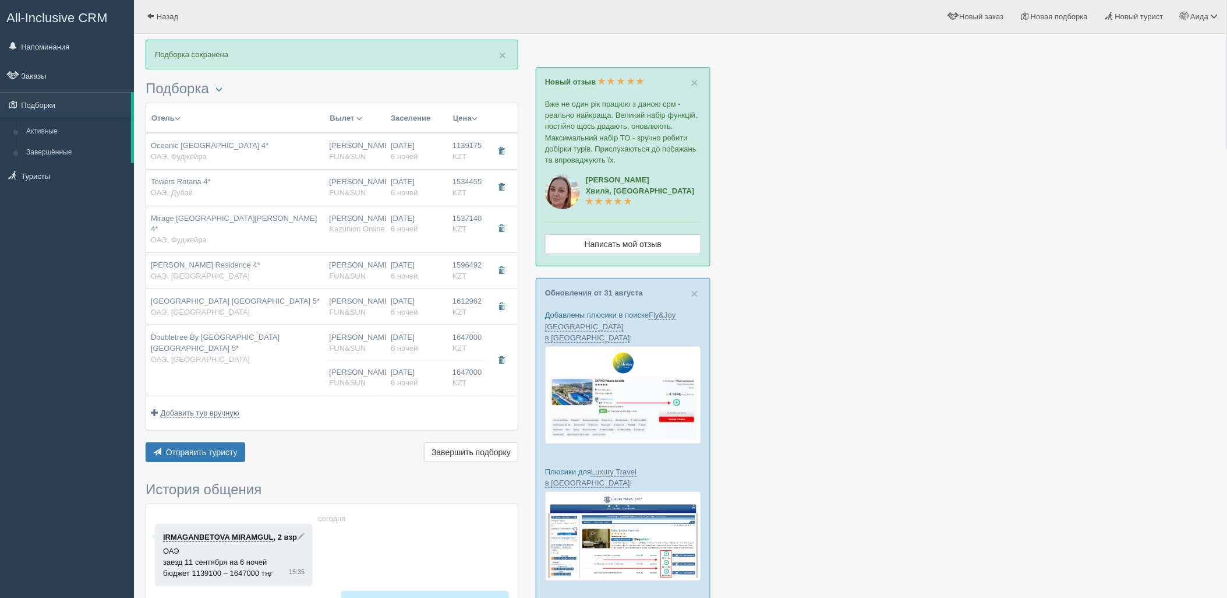
type input "bay club room sea view"
type input "AI - Все Включено"
type input "FUN&SUN"
type input "https://tourvisor.ru/countries#!/hotel=double-tree-by-hilton-marjan-island-reso…"
type input "1647000.00"
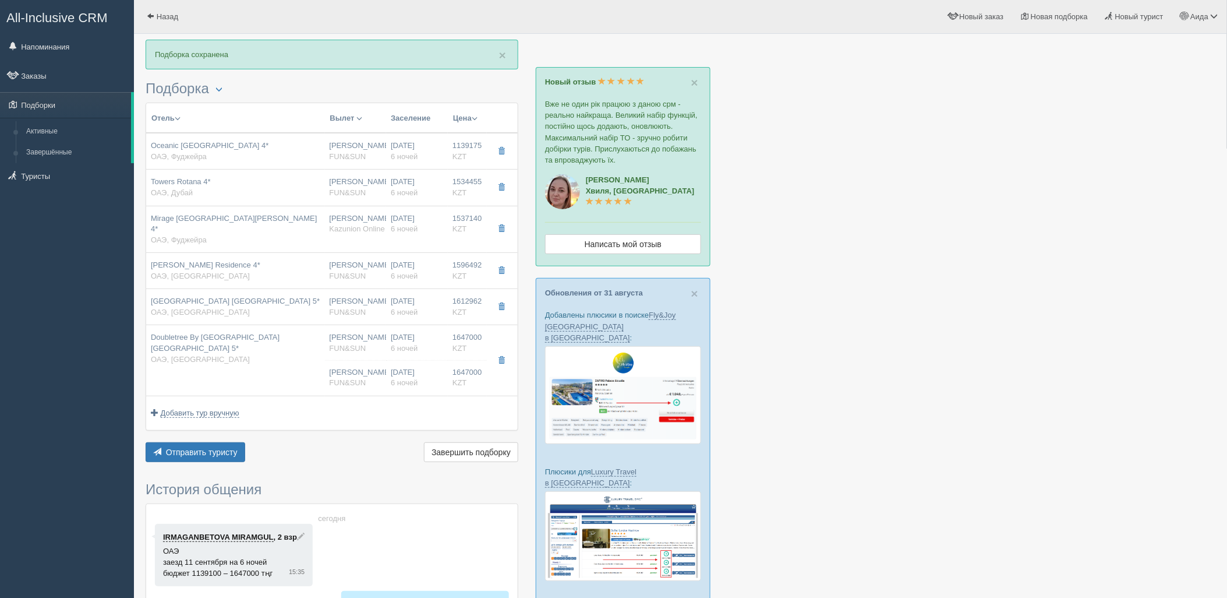
type input "[PERSON_NAME]"
type input "Дубай DXB"
type input "04:25"
type input "08:20"
type input "Flydubai"
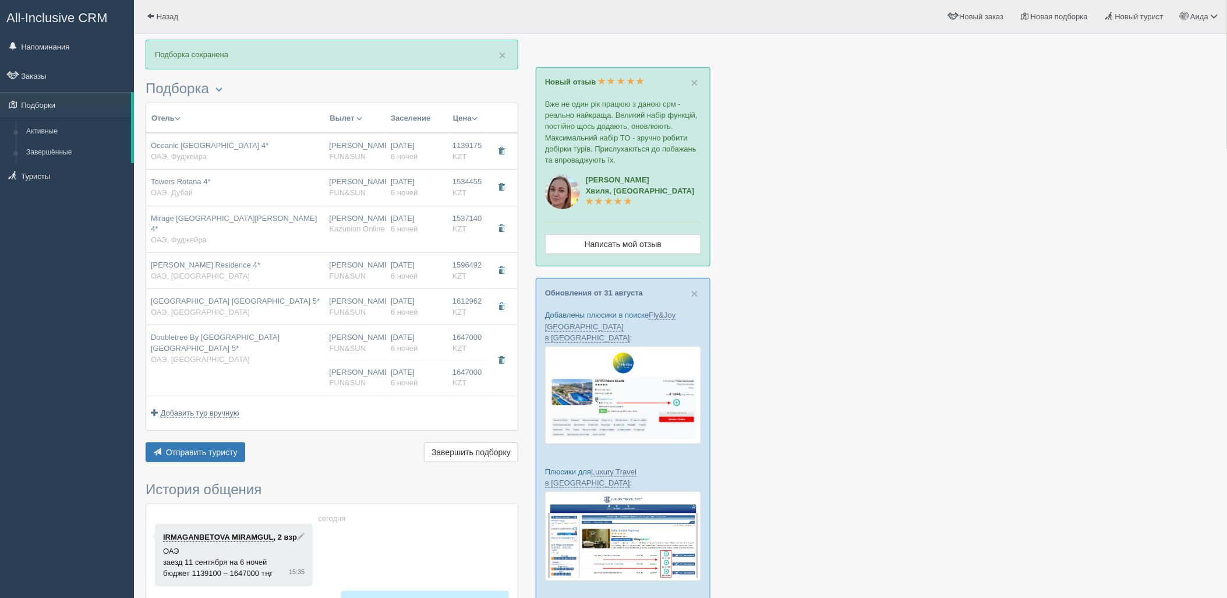
type input "21:50"
type input "03:25"
type input "6"
type input "bay club room sea view"
type input "AI - Все Включено"
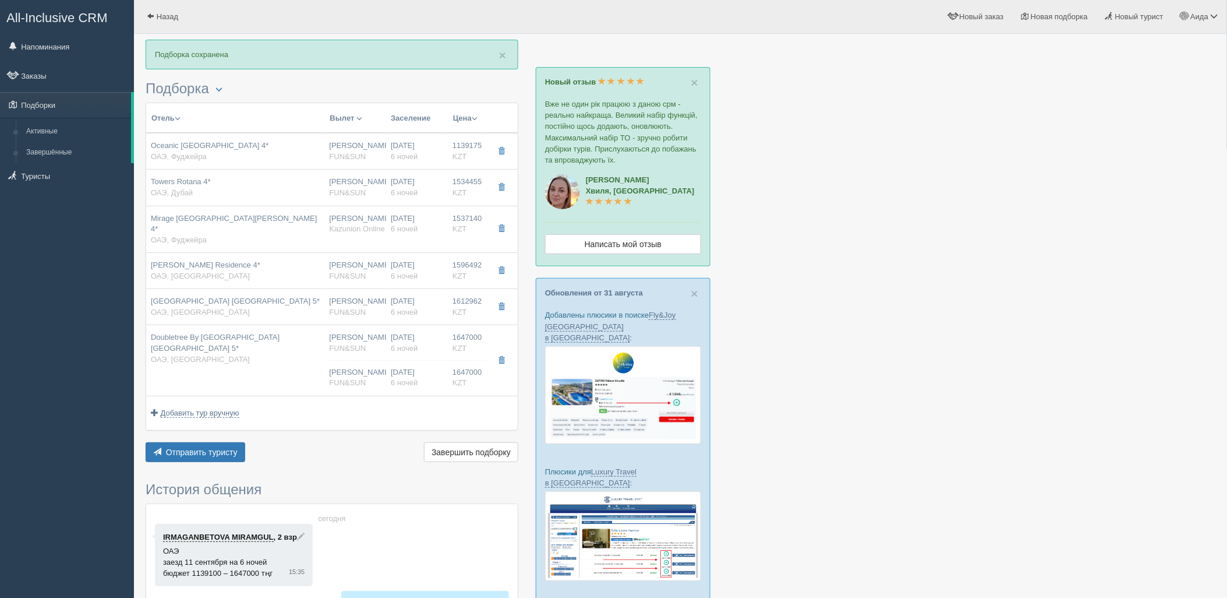
type input "FUN&SUN"
type input "https://tourvisor.ru/countries#!/hotel=double-tree-by-hilton-marjan-island-reso…"
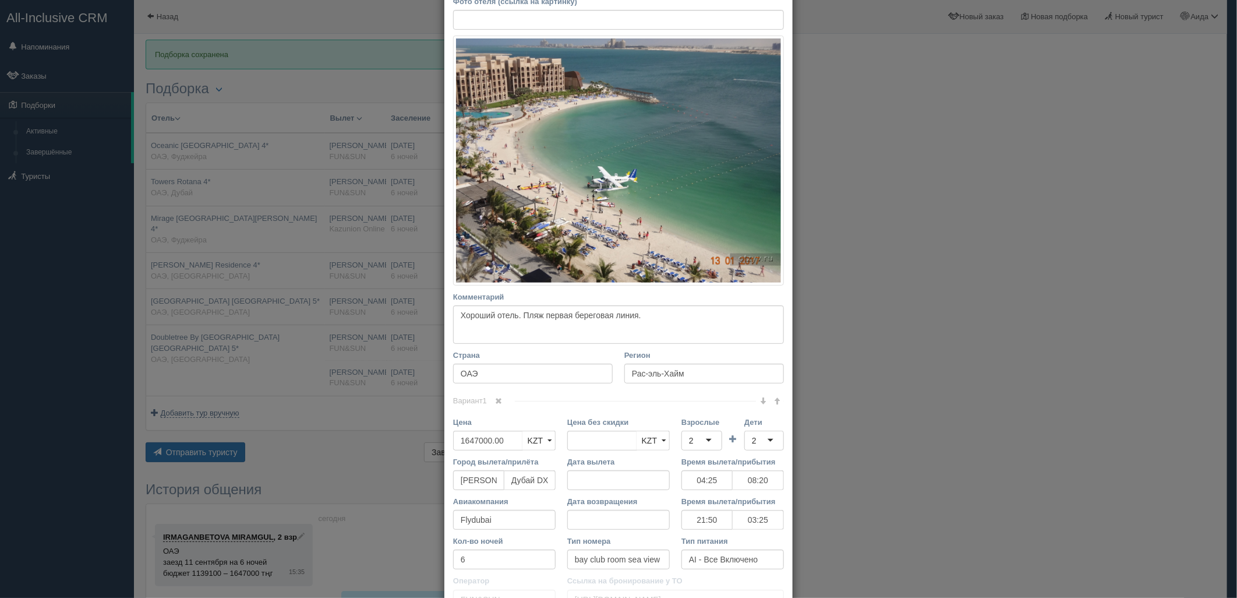
scroll to position [458, 0]
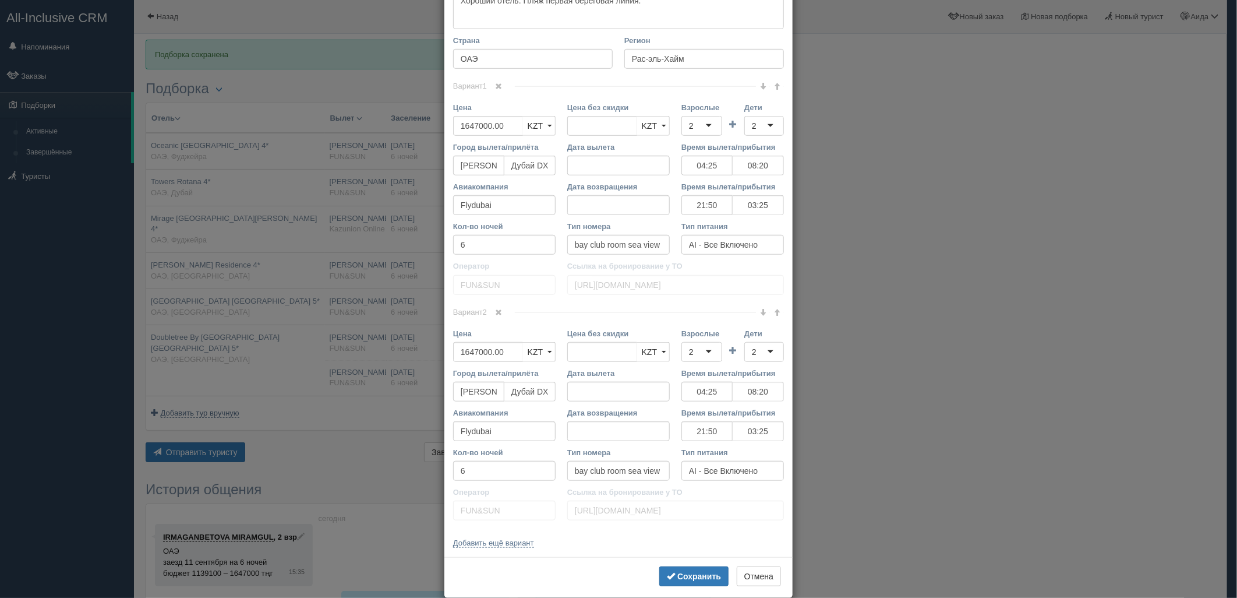
click at [499, 317] on link at bounding box center [499, 312] width 20 height 13
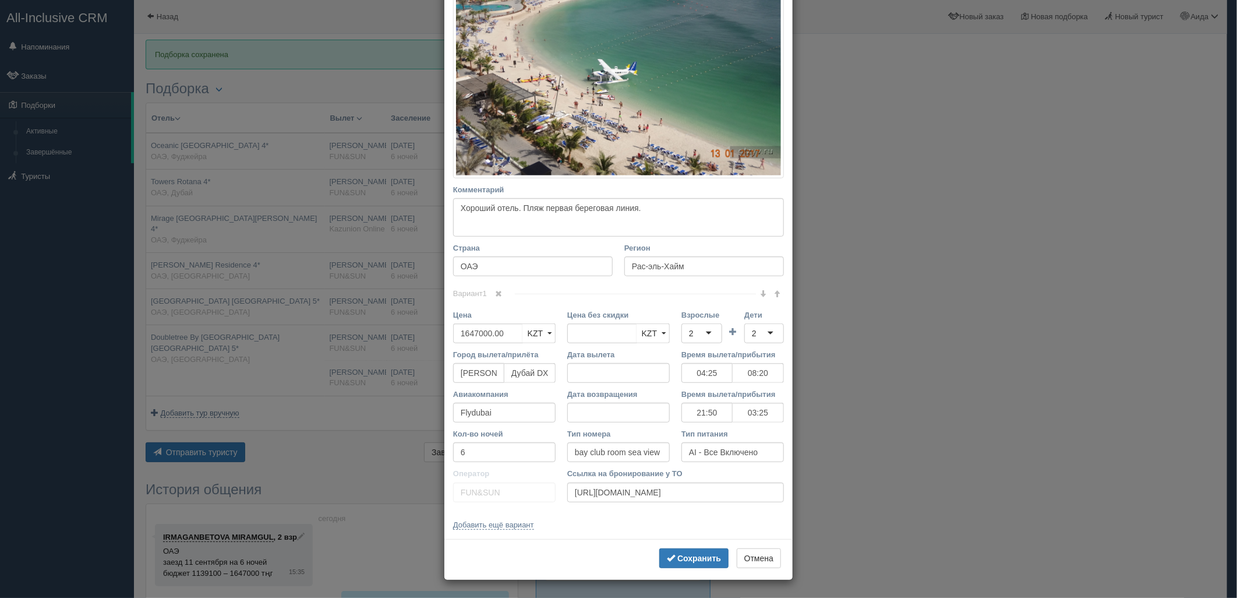
scroll to position [250, 0]
click at [676, 552] on button "Сохранить" at bounding box center [693, 558] width 69 height 20
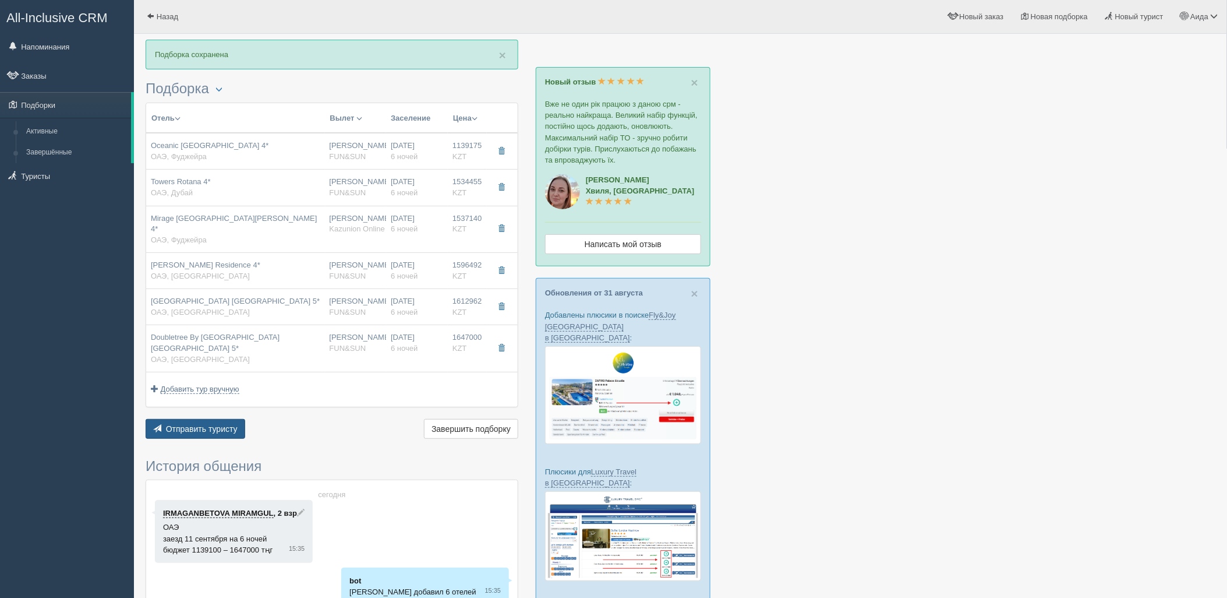
click at [231, 424] on span "Отправить туристу" at bounding box center [202, 428] width 72 height 9
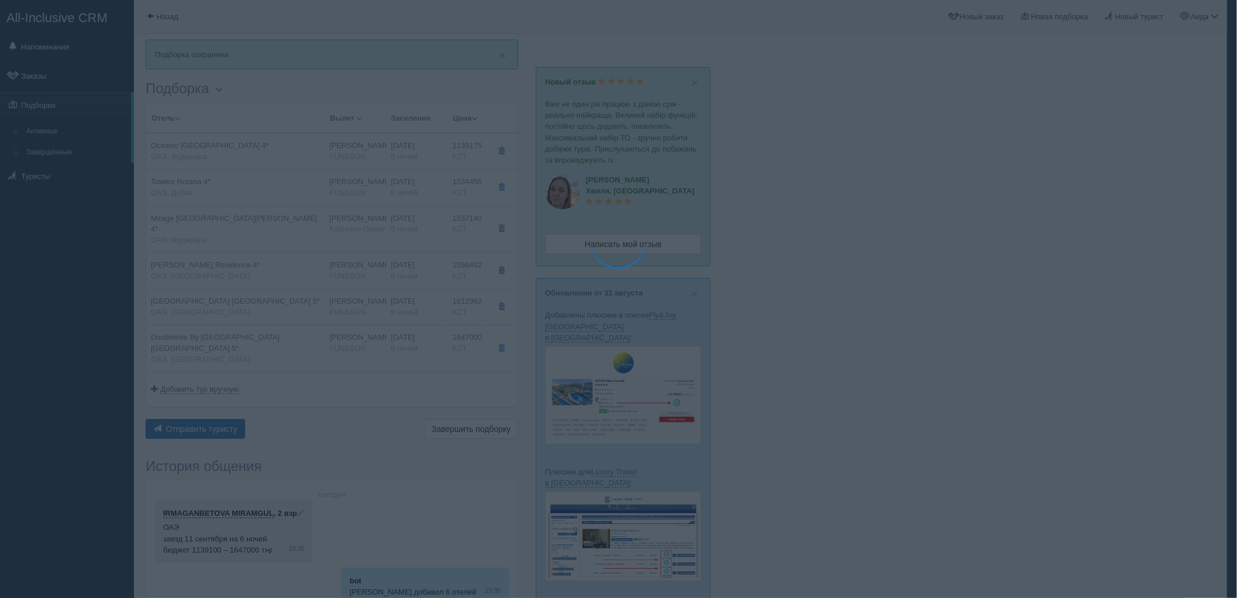
type textarea "🌞 Добрый день! Предлагаем Вам рассмотреть следующие варианты: 🌎 ОАЭ, Фуджейра 🏩…"
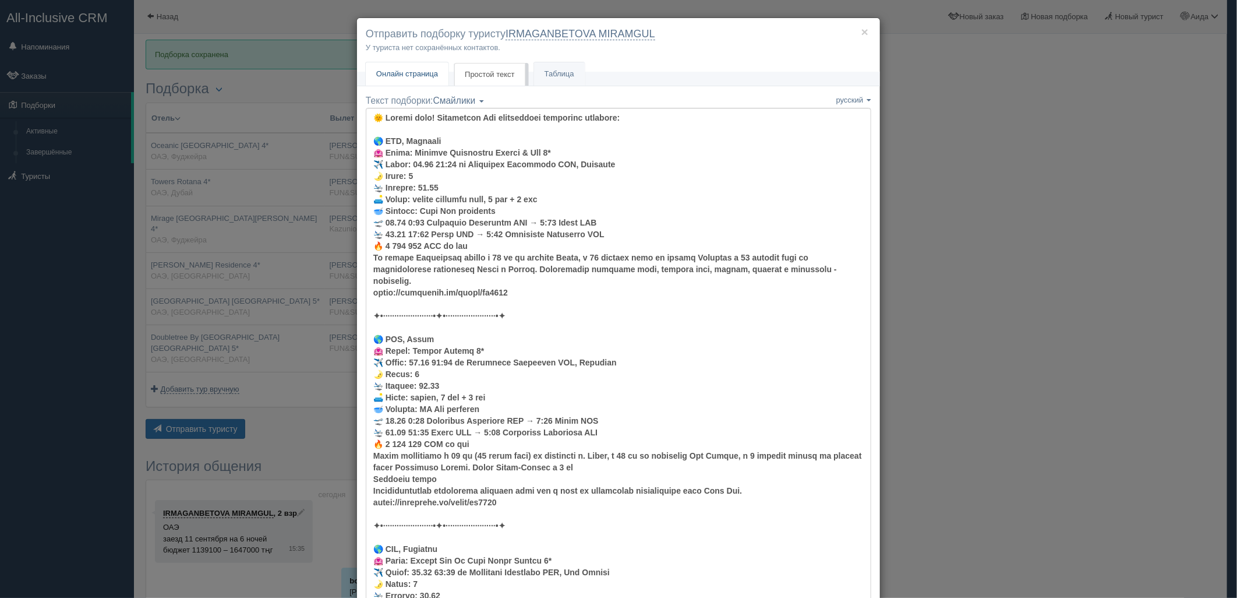
click at [415, 76] on span "Онлайн страница" at bounding box center [407, 73] width 62 height 9
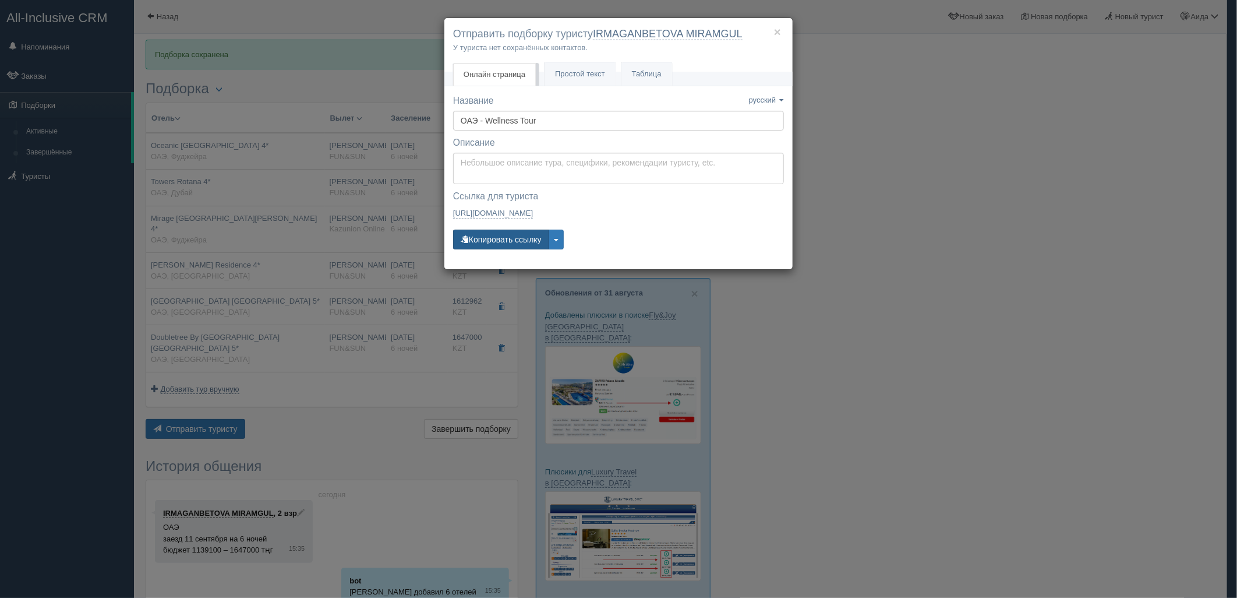
click at [495, 243] on button "Копировать ссылку" at bounding box center [501, 239] width 96 height 20
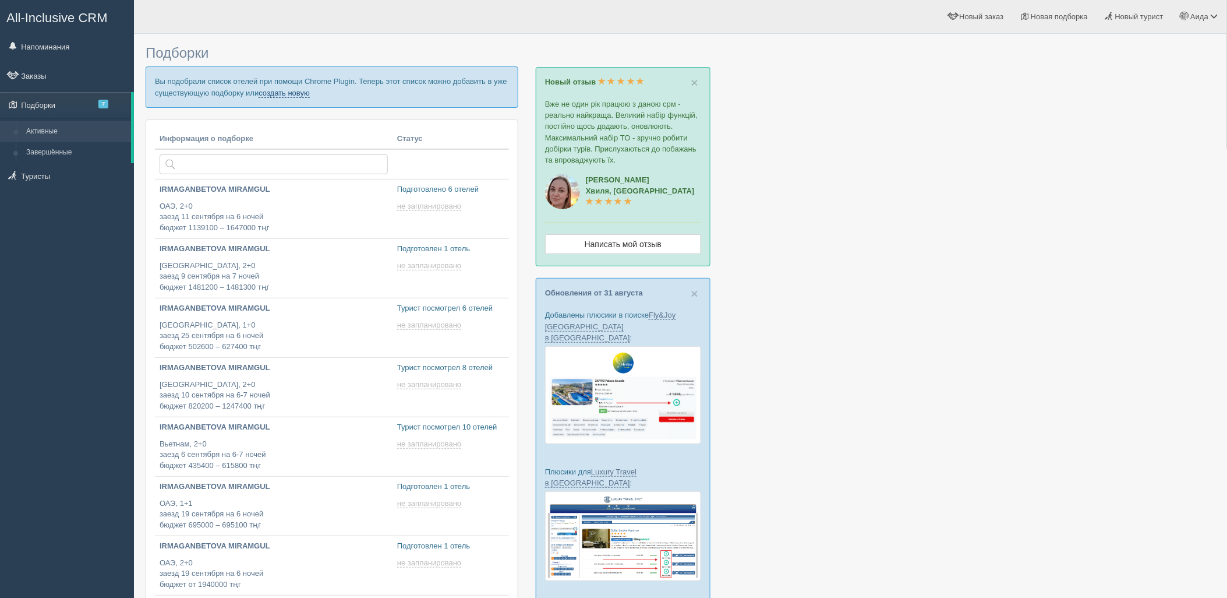
click at [303, 91] on link "создать новую" at bounding box center [284, 93] width 51 height 9
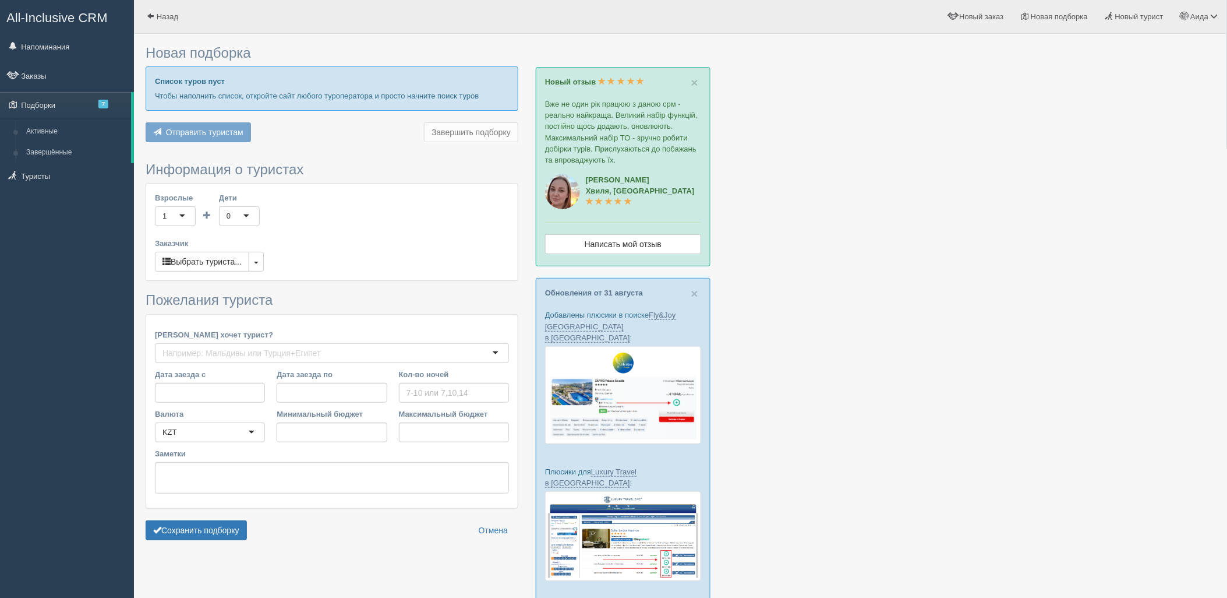
type input "6"
type input "842500"
type input "1109100"
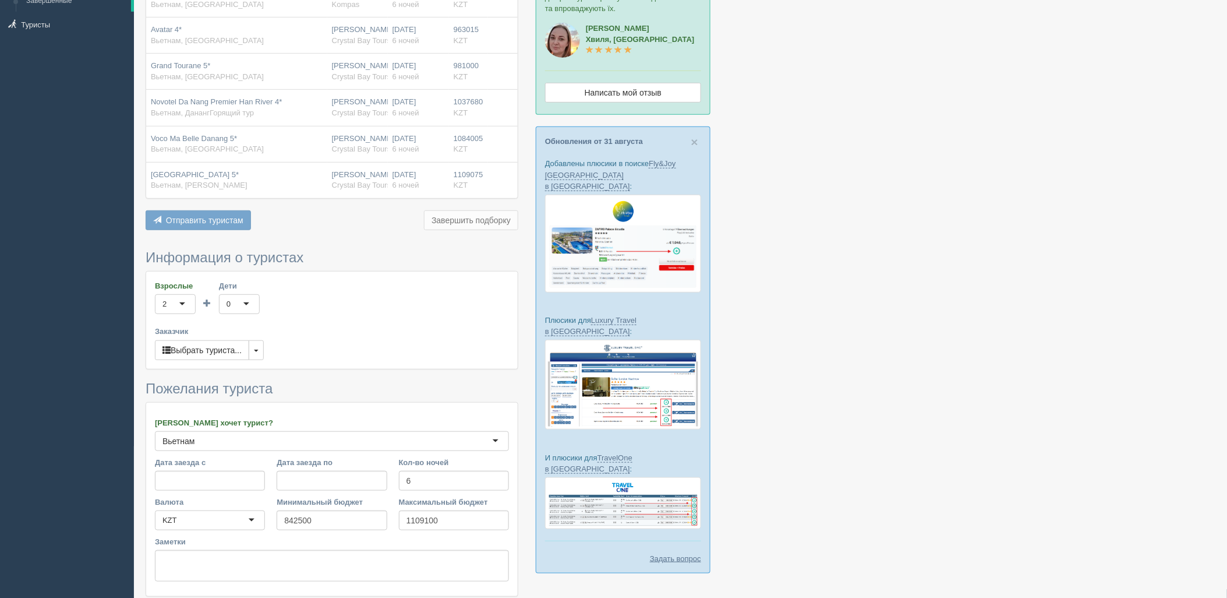
scroll to position [171, 0]
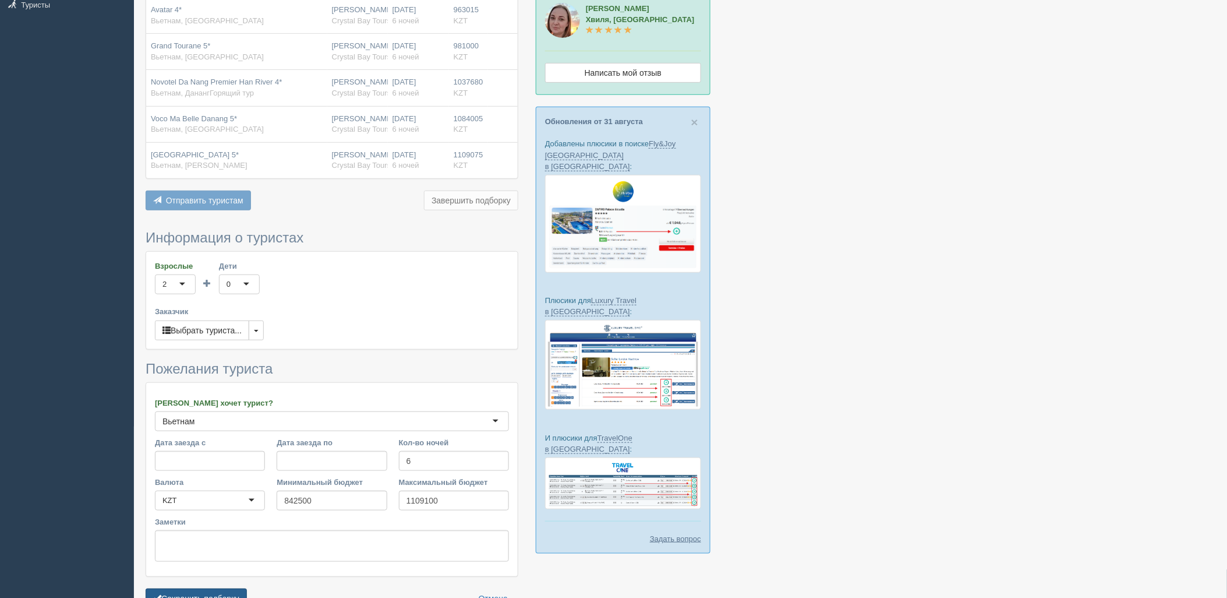
click at [214, 591] on button "Сохранить подборку" at bounding box center [196, 598] width 101 height 20
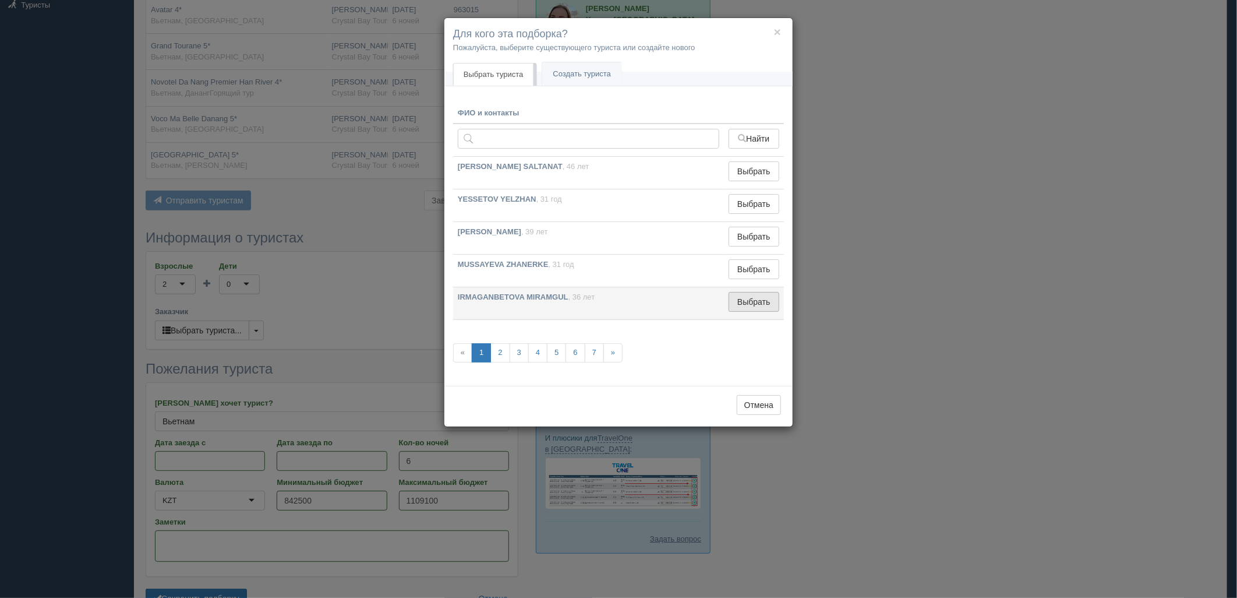
click at [750, 306] on button "Выбрать" at bounding box center [754, 302] width 51 height 20
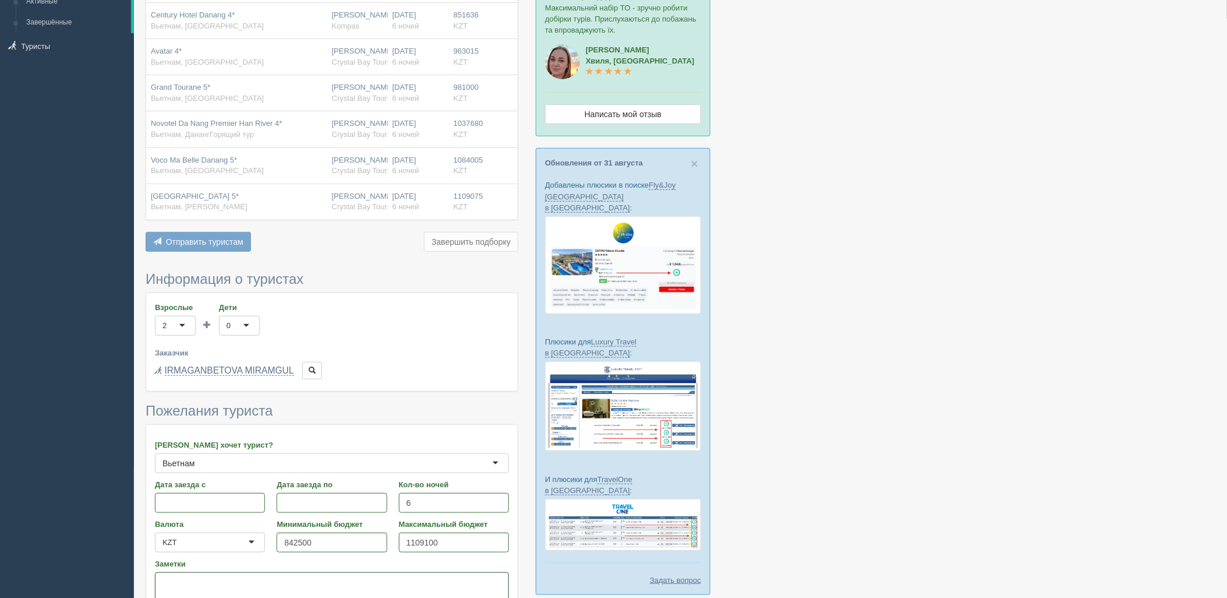
scroll to position [107, 0]
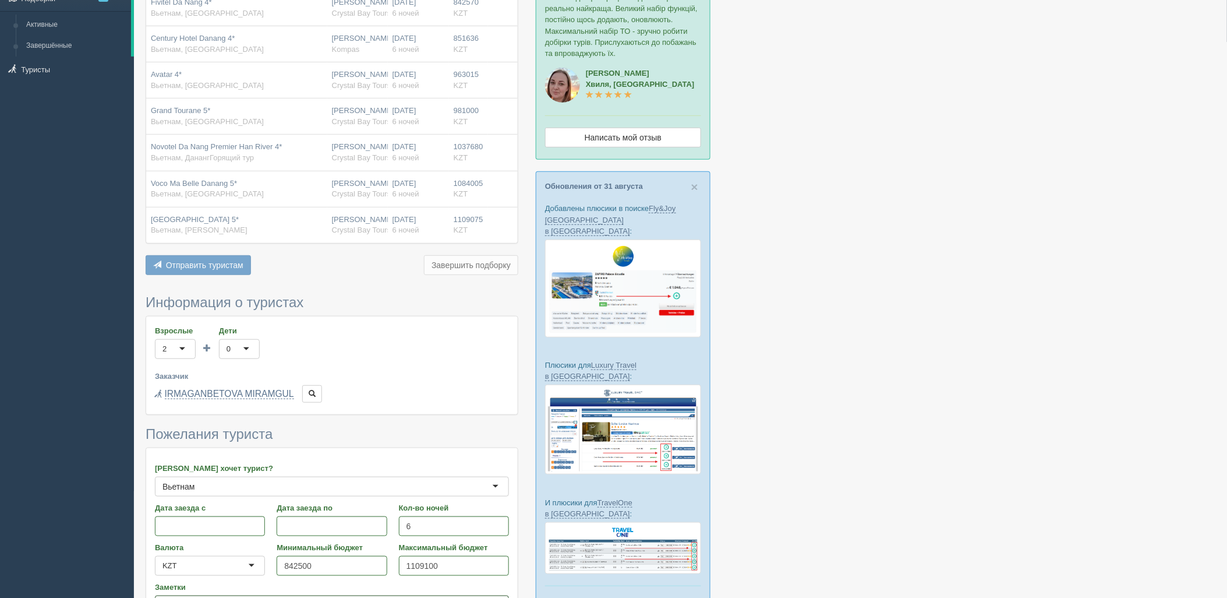
click at [205, 491] on html "All-Inclusive CRM Напоминания Заказы Подборки 7" at bounding box center [613, 192] width 1227 height 598
drag, startPoint x: 1211, startPoint y: 321, endPoint x: 1236, endPoint y: 238, distance: 87.0
click at [1185, 411] on div at bounding box center [681, 306] width 1070 height 746
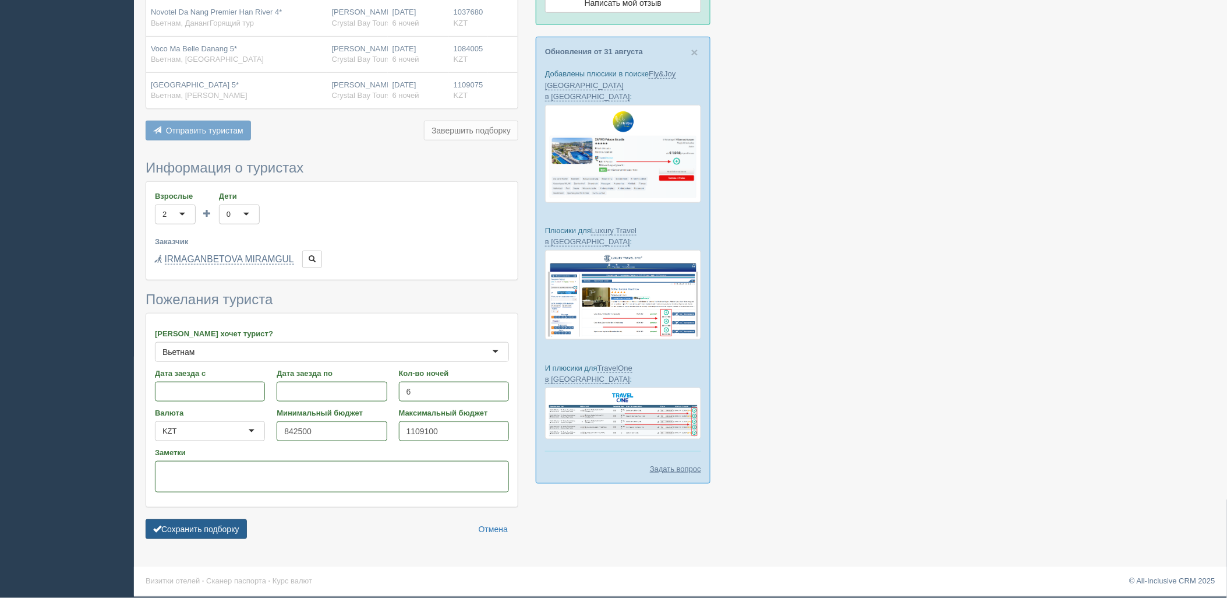
click at [199, 525] on button "Сохранить подборку" at bounding box center [196, 529] width 101 height 20
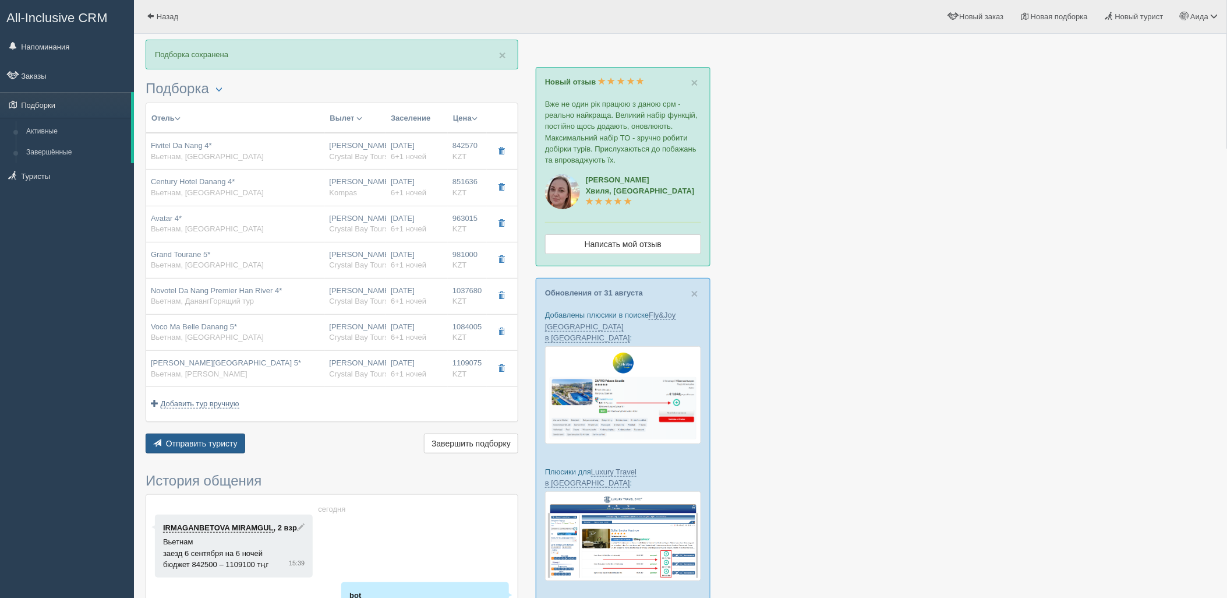
click at [224, 443] on span "Отправить туристу" at bounding box center [202, 443] width 72 height 9
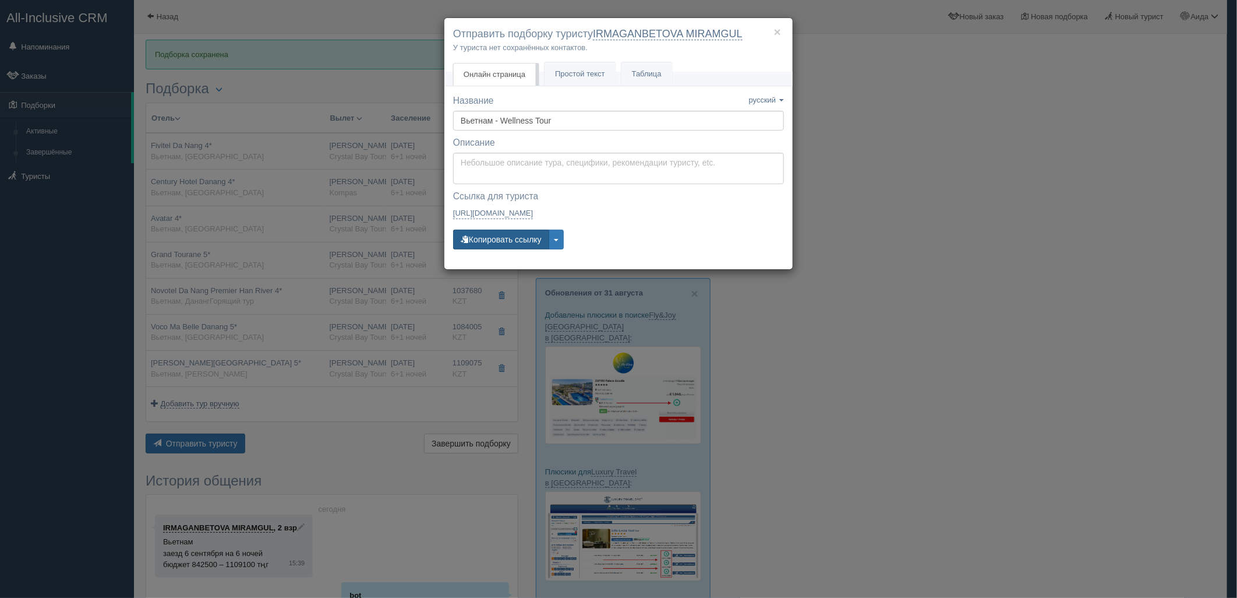
click at [495, 241] on button "Копировать ссылку" at bounding box center [501, 239] width 96 height 20
